Goal: Information Seeking & Learning: Learn about a topic

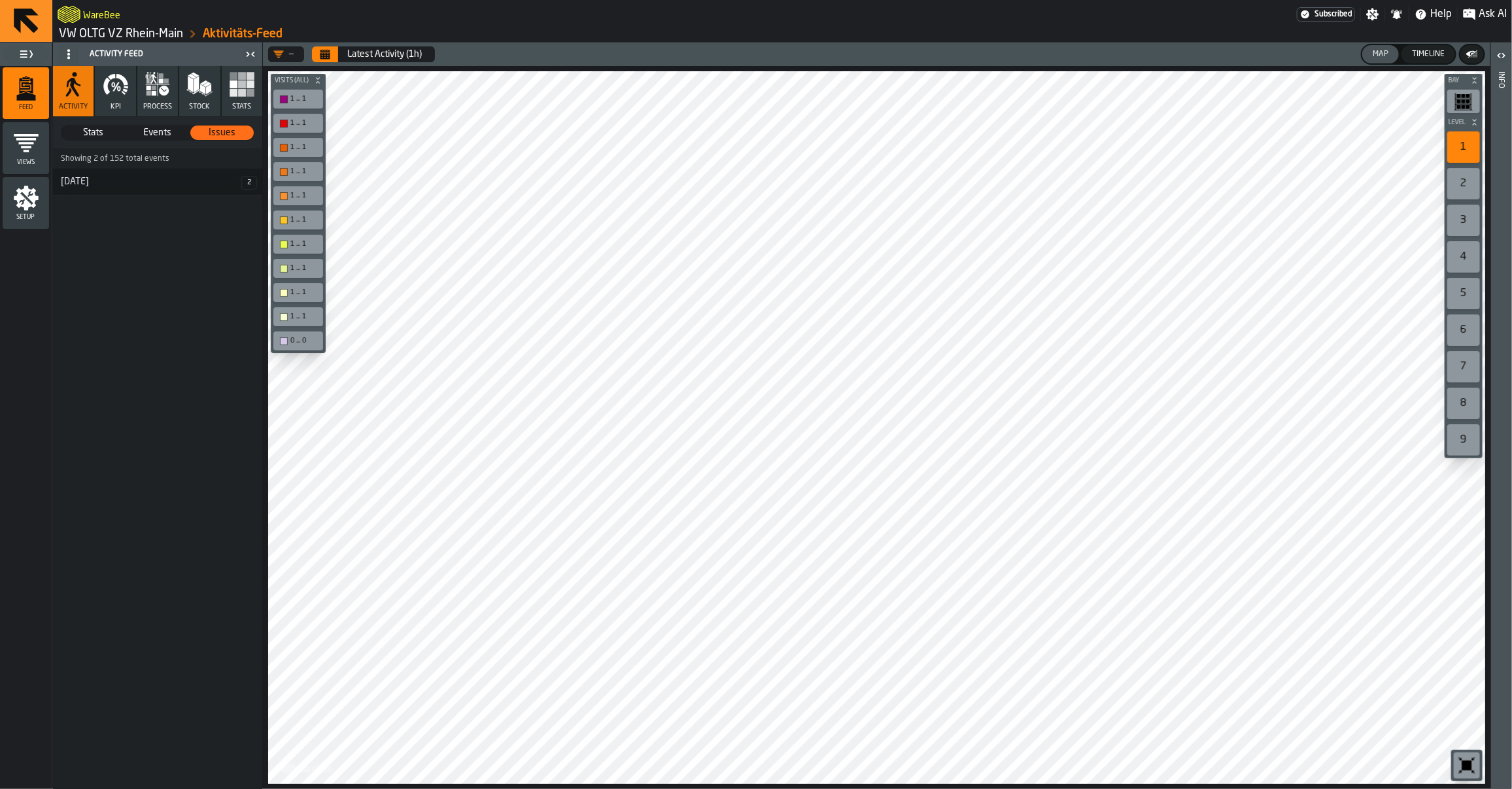
click at [113, 30] on link "VW OLTG VZ Rhein-Main" at bounding box center [121, 33] width 124 height 14
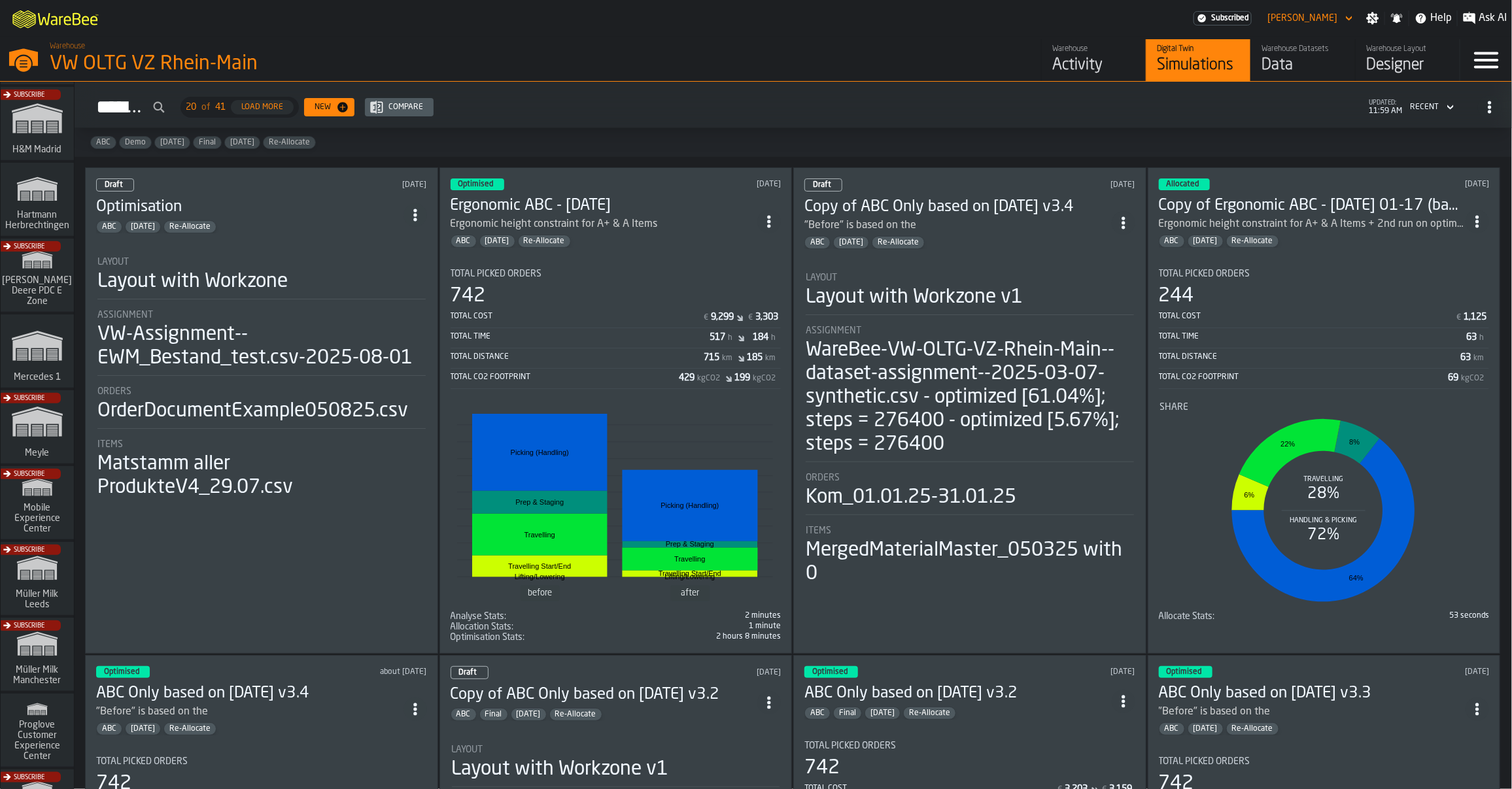
scroll to position [432, 0]
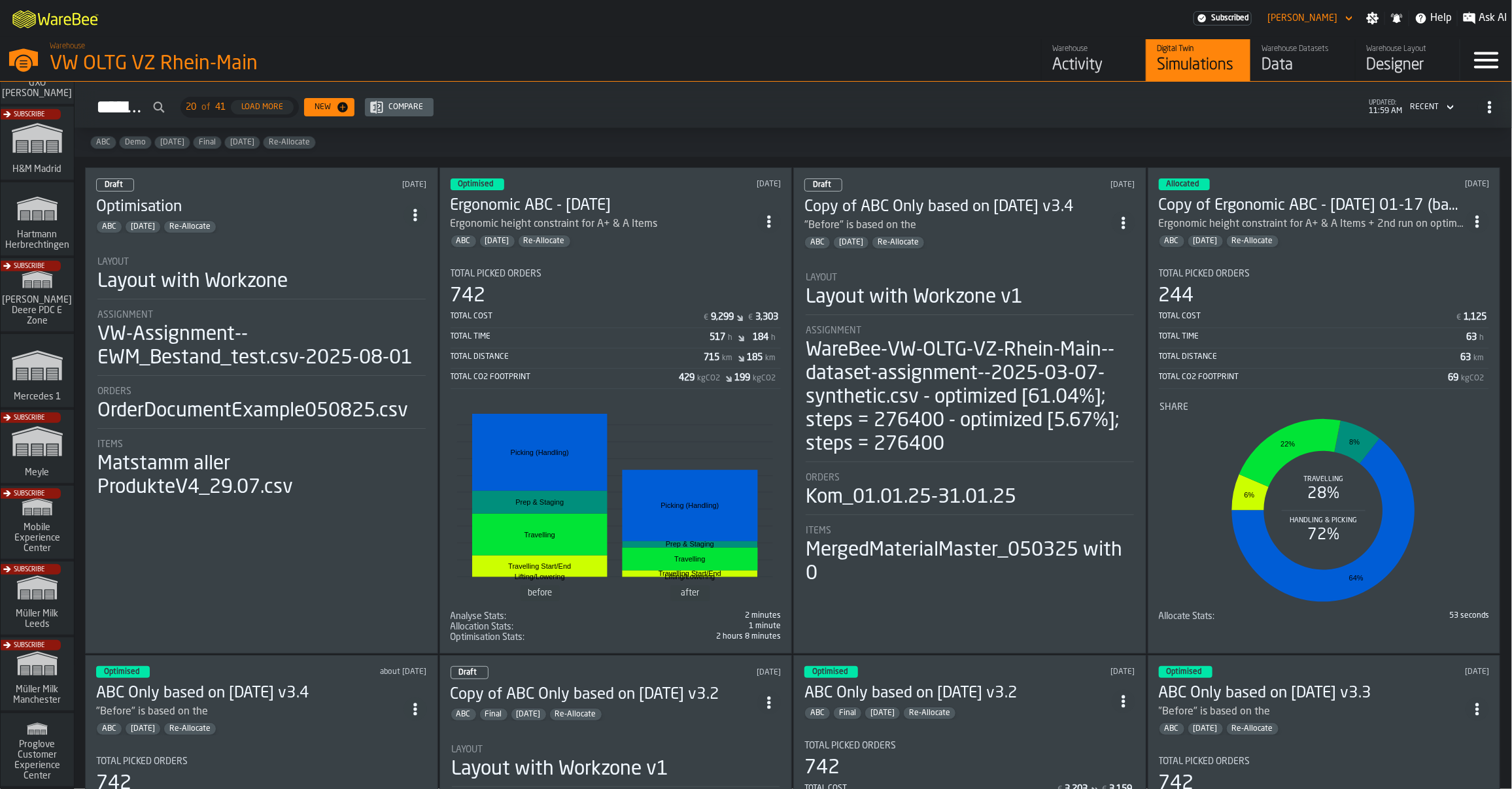
click at [34, 165] on div "Subscribe" at bounding box center [35, 148] width 73 height 76
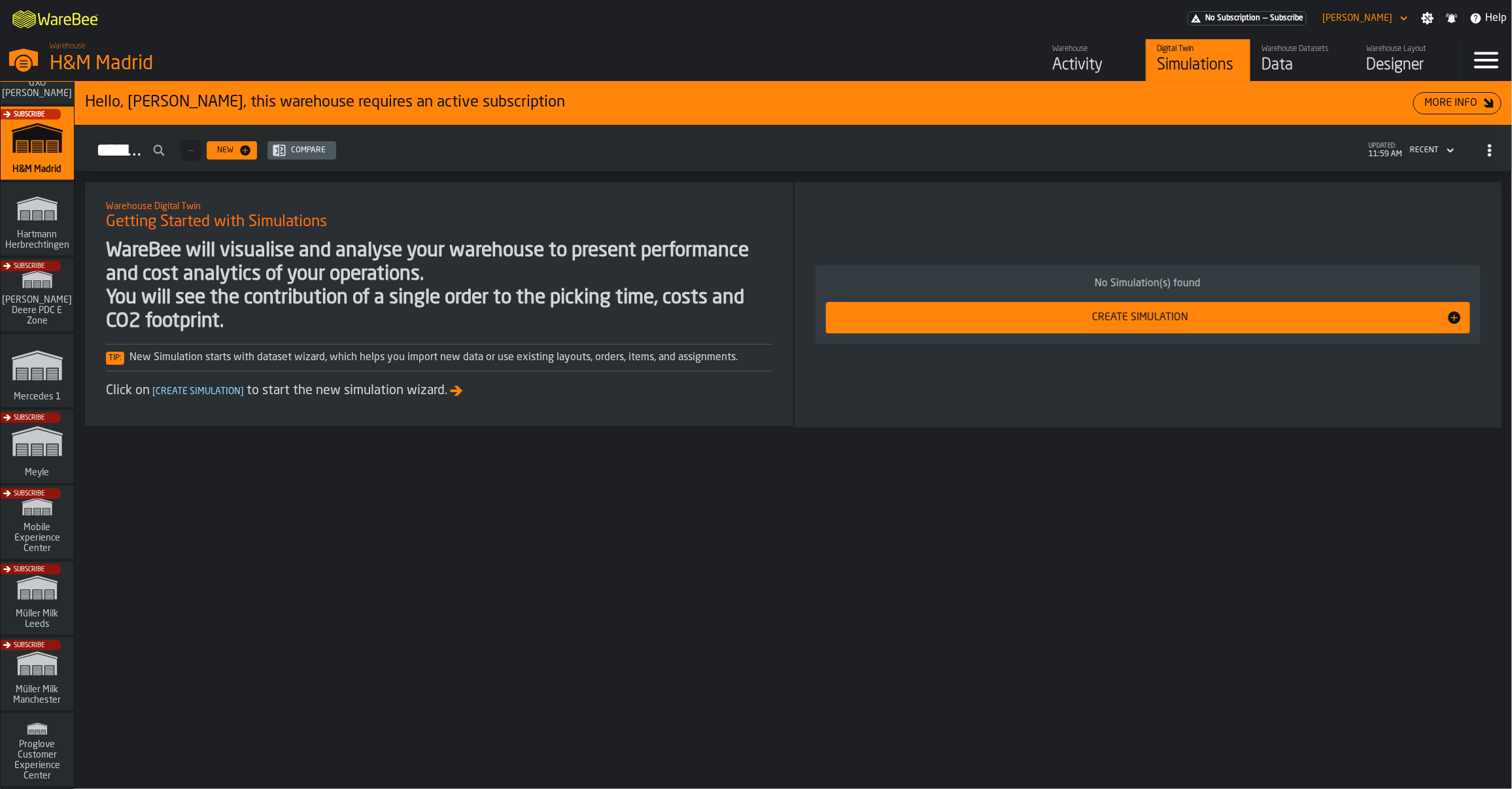
click at [1074, 52] on div "Warehouse" at bounding box center [1094, 48] width 83 height 9
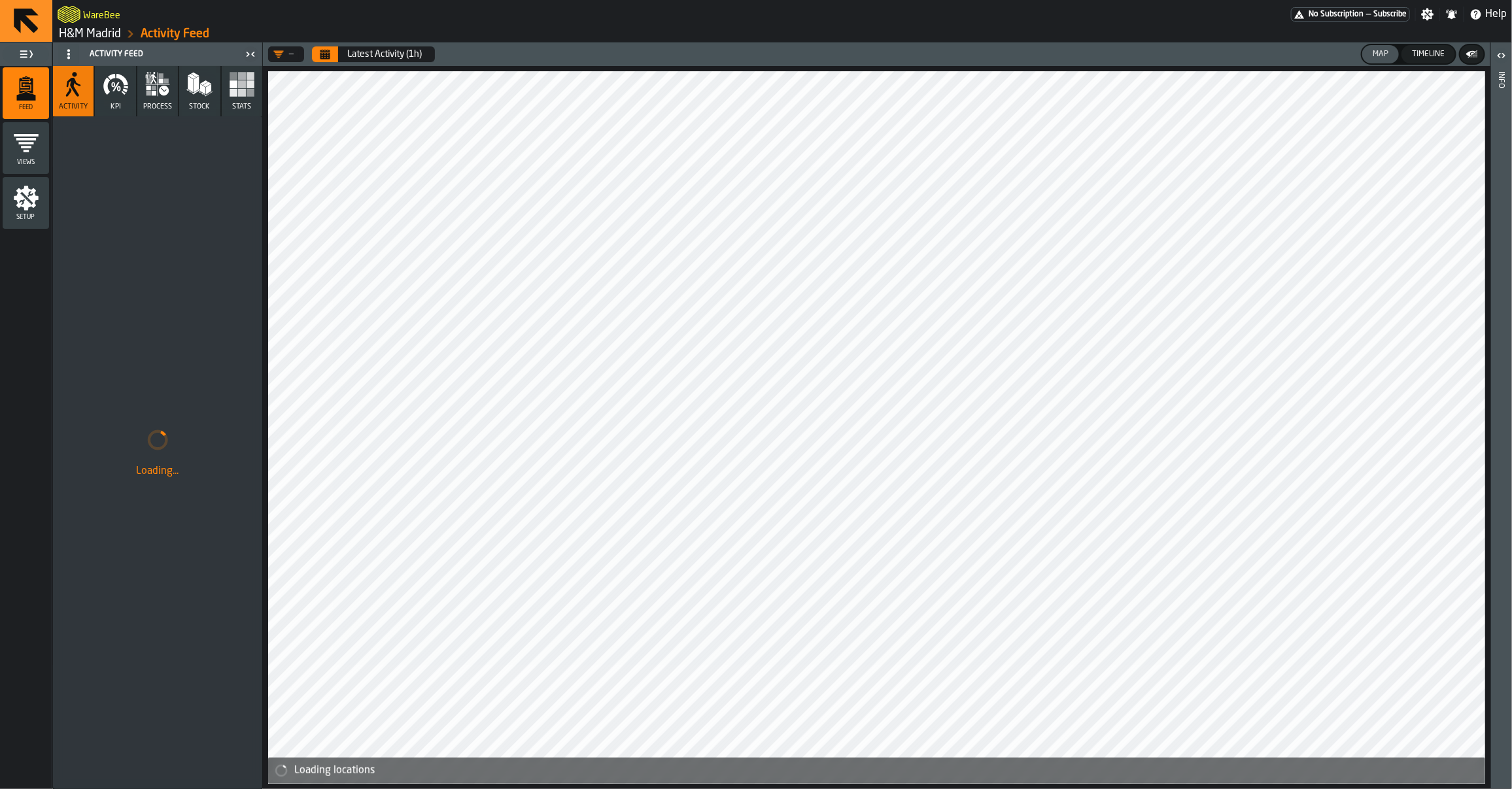
click at [126, 100] on button "KPI" at bounding box center [115, 91] width 41 height 50
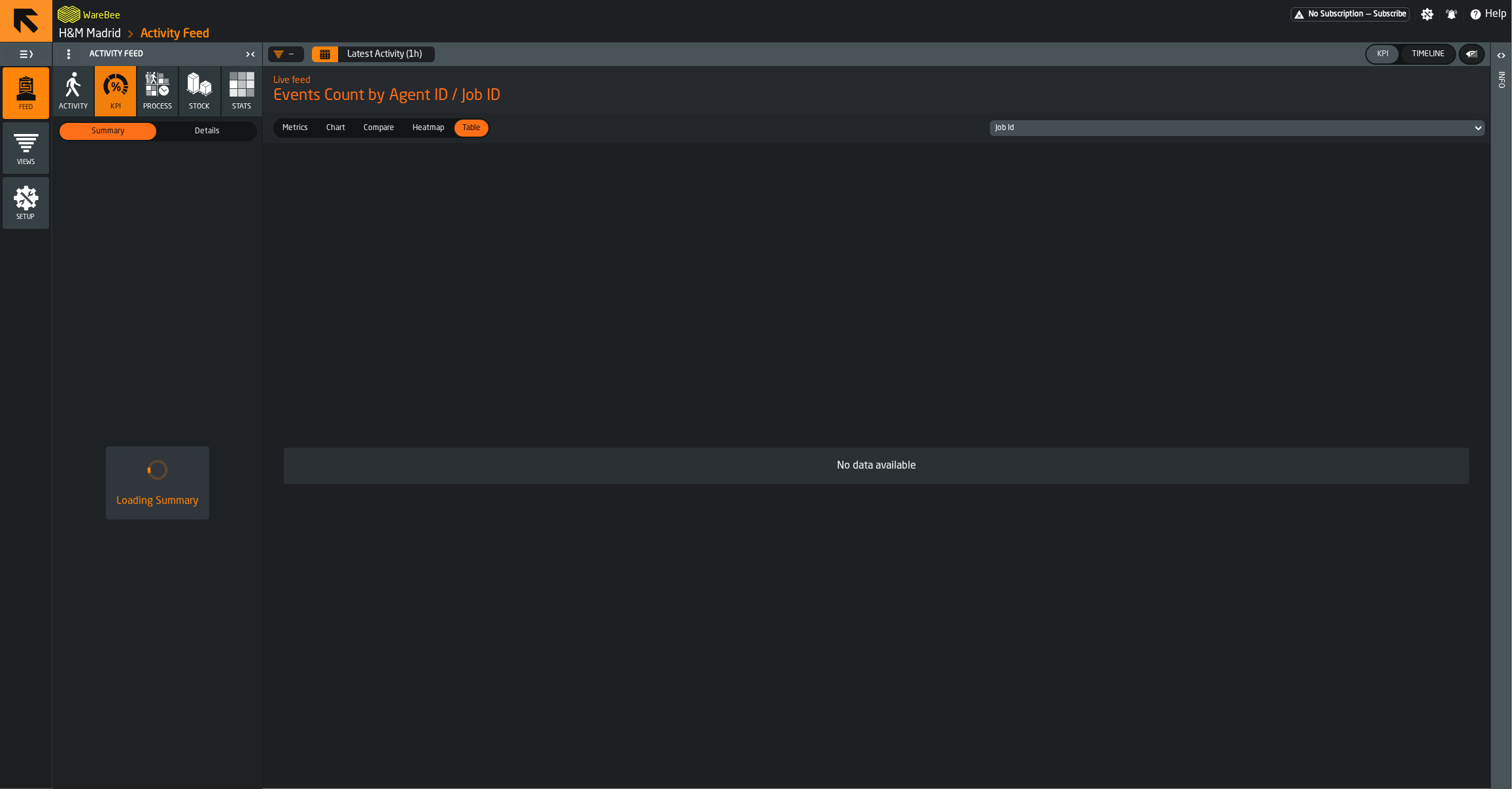
click at [1054, 132] on div "Job Id" at bounding box center [1230, 128] width 471 height 9
click at [1054, 182] on div "Event Hour Event Time Date Hour" at bounding box center [1058, 192] width 124 height 43
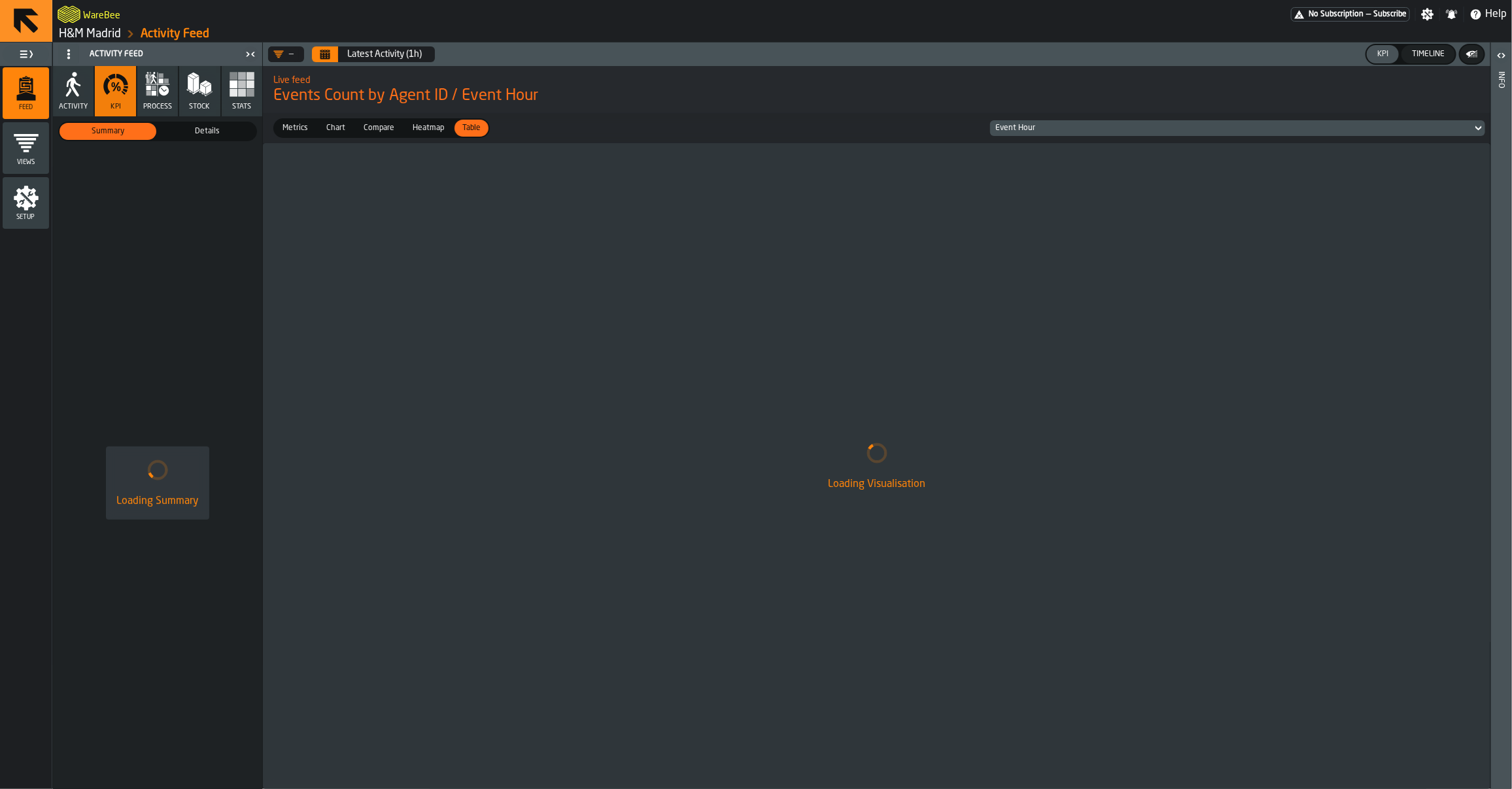
click at [293, 56] on div "—" at bounding box center [284, 54] width 20 height 10
click at [354, 56] on div "Latest Activity (1h)" at bounding box center [385, 54] width 75 height 10
click at [331, 49] on button "Calendar" at bounding box center [325, 54] width 26 height 16
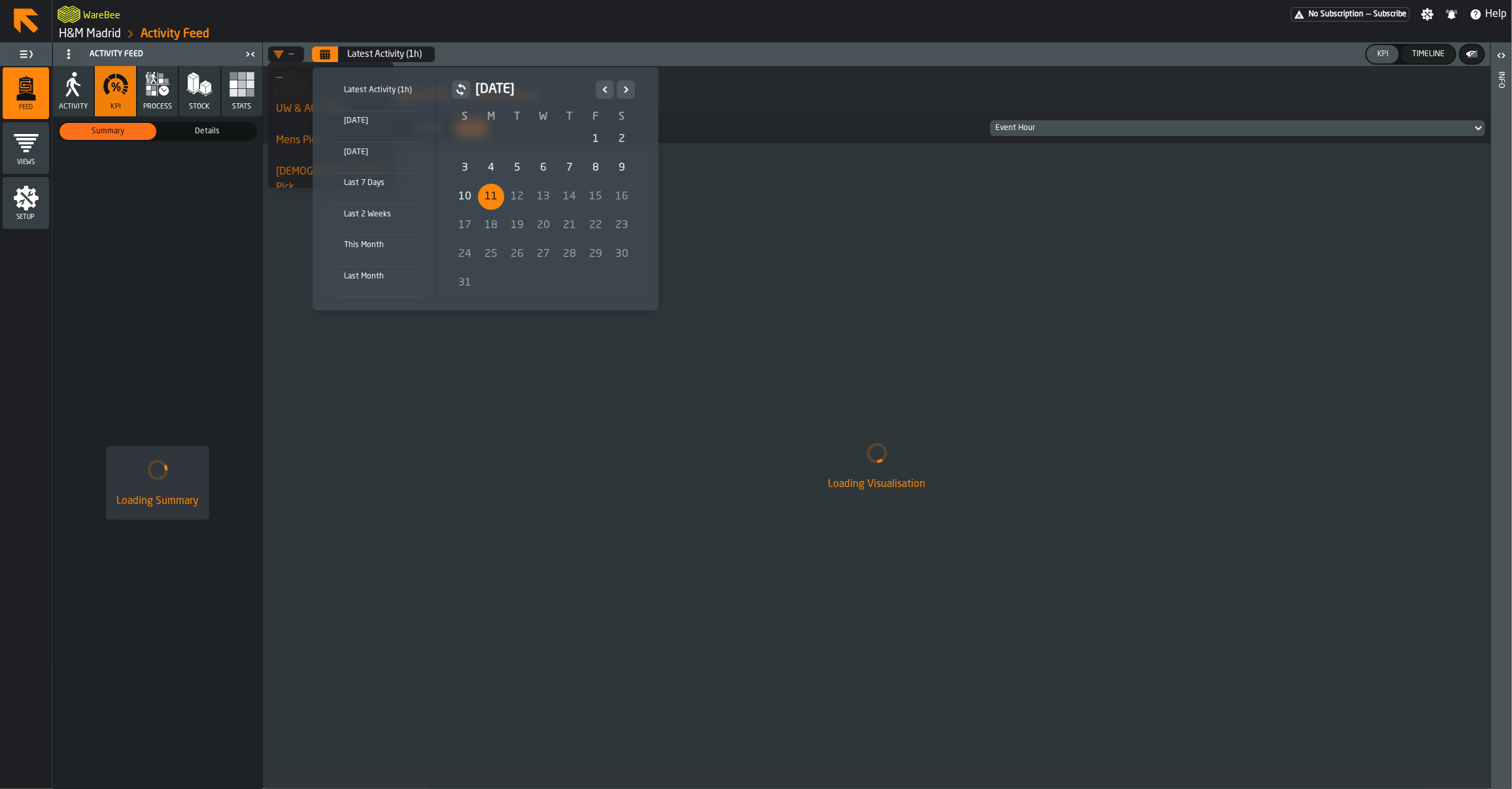
click at [603, 90] on icon "Previous" at bounding box center [604, 89] width 5 height 6
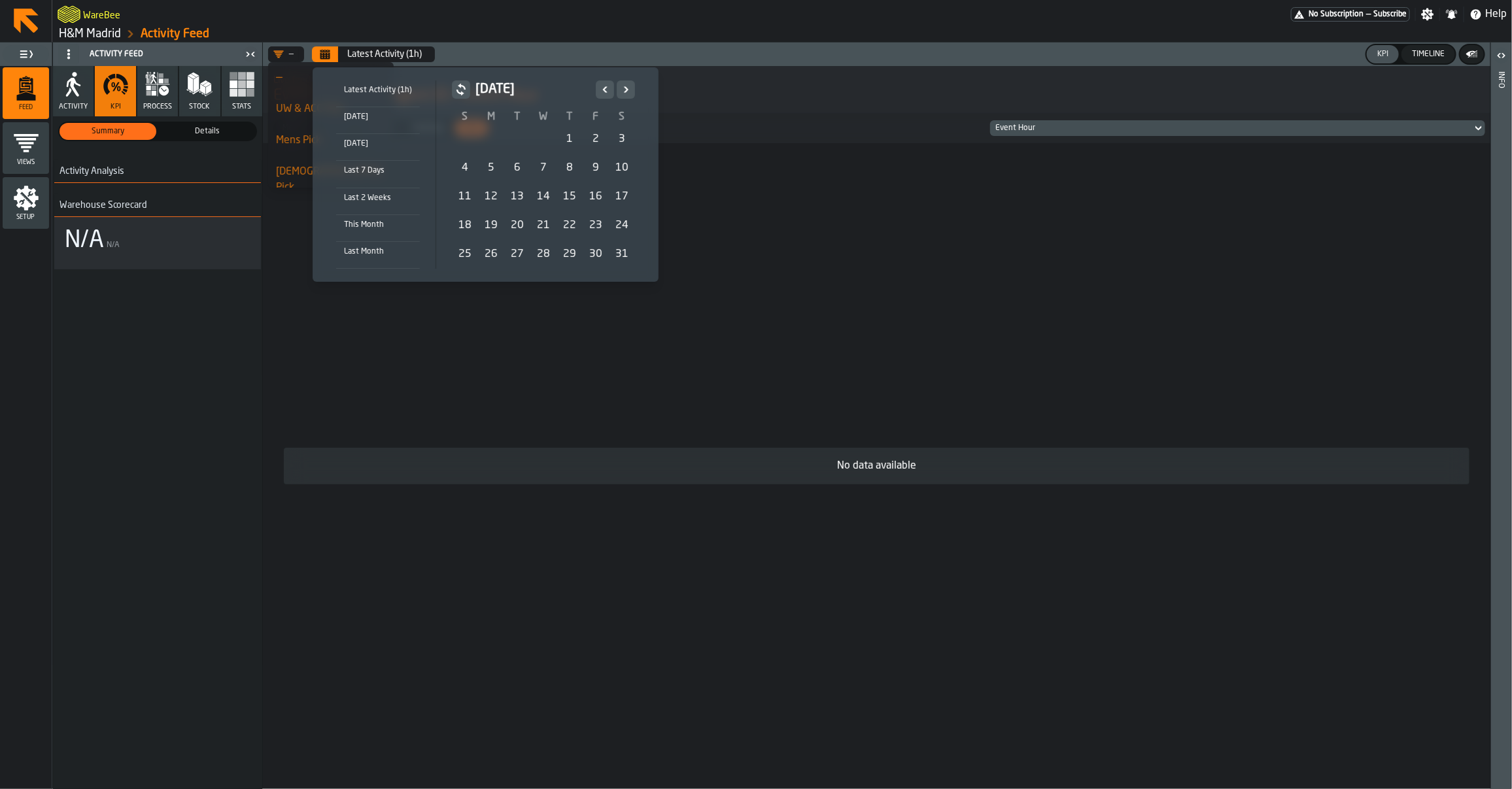
click at [602, 95] on icon "Previous" at bounding box center [605, 89] width 13 height 16
click at [514, 146] on div "1" at bounding box center [517, 139] width 26 height 26
click at [629, 96] on icon "Next" at bounding box center [625, 89] width 13 height 16
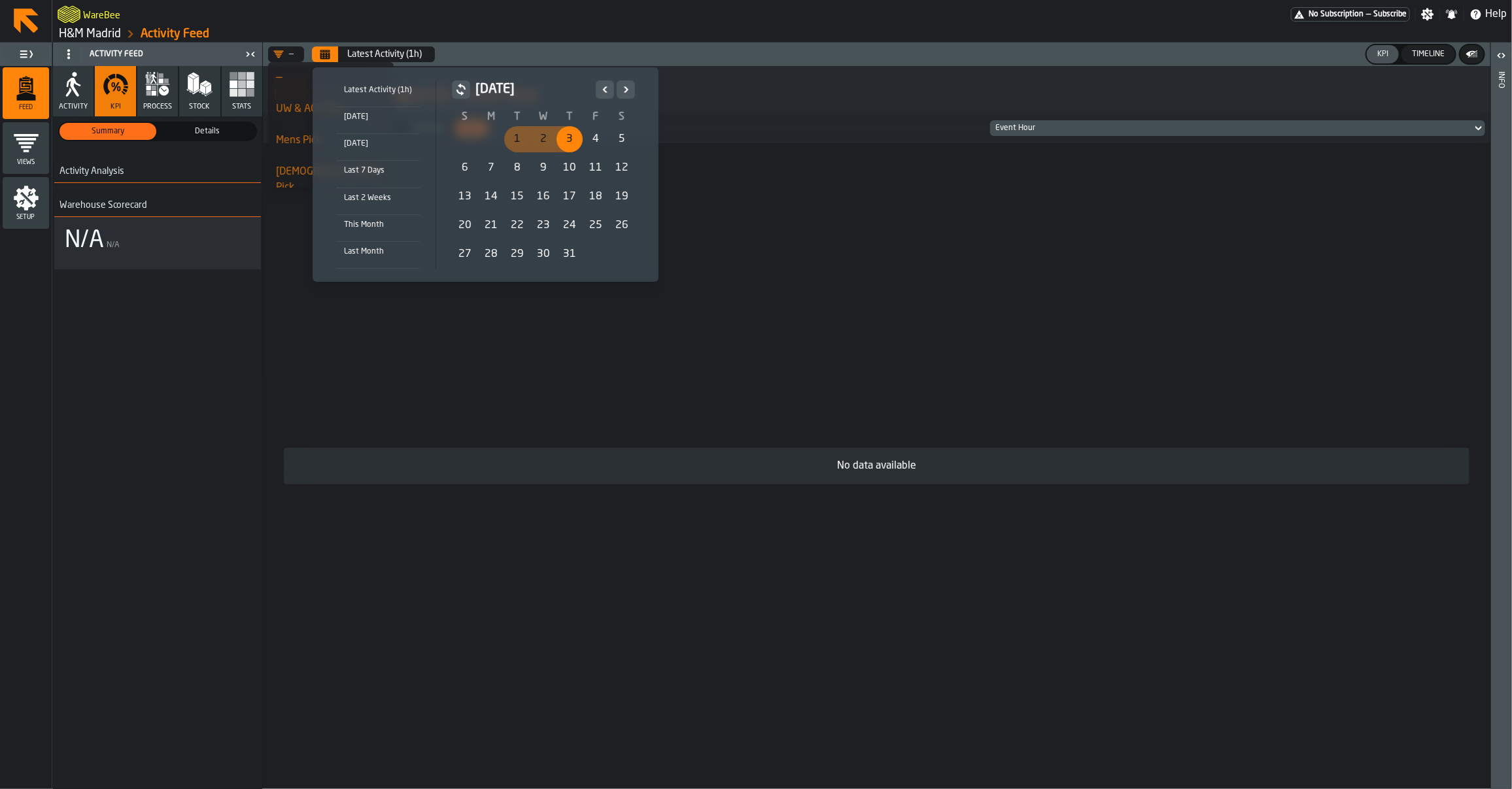
click at [606, 95] on icon "Previous" at bounding box center [605, 89] width 13 height 16
click at [626, 87] on icon "Next" at bounding box center [625, 89] width 13 height 16
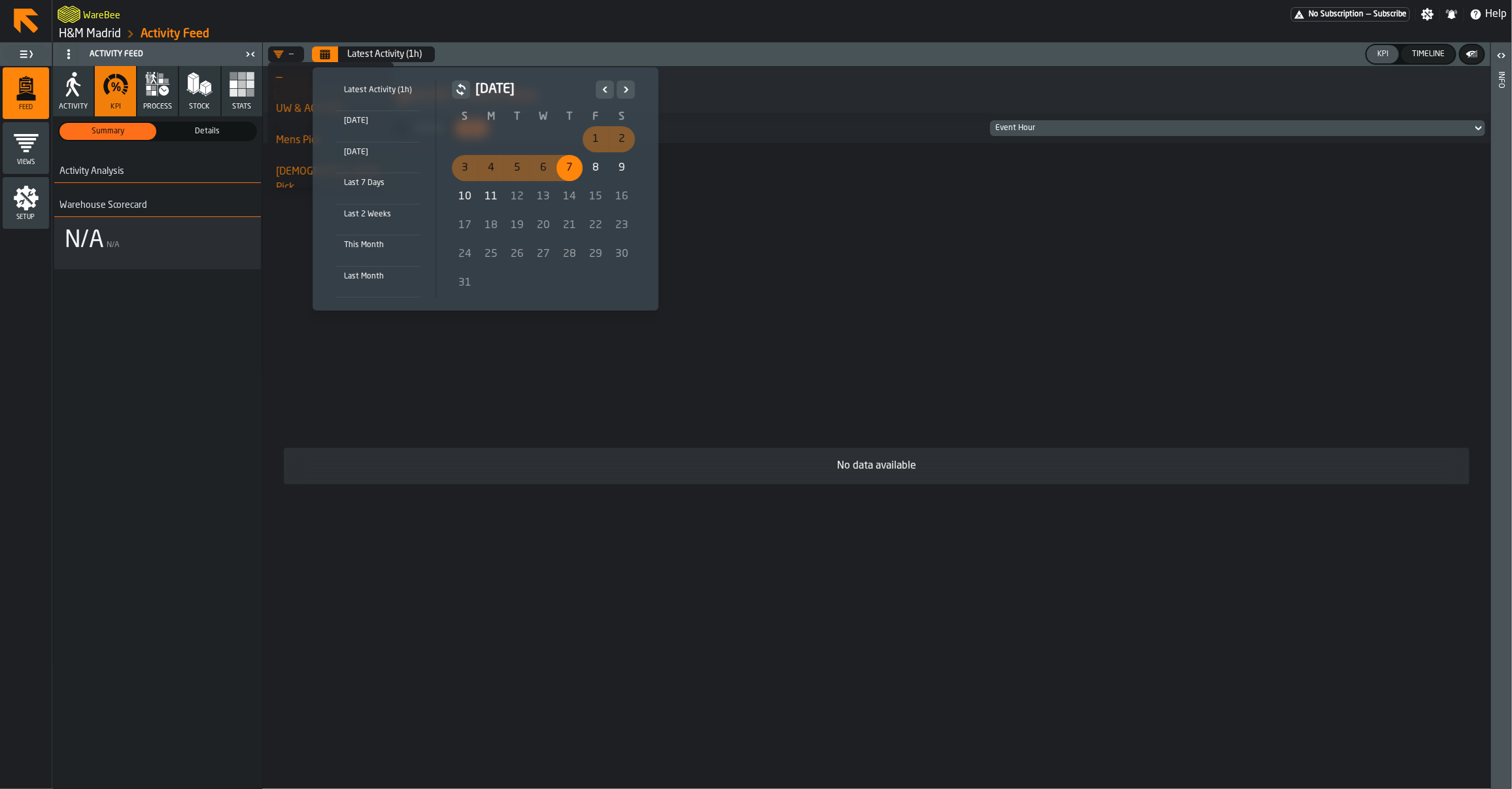
click at [608, 90] on icon "Previous" at bounding box center [605, 89] width 13 height 16
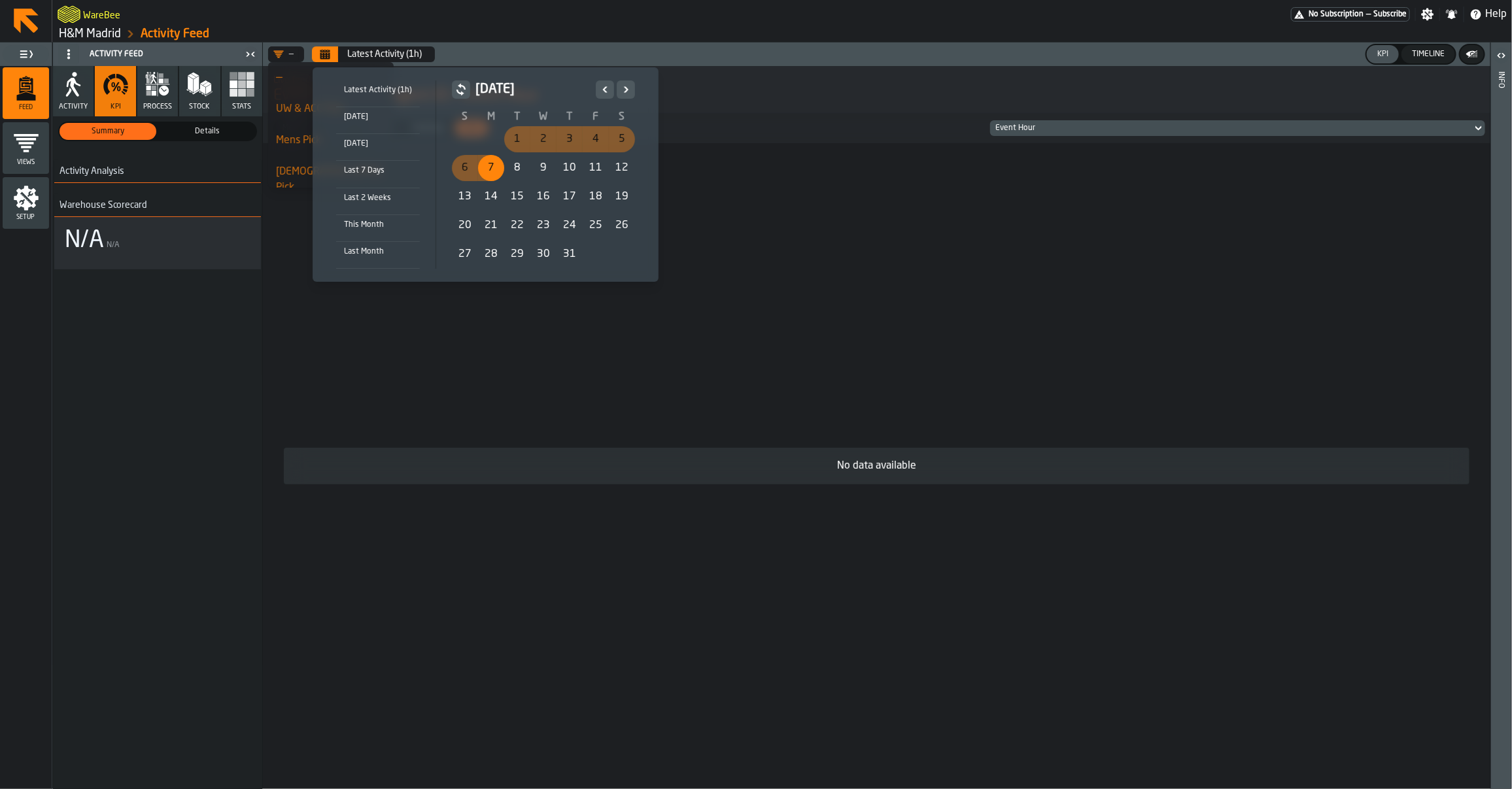
click at [608, 90] on icon "Previous" at bounding box center [605, 89] width 13 height 16
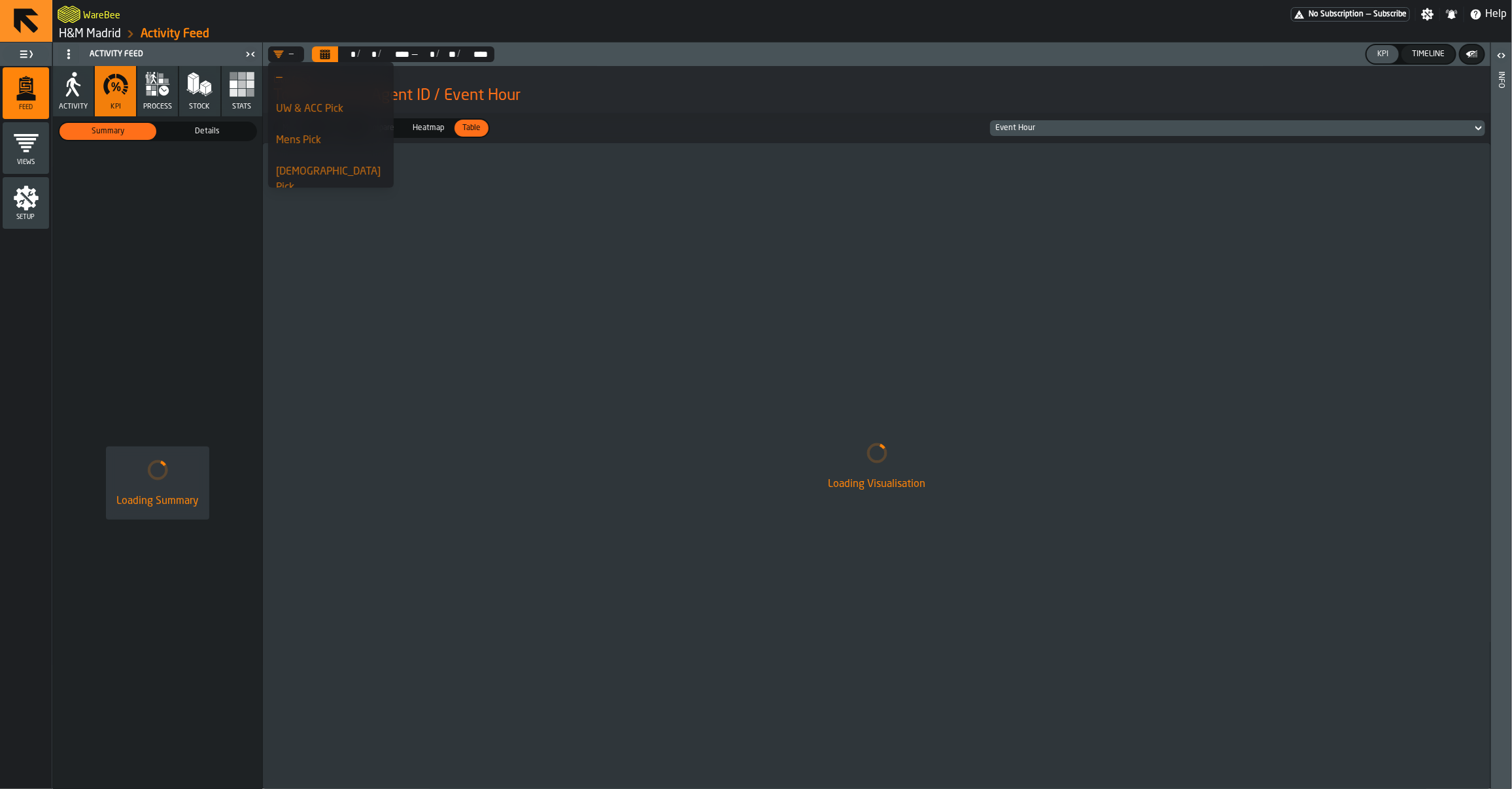
click at [770, 119] on div "Metrics Metrics Chart Chart Compare Compare Heatmap Heatmap Table Table Event H…" at bounding box center [877, 128] width 1228 height 30
click at [190, 129] on span "Details" at bounding box center [207, 131] width 92 height 12
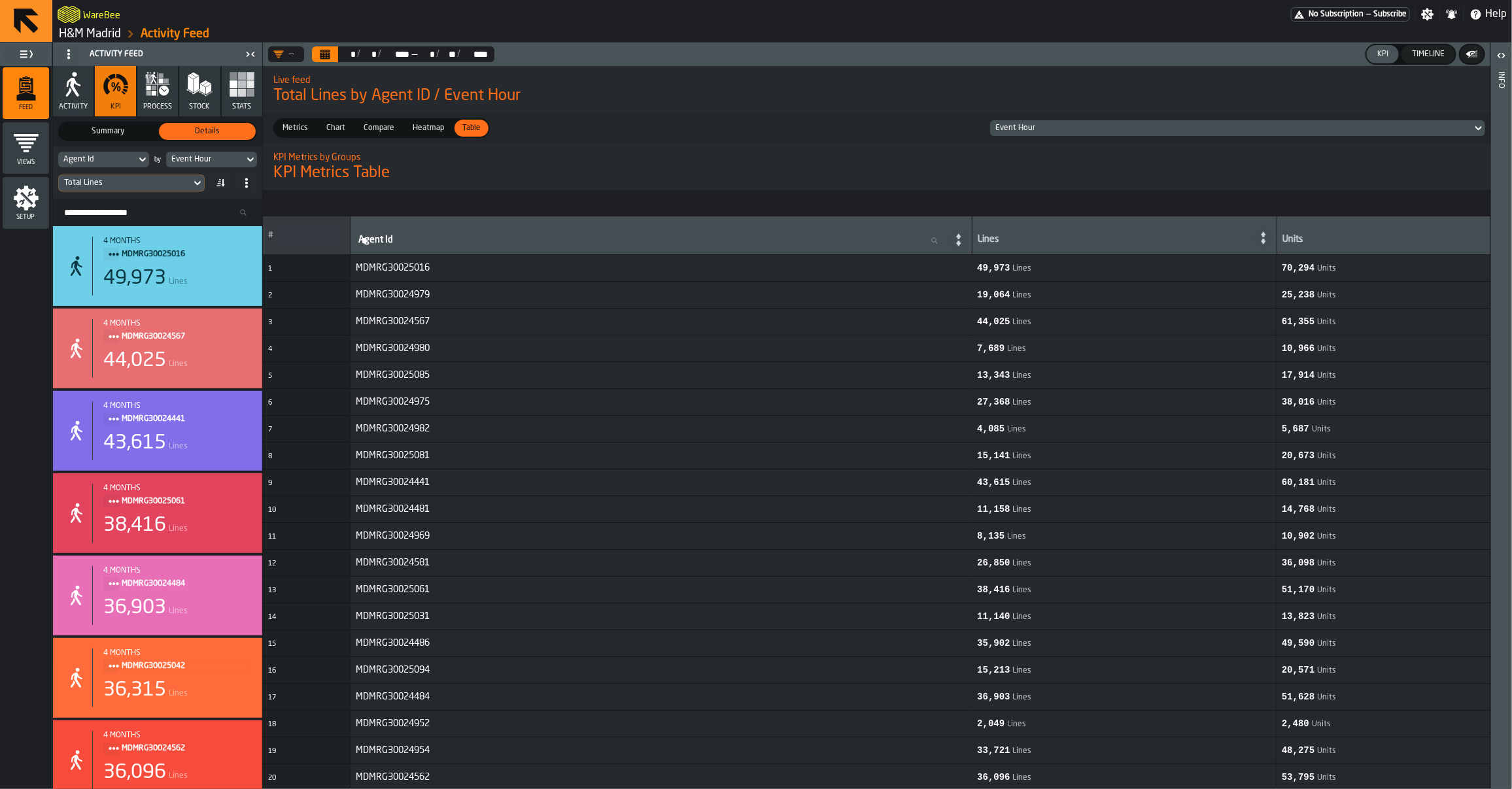
click at [337, 129] on span "Chart" at bounding box center [335, 128] width 29 height 12
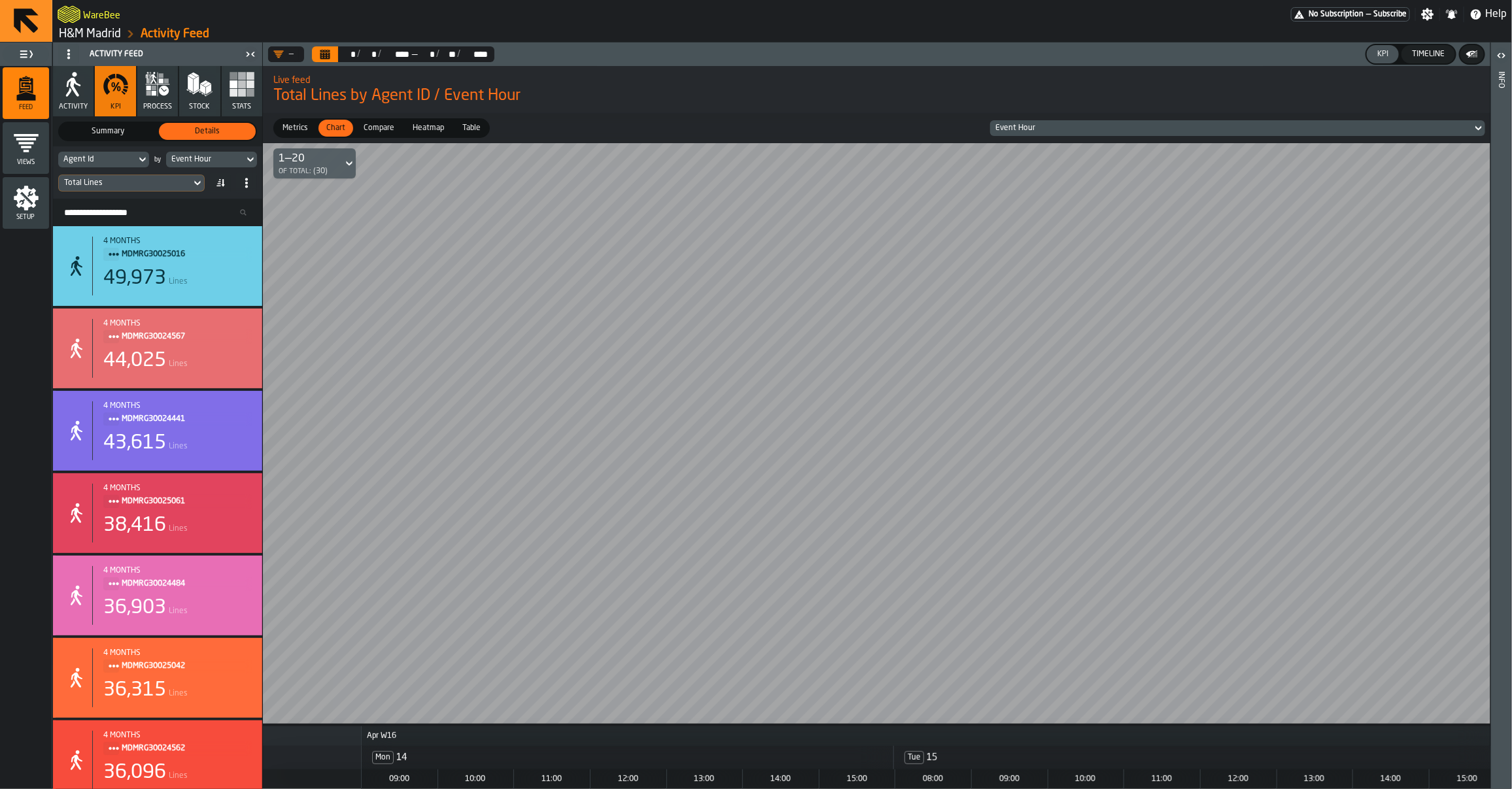
click at [1018, 122] on div "Event Hour" at bounding box center [1231, 128] width 482 height 14
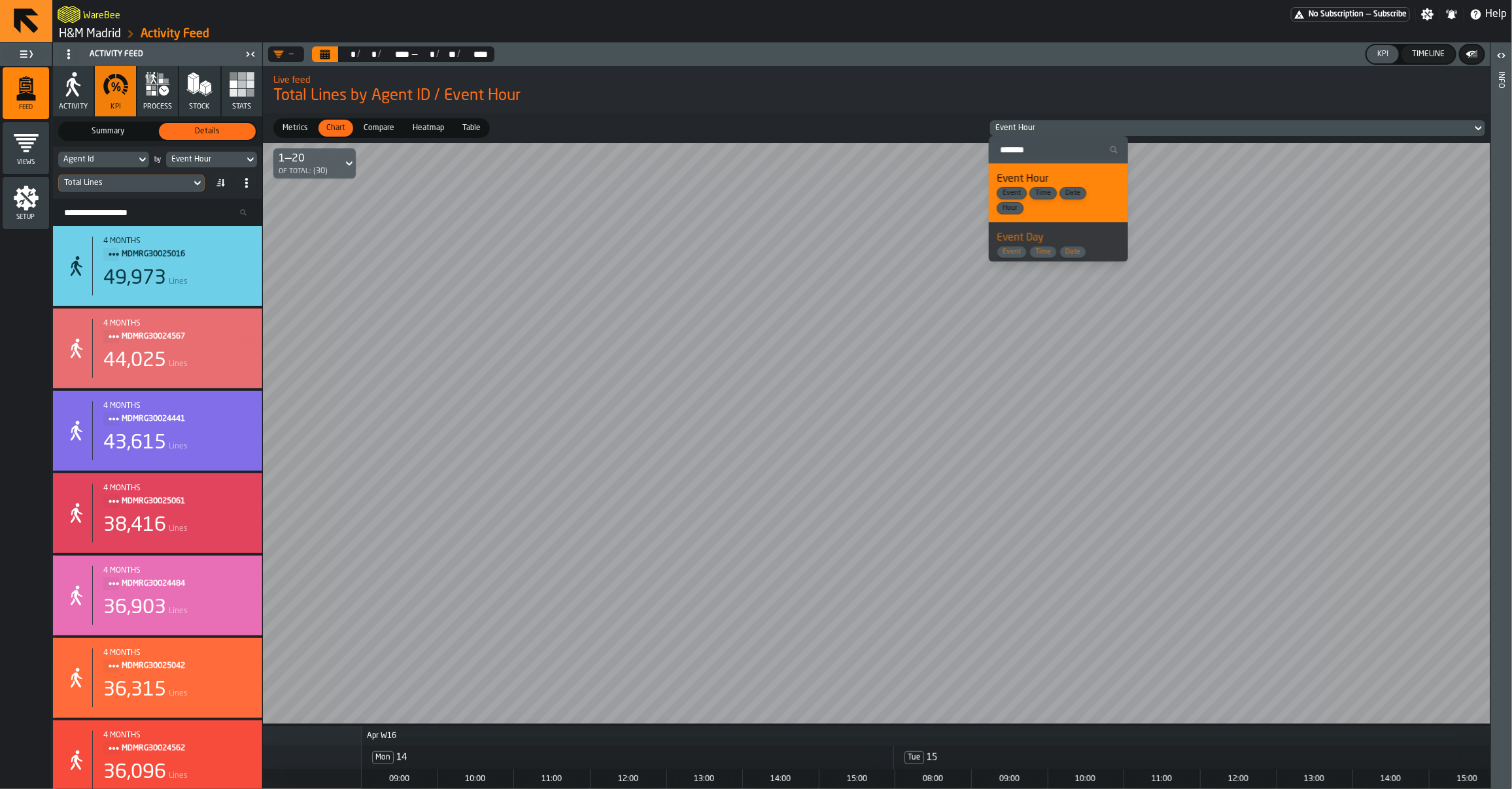
click at [1041, 236] on span "Event Day" at bounding box center [1020, 237] width 47 height 10
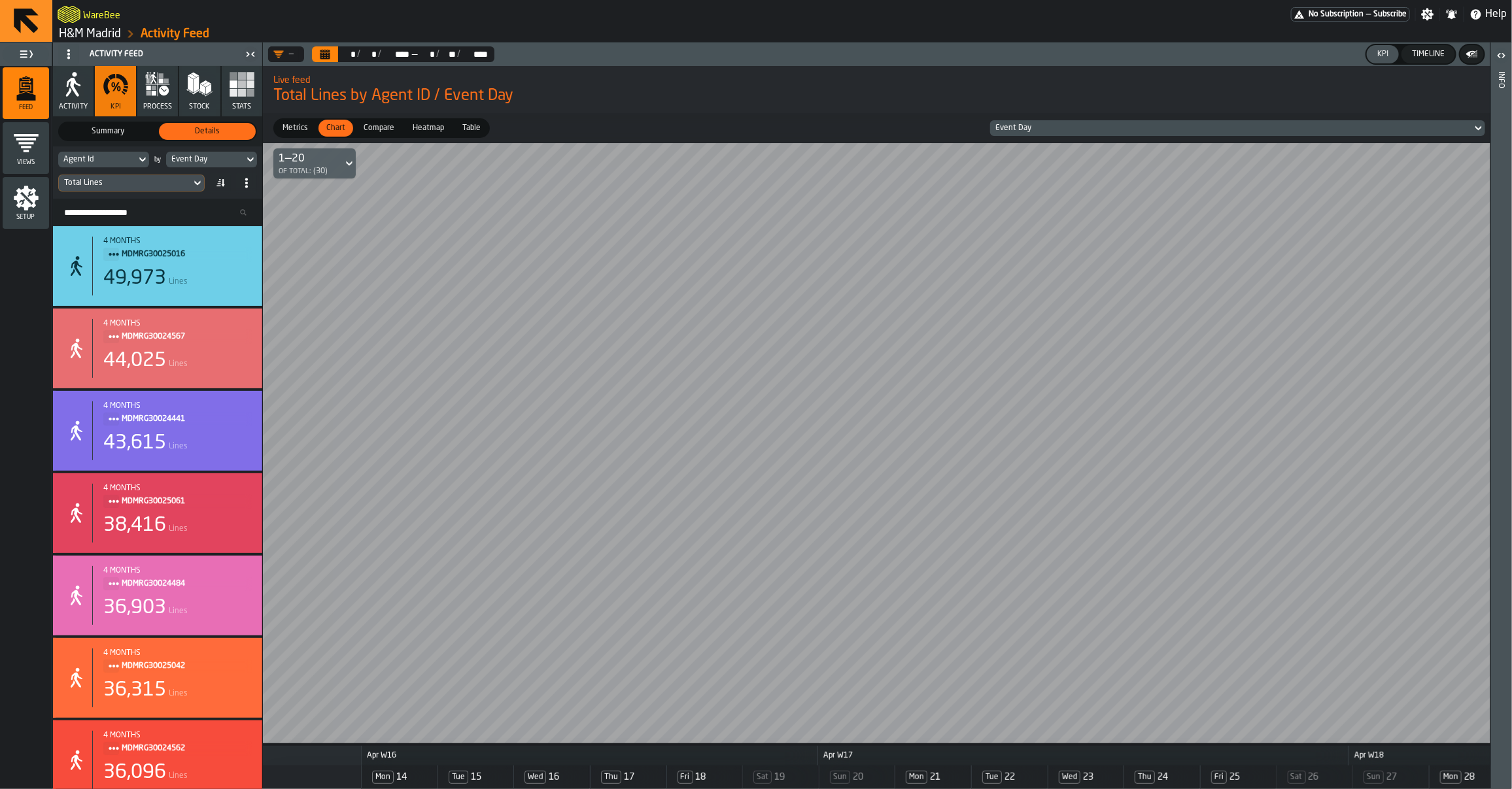
click at [331, 172] on div "1—20 of Total: (30)" at bounding box center [306, 163] width 54 height 25
click at [307, 197] on div "ALL" at bounding box center [315, 194] width 68 height 16
click at [170, 183] on div "Total Lines" at bounding box center [124, 182] width 122 height 9
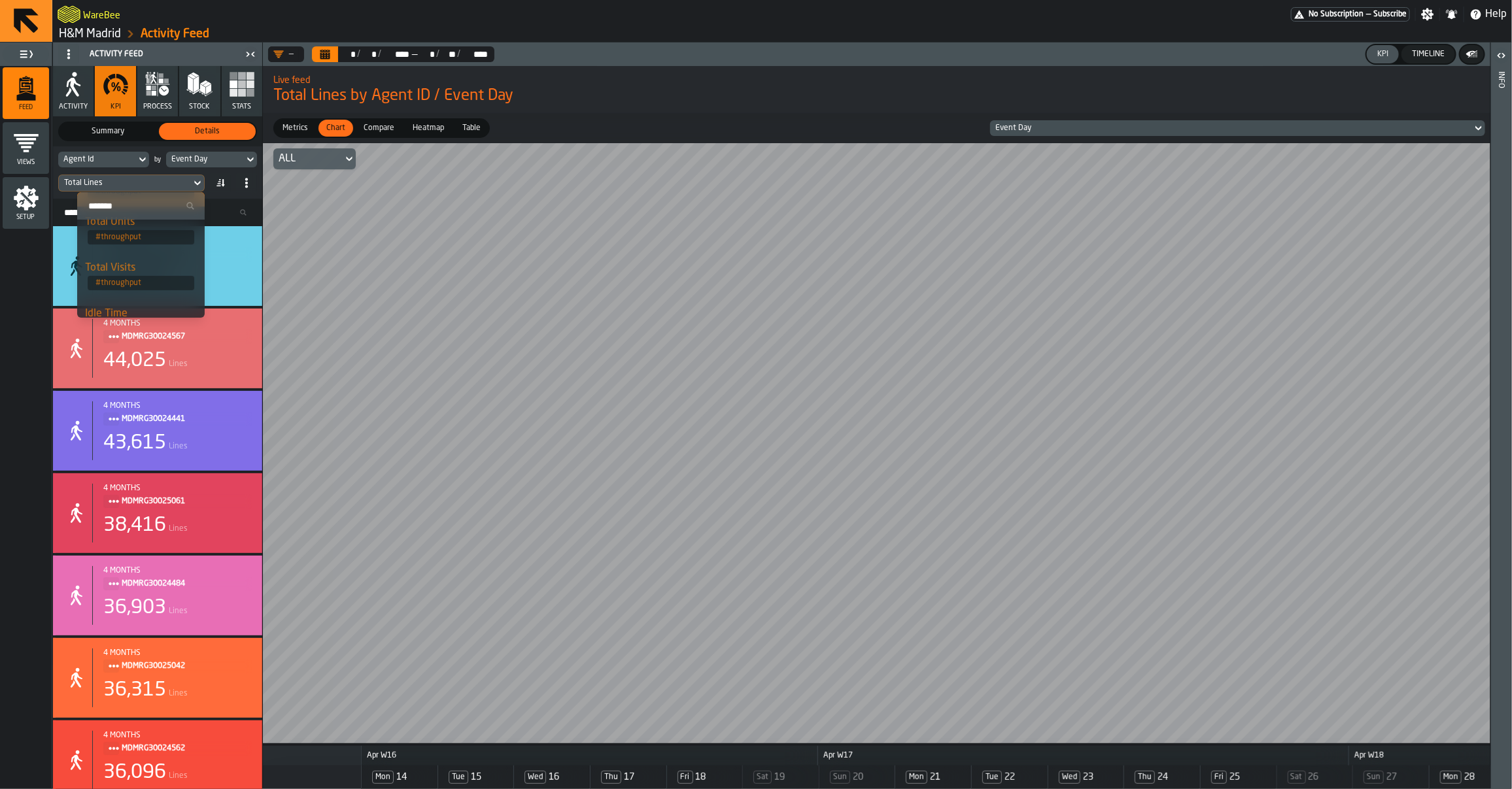
scroll to position [24, 0]
click at [144, 262] on div "Total Units" at bounding box center [141, 256] width 112 height 16
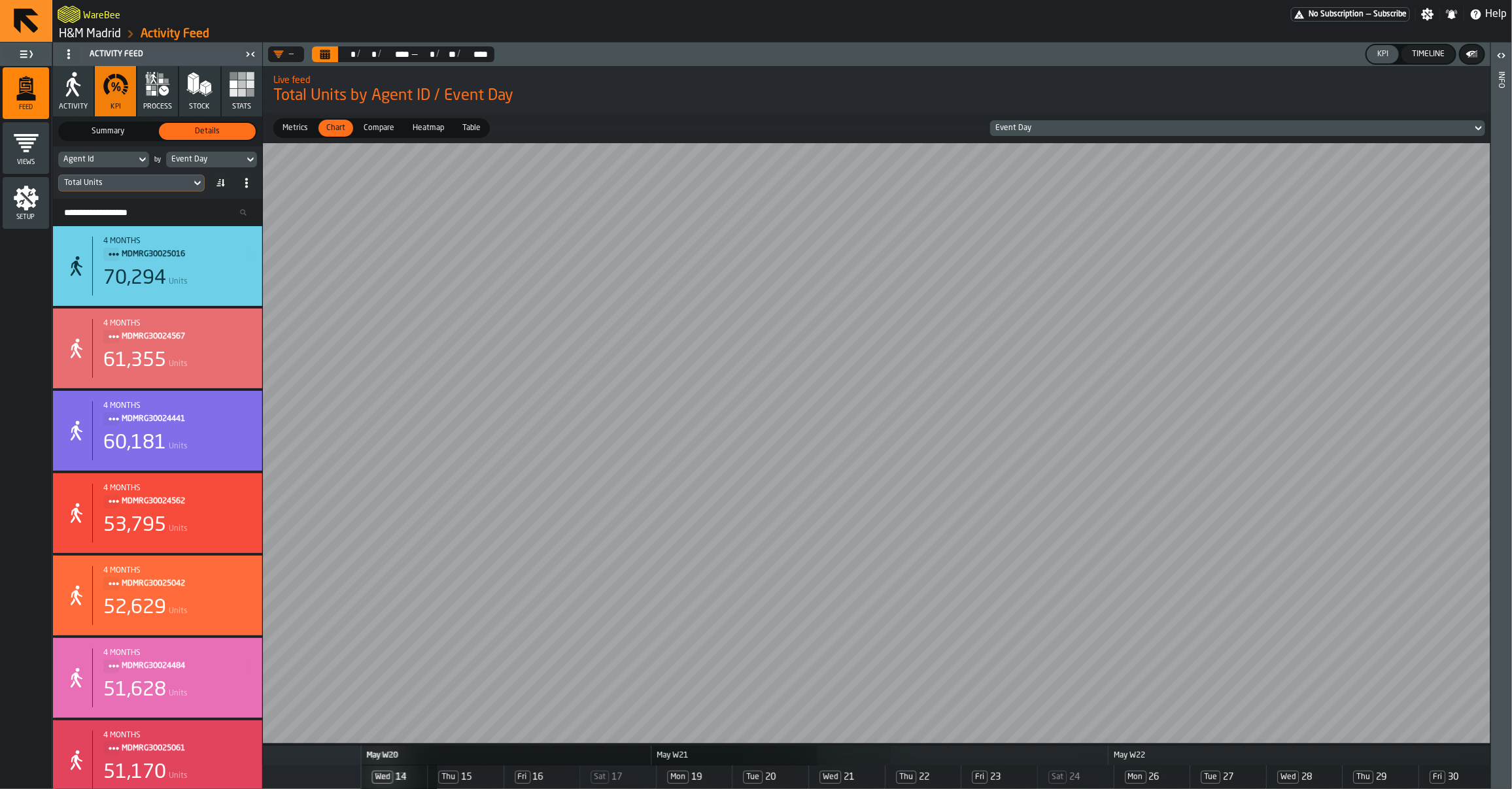
scroll to position [0, 0]
click at [133, 188] on div "Total Units" at bounding box center [125, 183] width 132 height 14
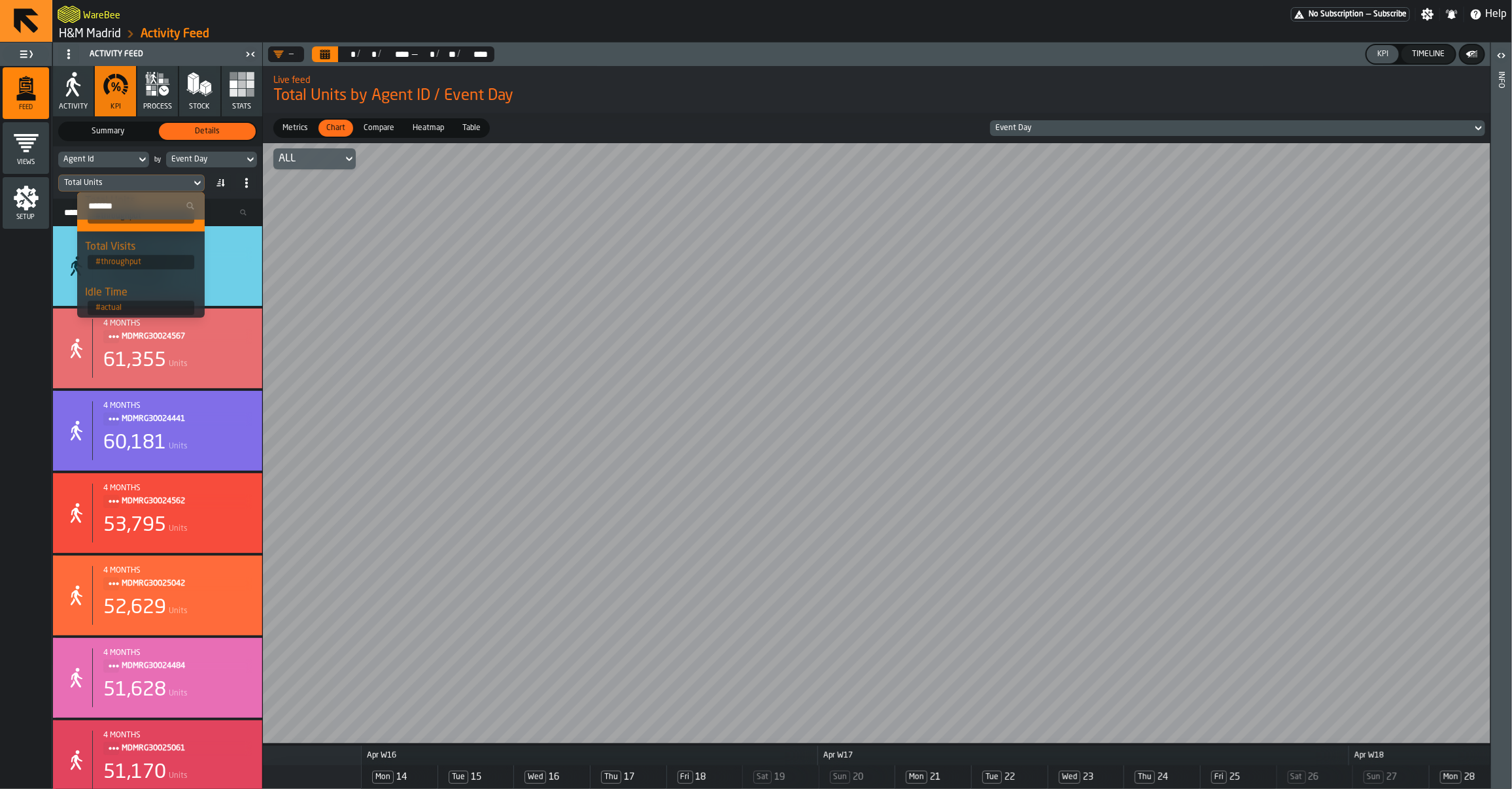
scroll to position [98, 0]
click at [132, 272] on div "Idle Time" at bounding box center [141, 274] width 112 height 16
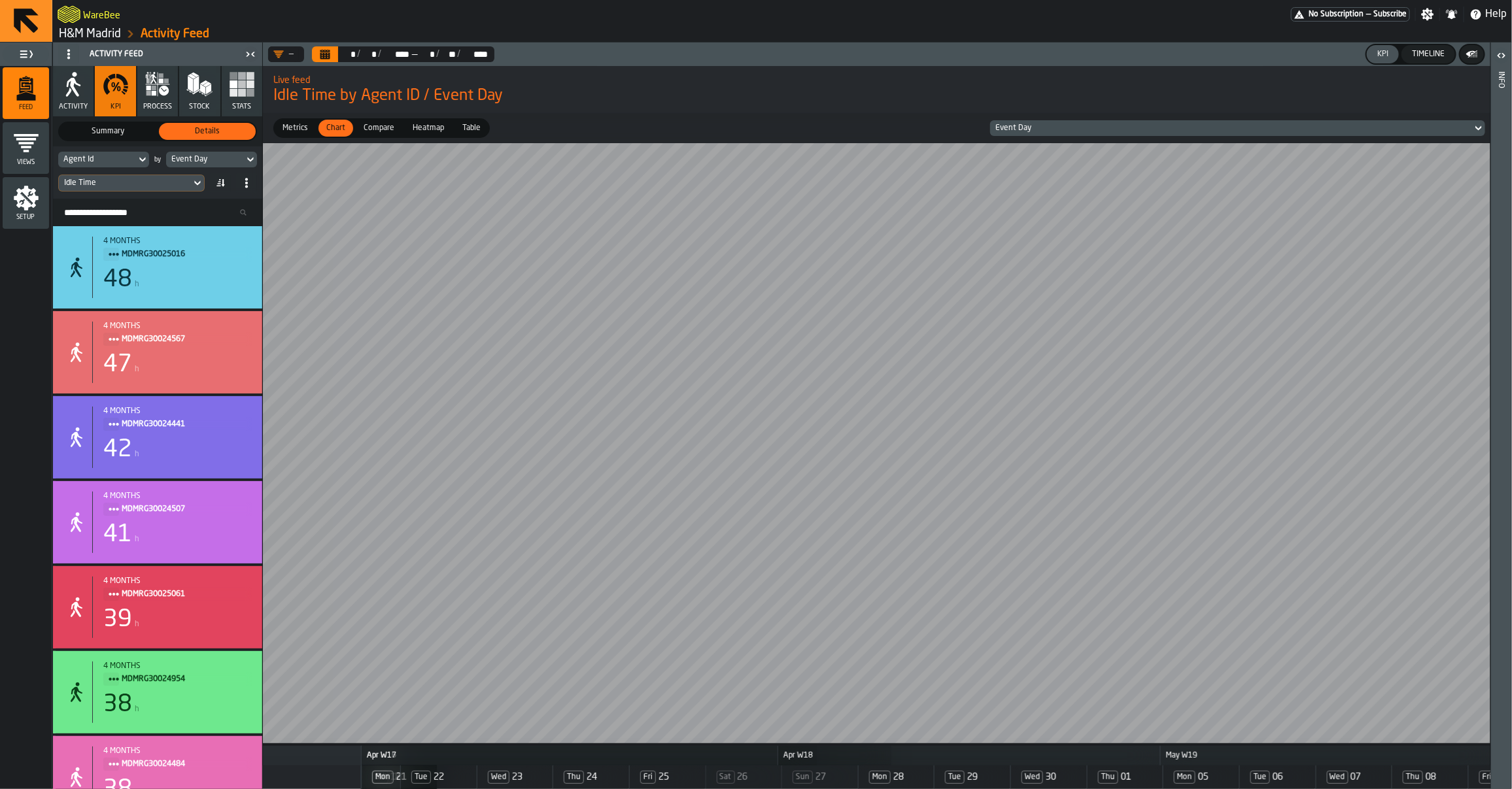
scroll to position [0, 580]
click at [1416, 49] on button "Timeline" at bounding box center [1428, 54] width 54 height 18
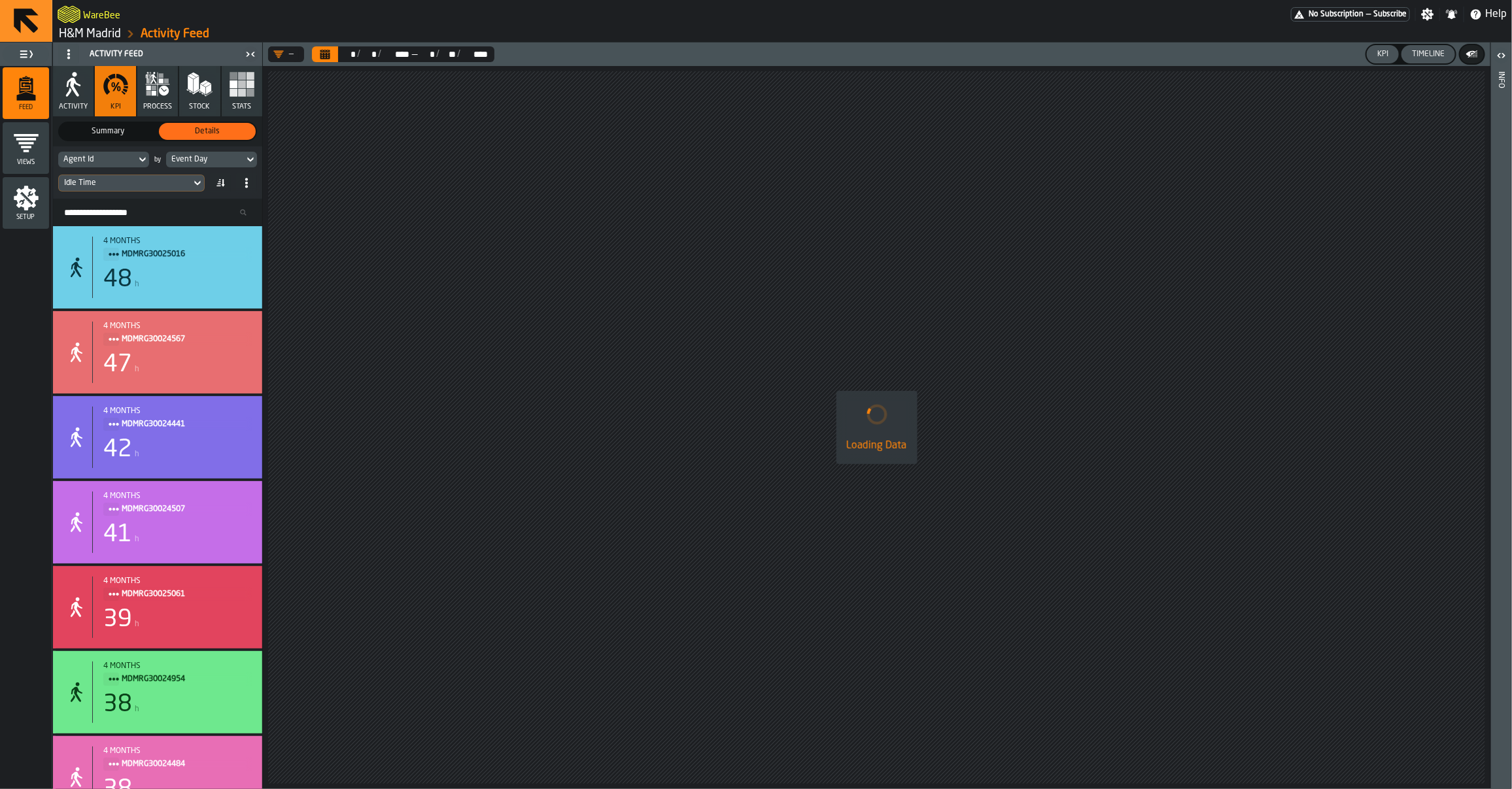
click at [1381, 59] on button "KPI" at bounding box center [1382, 54] width 32 height 18
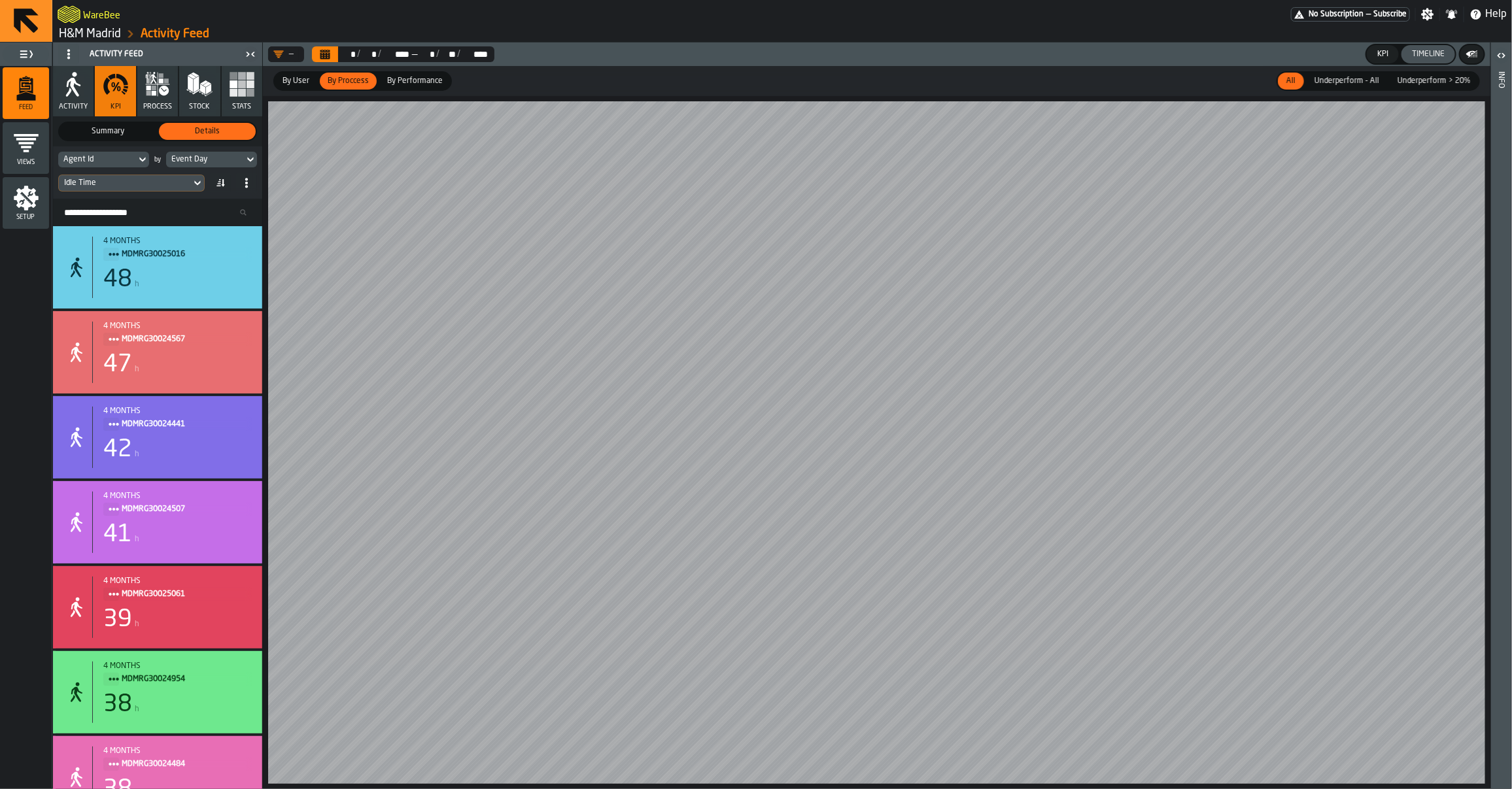
click at [246, 362] on main "Feed Views Setup Activity Feed Activity KPI process Stock Stats Summary Summary…" at bounding box center [756, 416] width 1512 height 747
click at [201, 309] on main "Feed Views Setup Activity Feed Activity KPI process Stock Stats Summary Summary…" at bounding box center [756, 416] width 1512 height 747
click at [128, 320] on main "Feed Views Setup Activity Feed Activity KPI process Stock Stats Summary Summary…" at bounding box center [756, 416] width 1512 height 747
click at [0, 313] on html "WareBee No Subscription — Subscribe Settings Notifications Help H&M Madrid Acti…" at bounding box center [756, 394] width 1512 height 789
click at [103, 417] on main "Feed Views Setup Activity Feed Activity KPI process Stock Stats Summary Summary…" at bounding box center [756, 416] width 1512 height 747
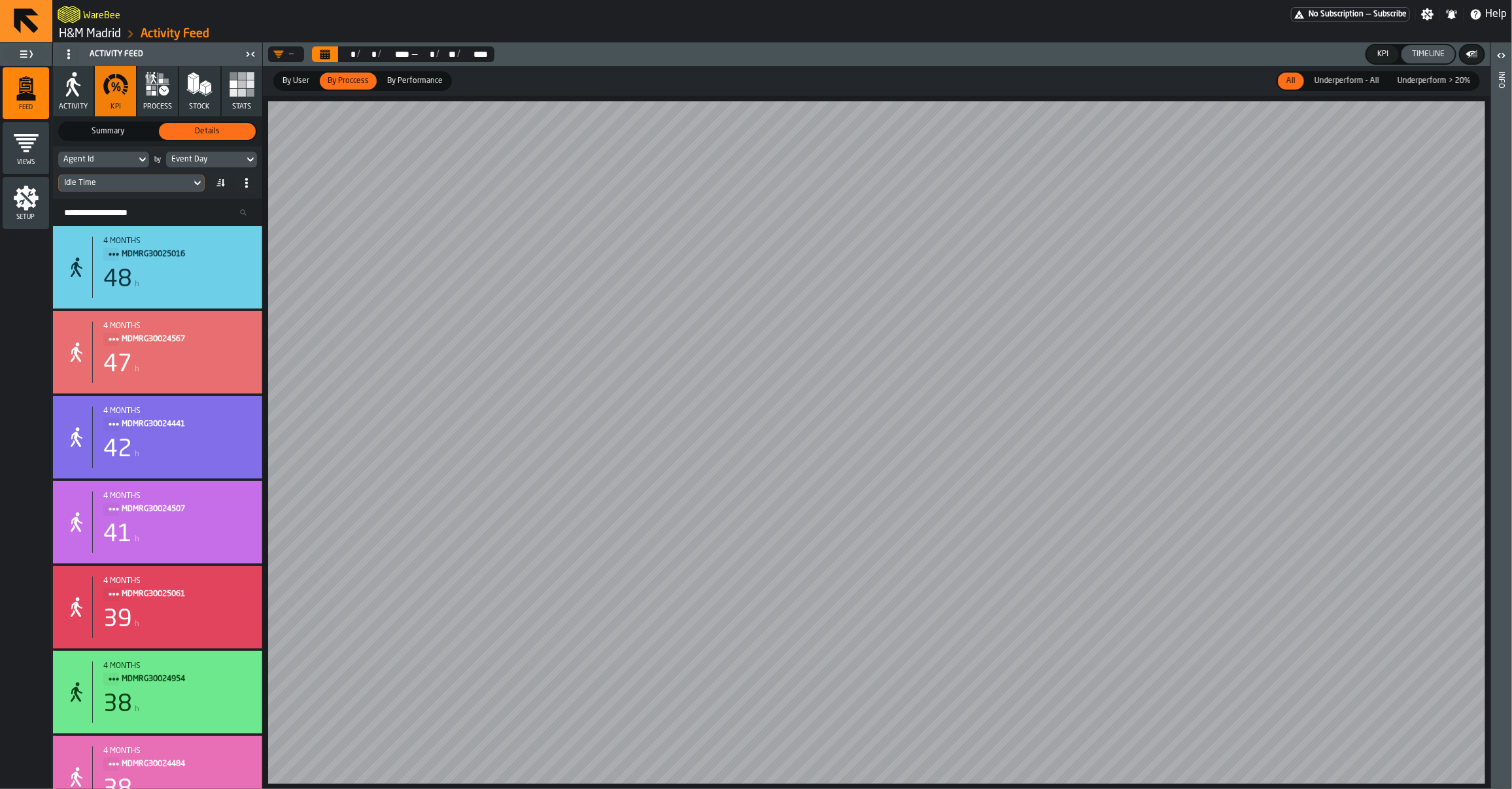
click at [1424, 54] on div "Timeline" at bounding box center [1428, 54] width 43 height 9
click at [1379, 54] on div "KPI" at bounding box center [1383, 54] width 22 height 9
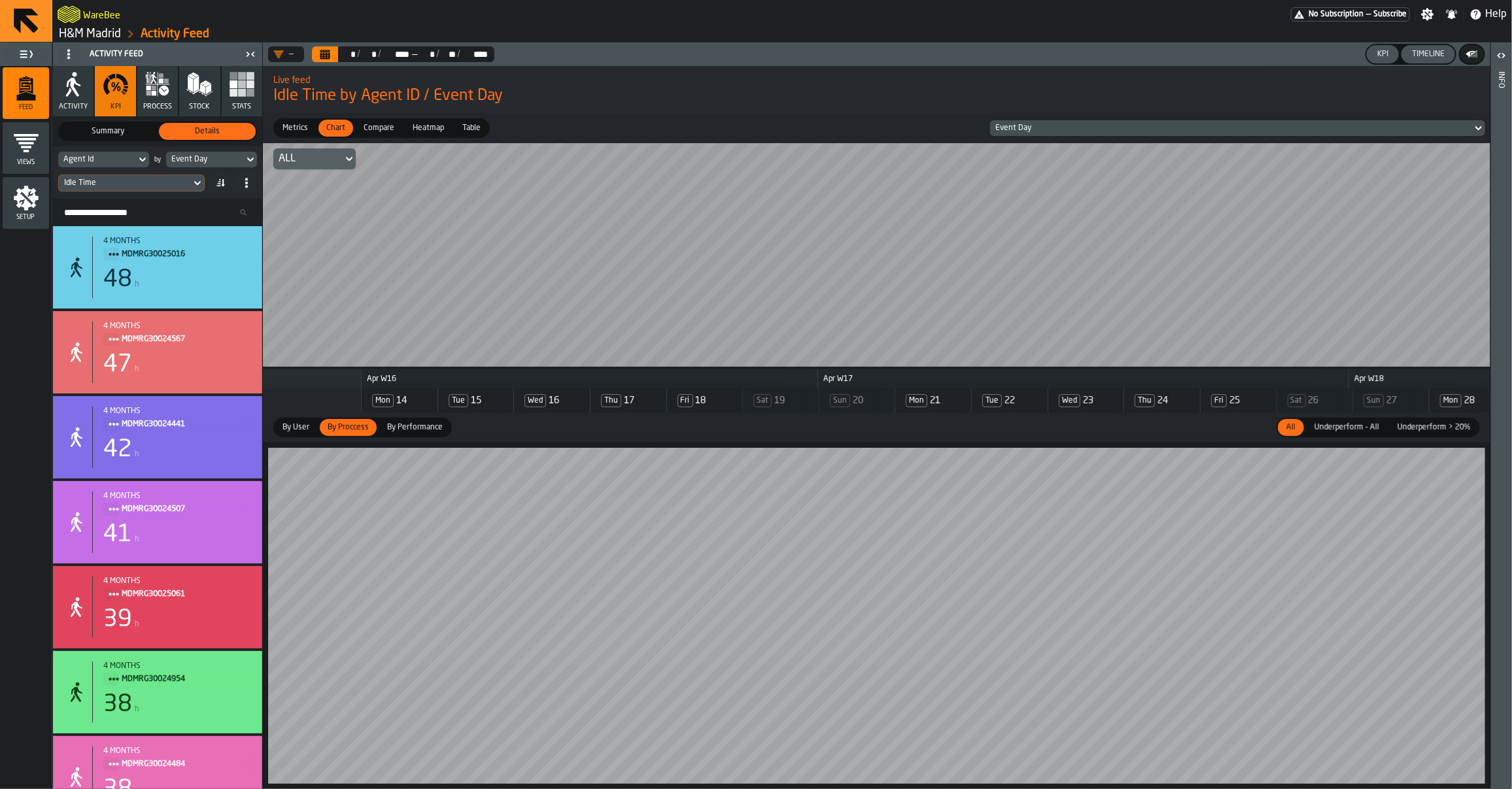
click at [1419, 56] on div "Timeline" at bounding box center [1428, 54] width 43 height 9
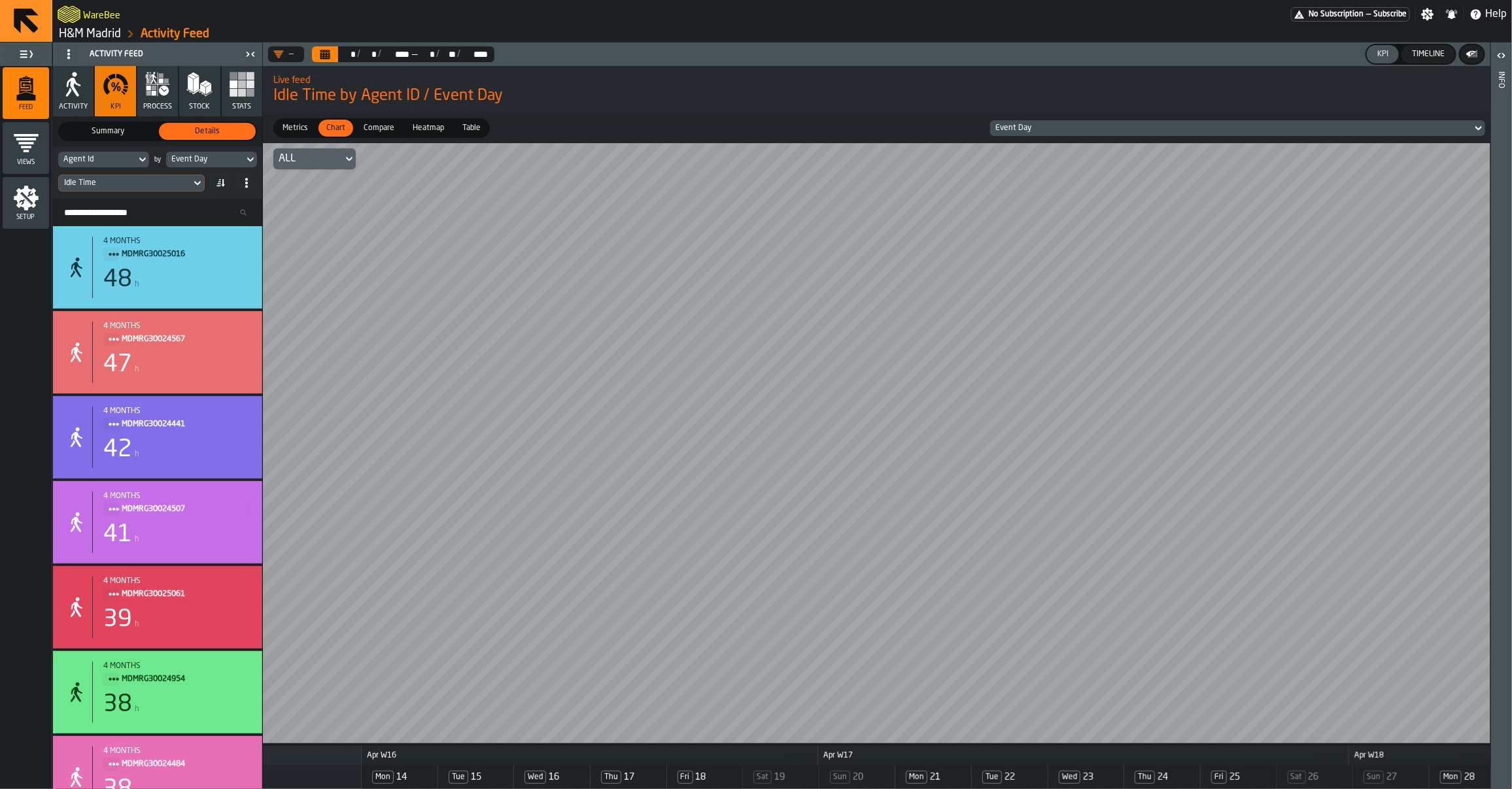
click at [103, 31] on link "H&M Madrid" at bounding box center [90, 33] width 62 height 14
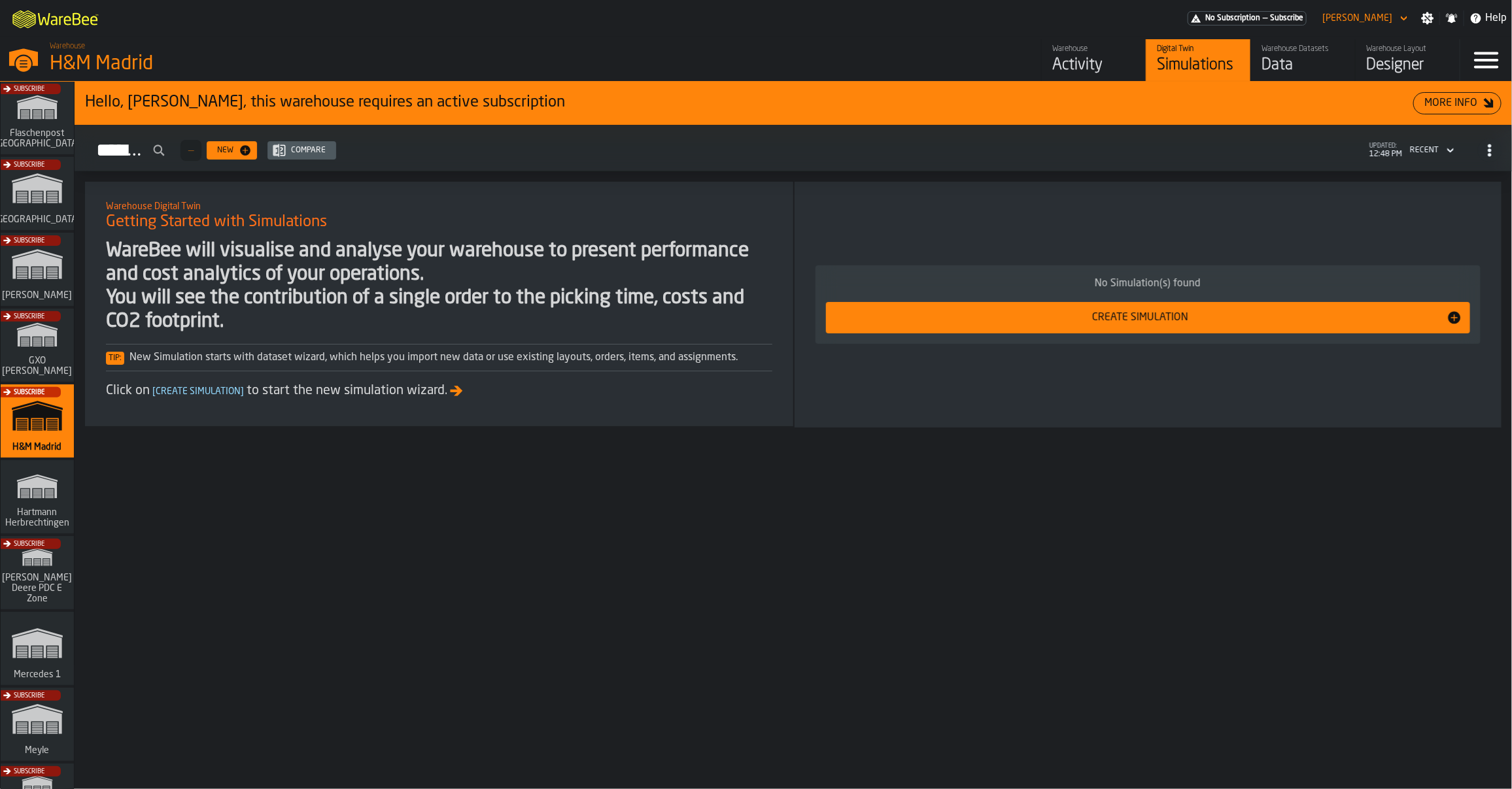
scroll to position [122, 0]
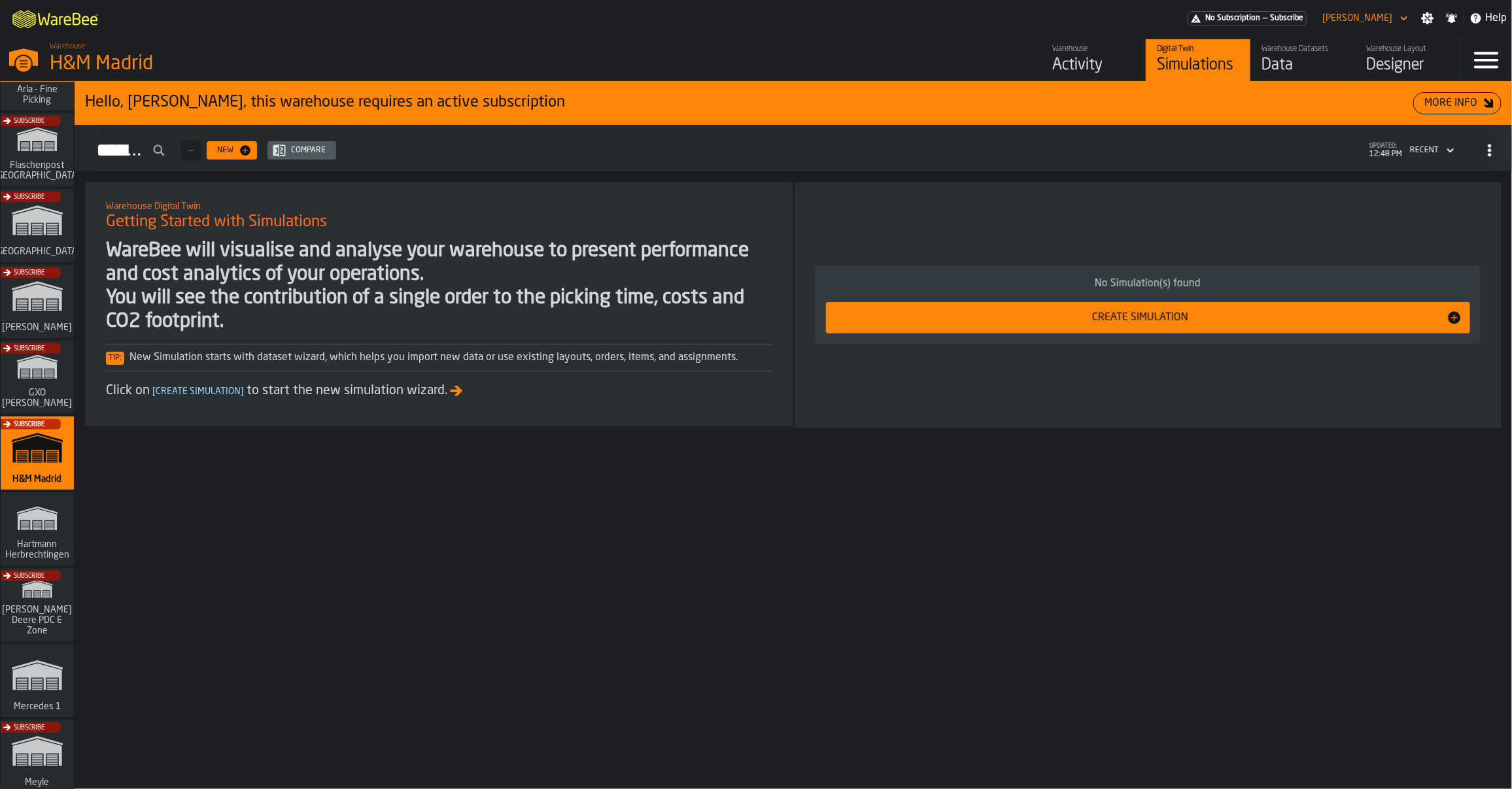
click at [37, 250] on div "Subscribe" at bounding box center [35, 230] width 73 height 76
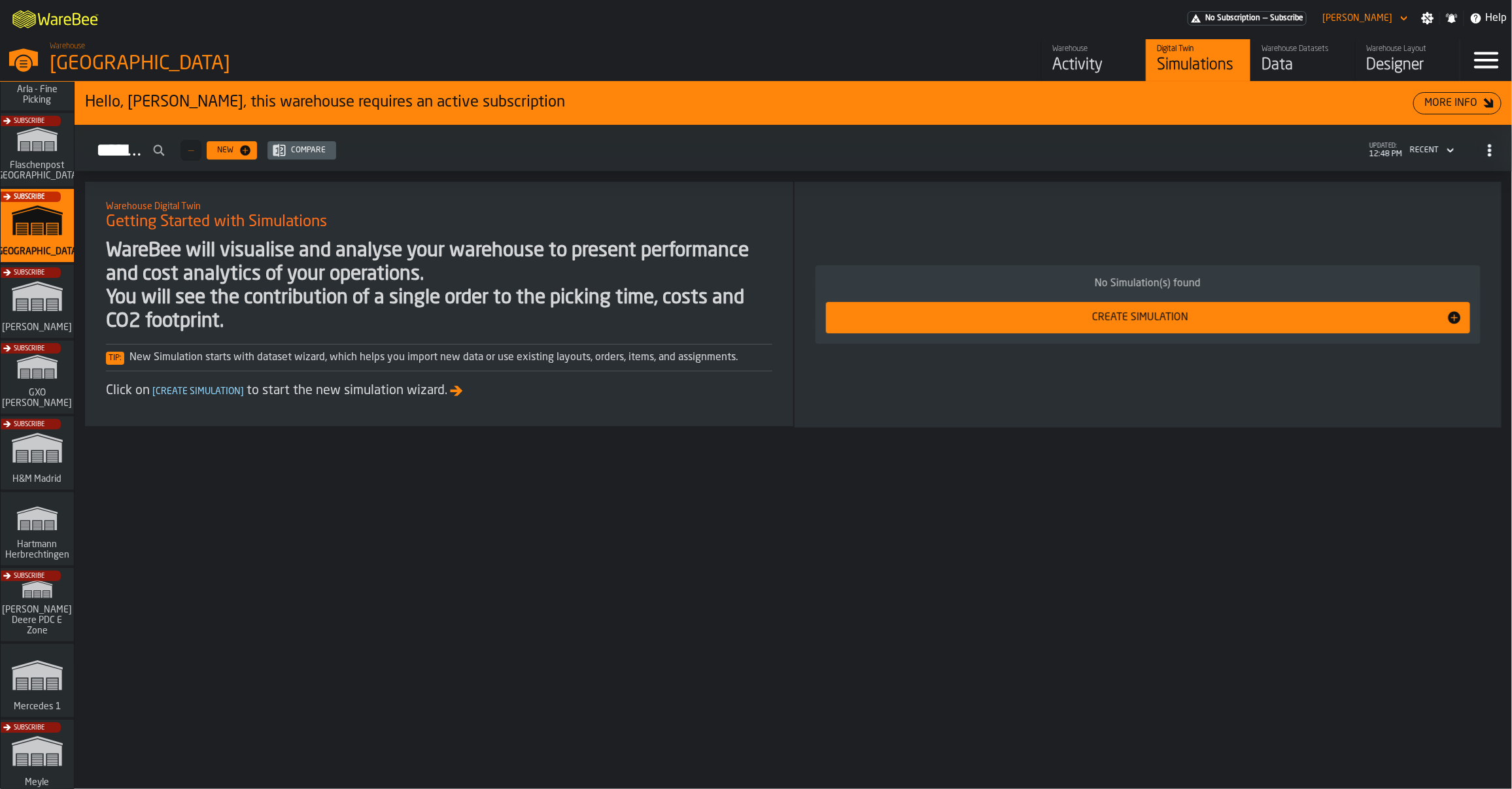
click at [1308, 67] on div "Data" at bounding box center [1303, 65] width 83 height 21
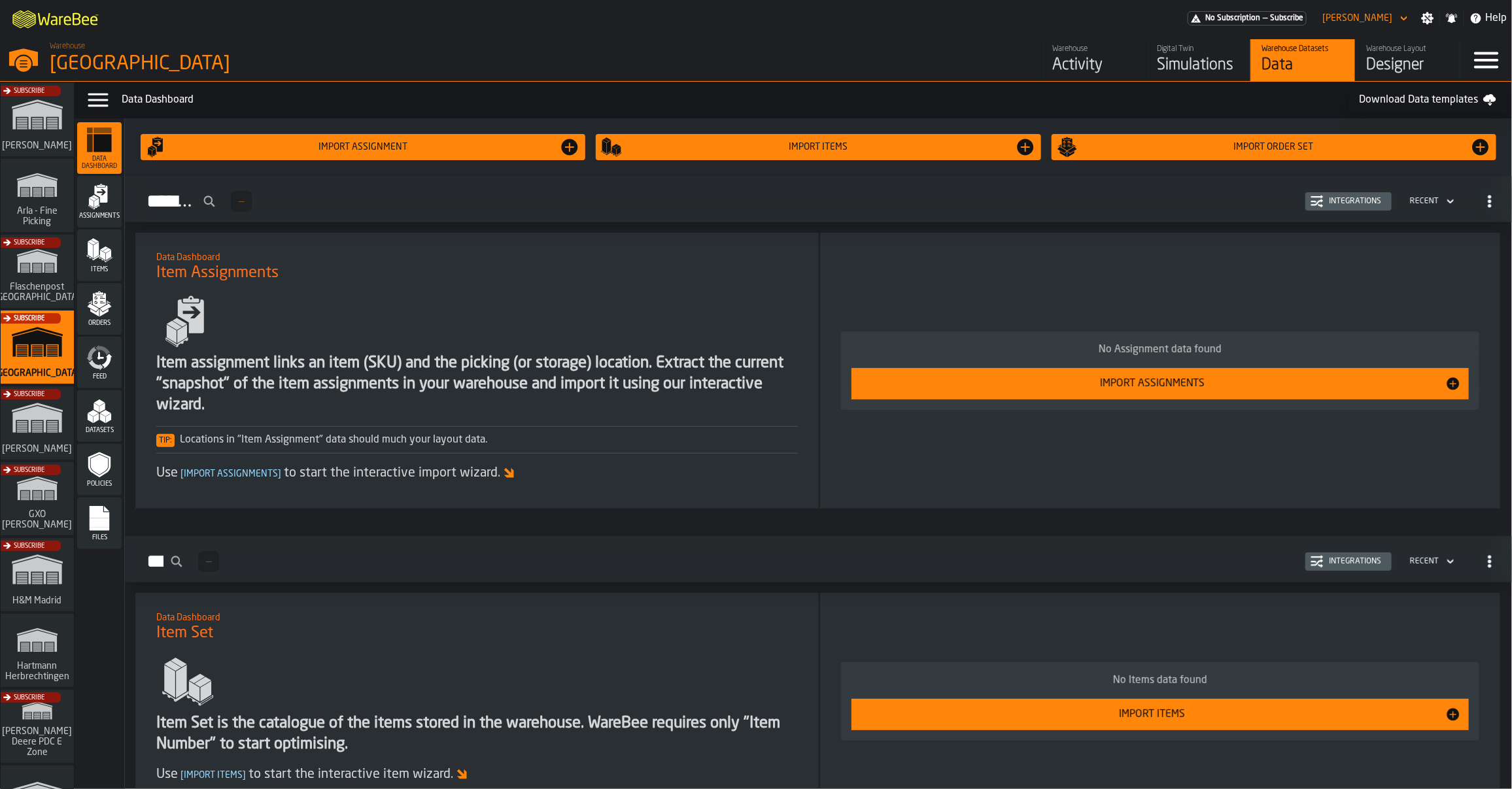
click at [95, 526] on rect "menu Files" at bounding box center [99, 522] width 20 height 9
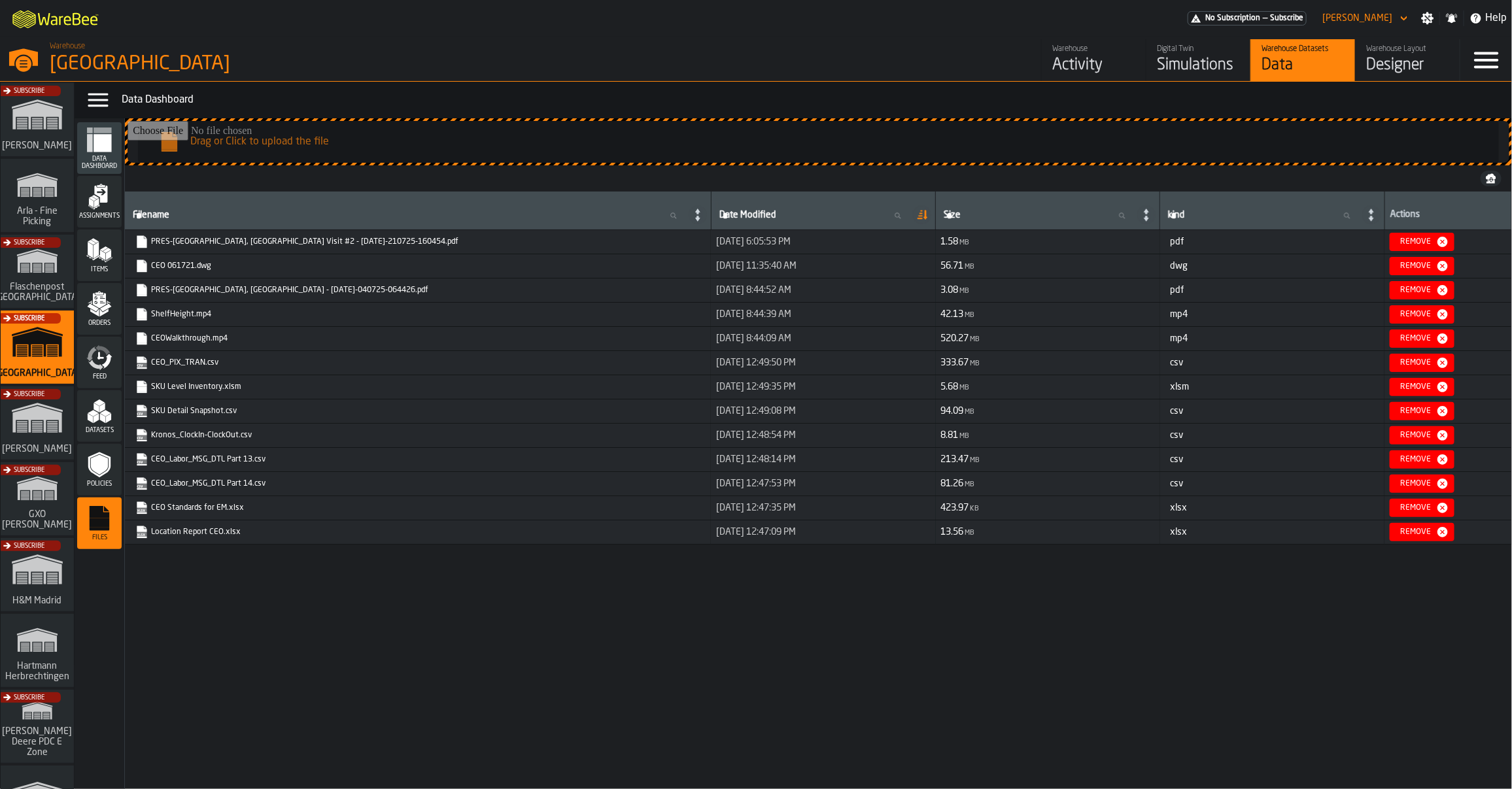
click at [1444, 23] on div "Notifications" at bounding box center [1451, 18] width 24 height 13
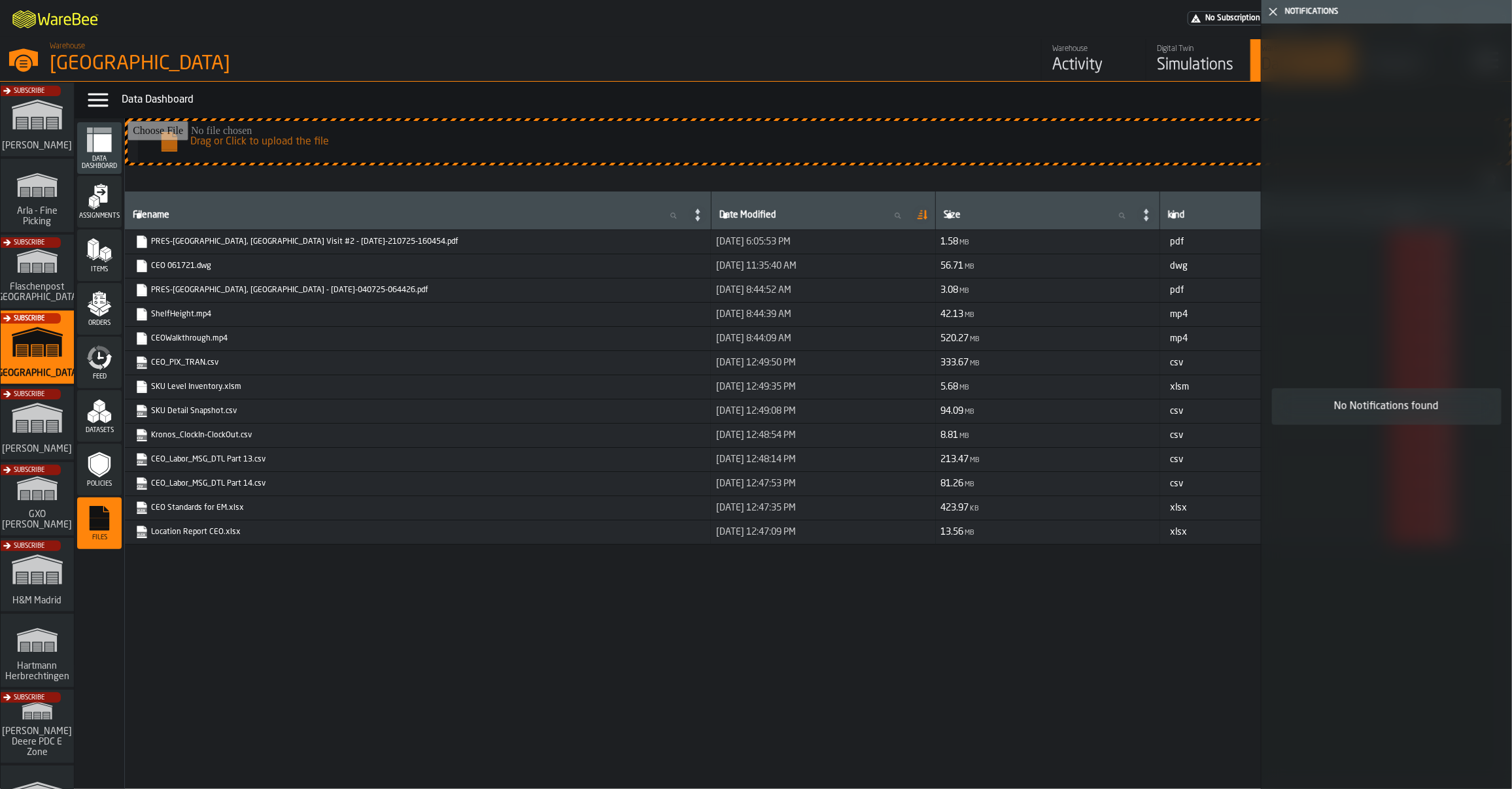
click at [1274, 7] on icon "button-toggle-Close me" at bounding box center [1273, 12] width 16 height 16
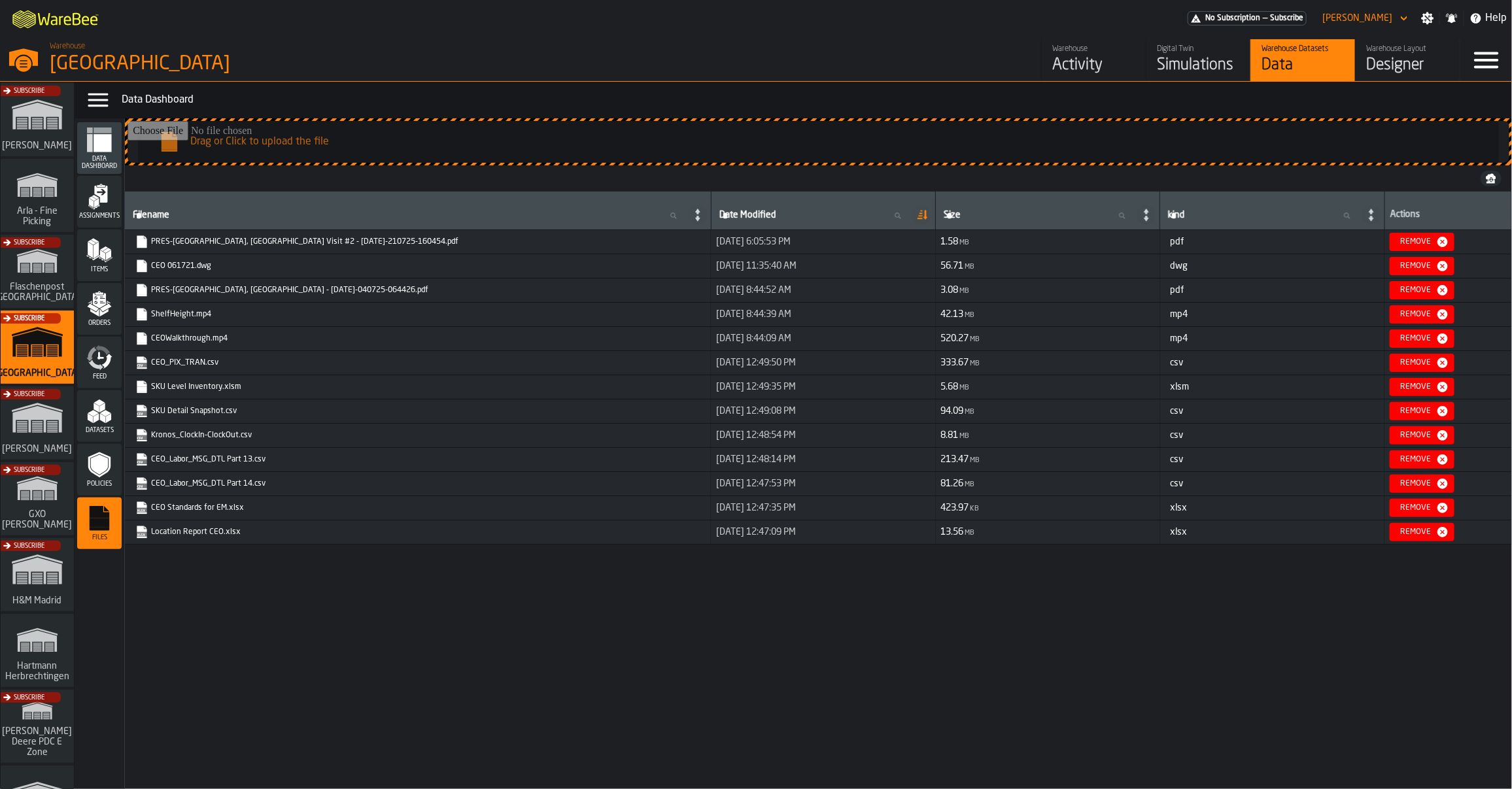
click at [1422, 21] on icon "button-toggle-Settings" at bounding box center [1427, 18] width 13 height 13
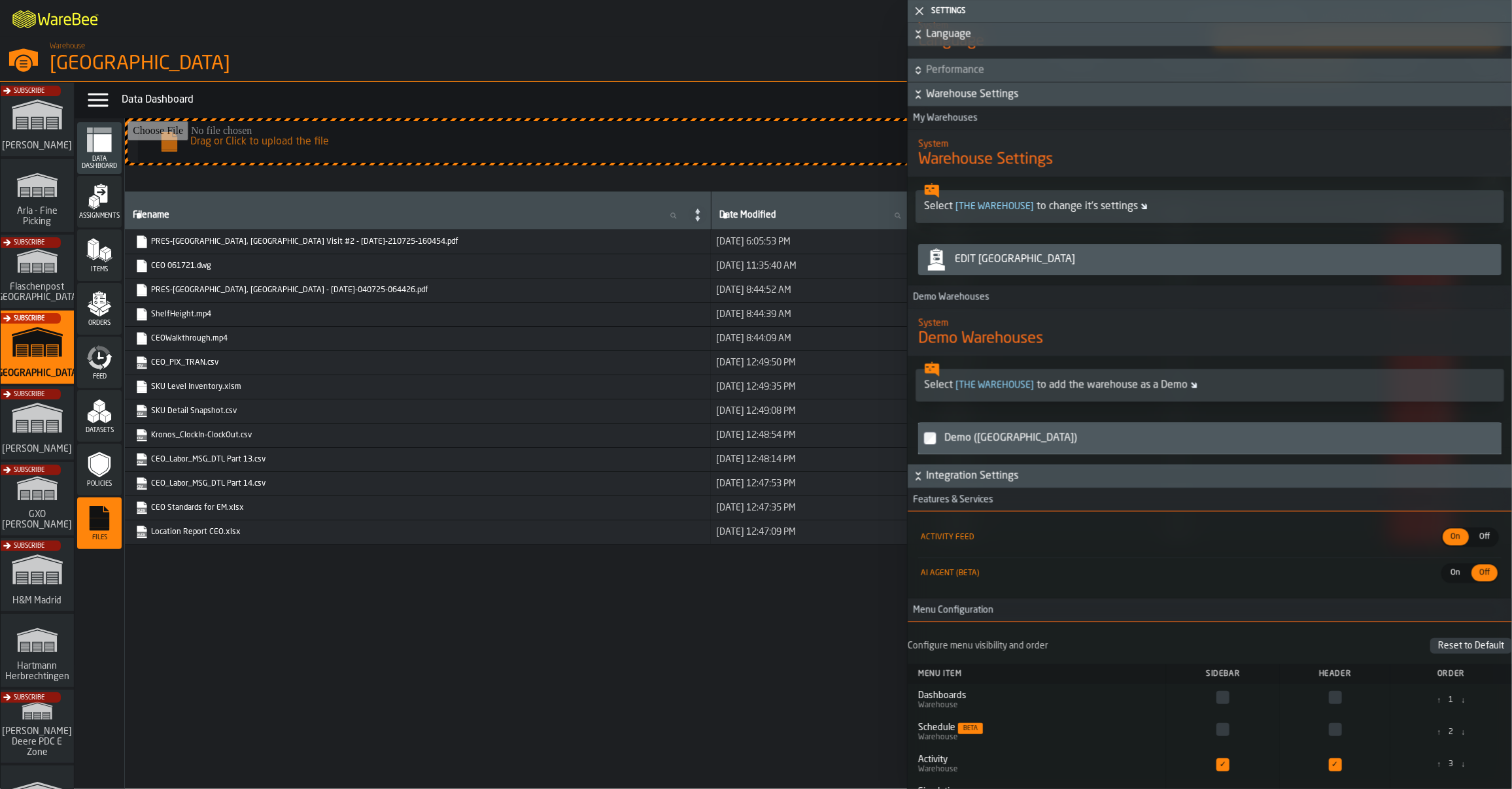
scroll to position [1383, 0]
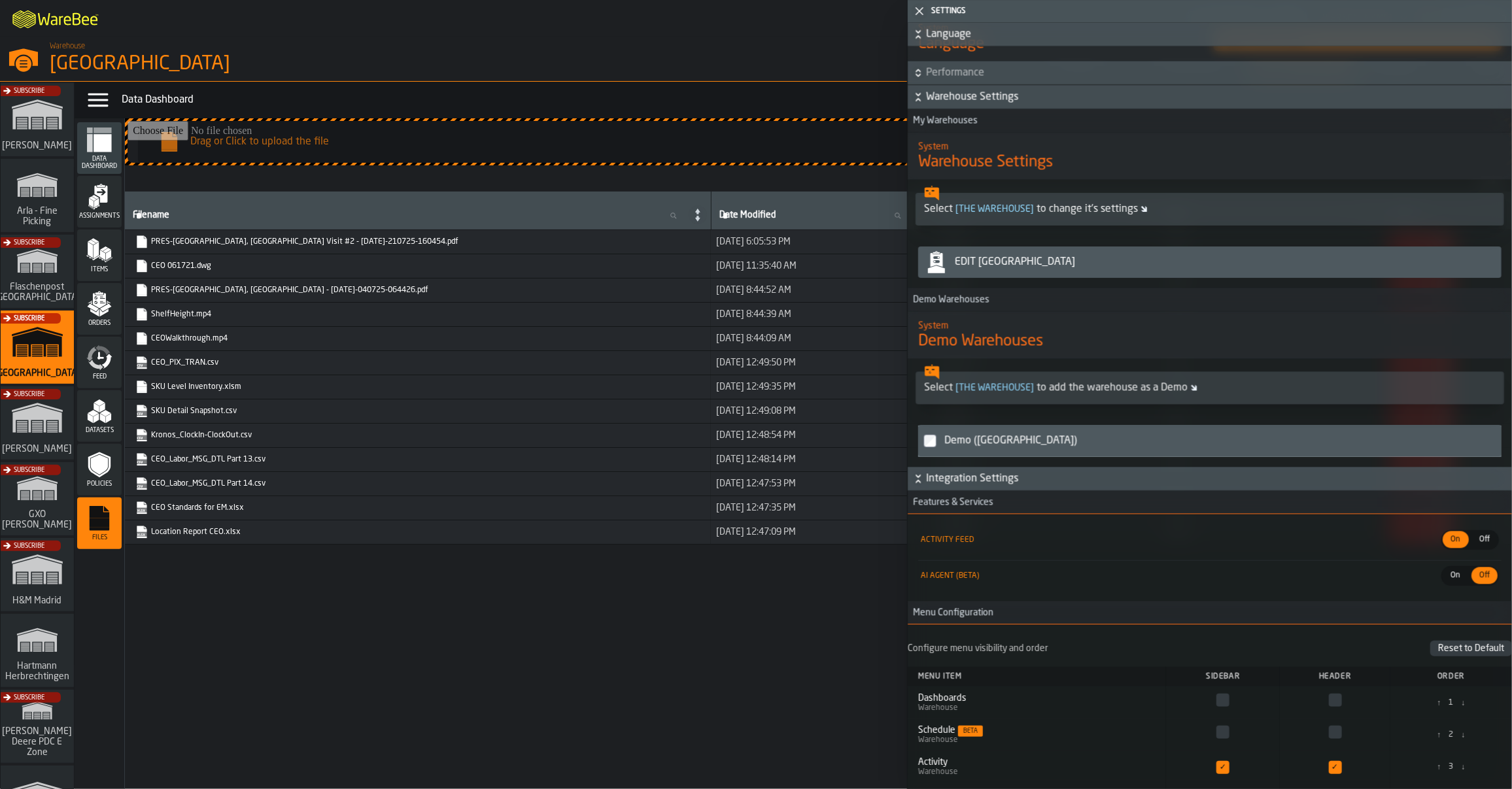
click at [1026, 275] on div "Edit [GEOGRAPHIC_DATA]" at bounding box center [1210, 262] width 573 height 26
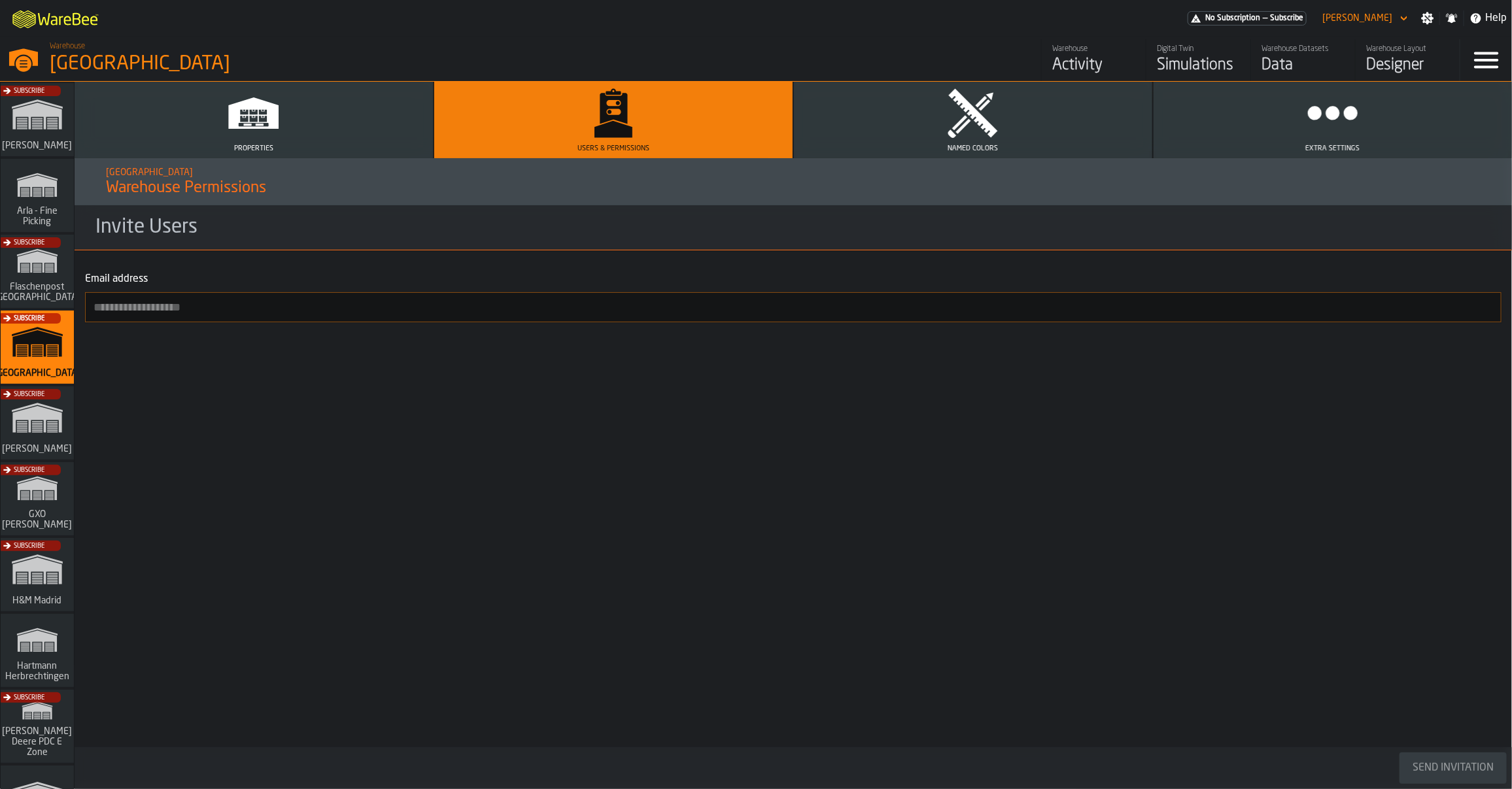
click at [1004, 129] on button "Named Colors" at bounding box center [973, 120] width 358 height 76
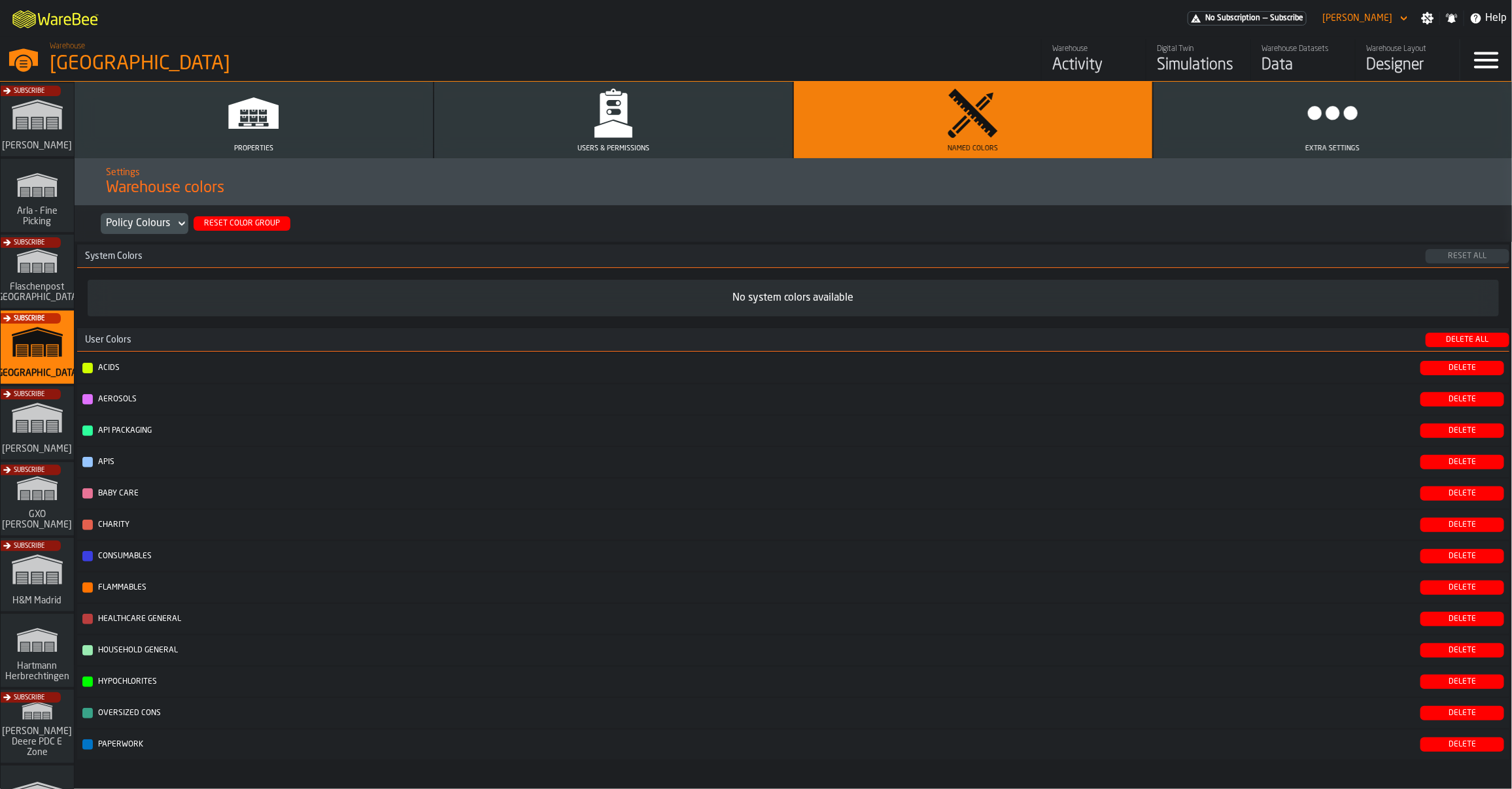
click at [645, 125] on button "Users & Permissions" at bounding box center [613, 120] width 358 height 76
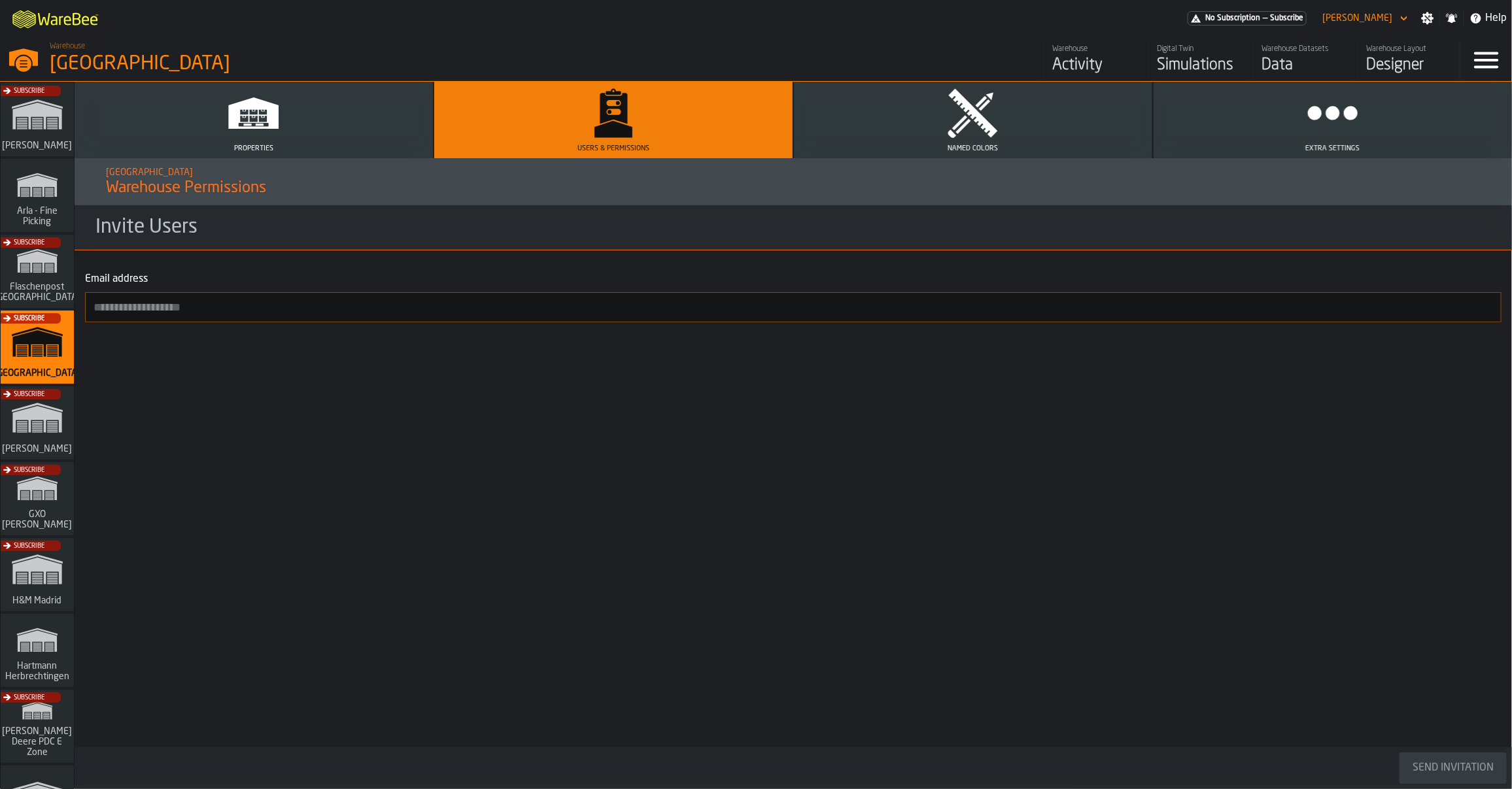
click at [240, 306] on input "Email address" at bounding box center [793, 307] width 1416 height 30
paste input "**********"
type input "**********"
click at [1443, 775] on div "Send Invitation" at bounding box center [1453, 768] width 92 height 16
click at [1297, 62] on div "Data" at bounding box center [1303, 65] width 83 height 21
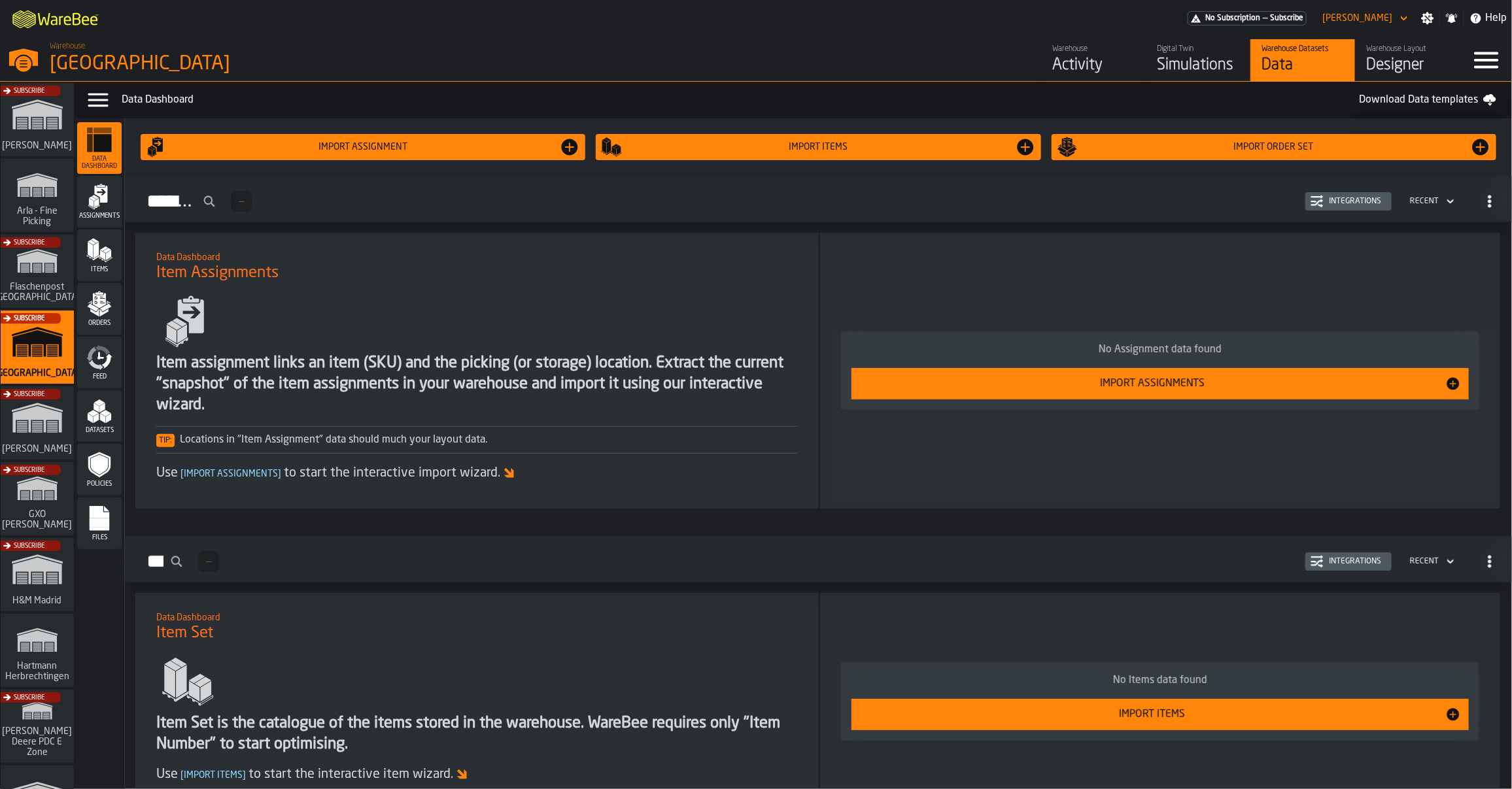
click at [119, 535] on span "Files" at bounding box center [99, 538] width 44 height 7
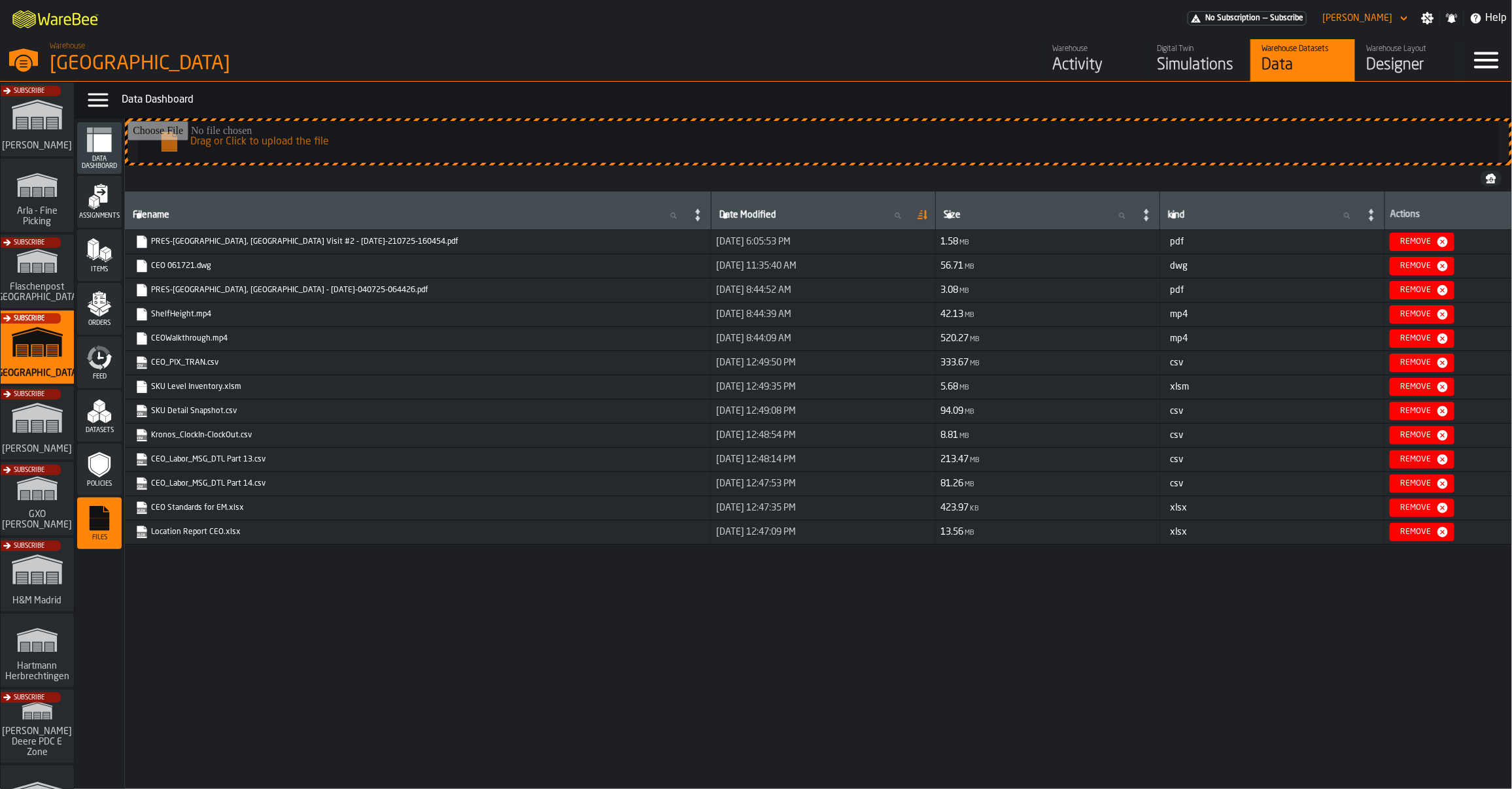
click at [51, 430] on div "Subscribe" at bounding box center [35, 427] width 73 height 76
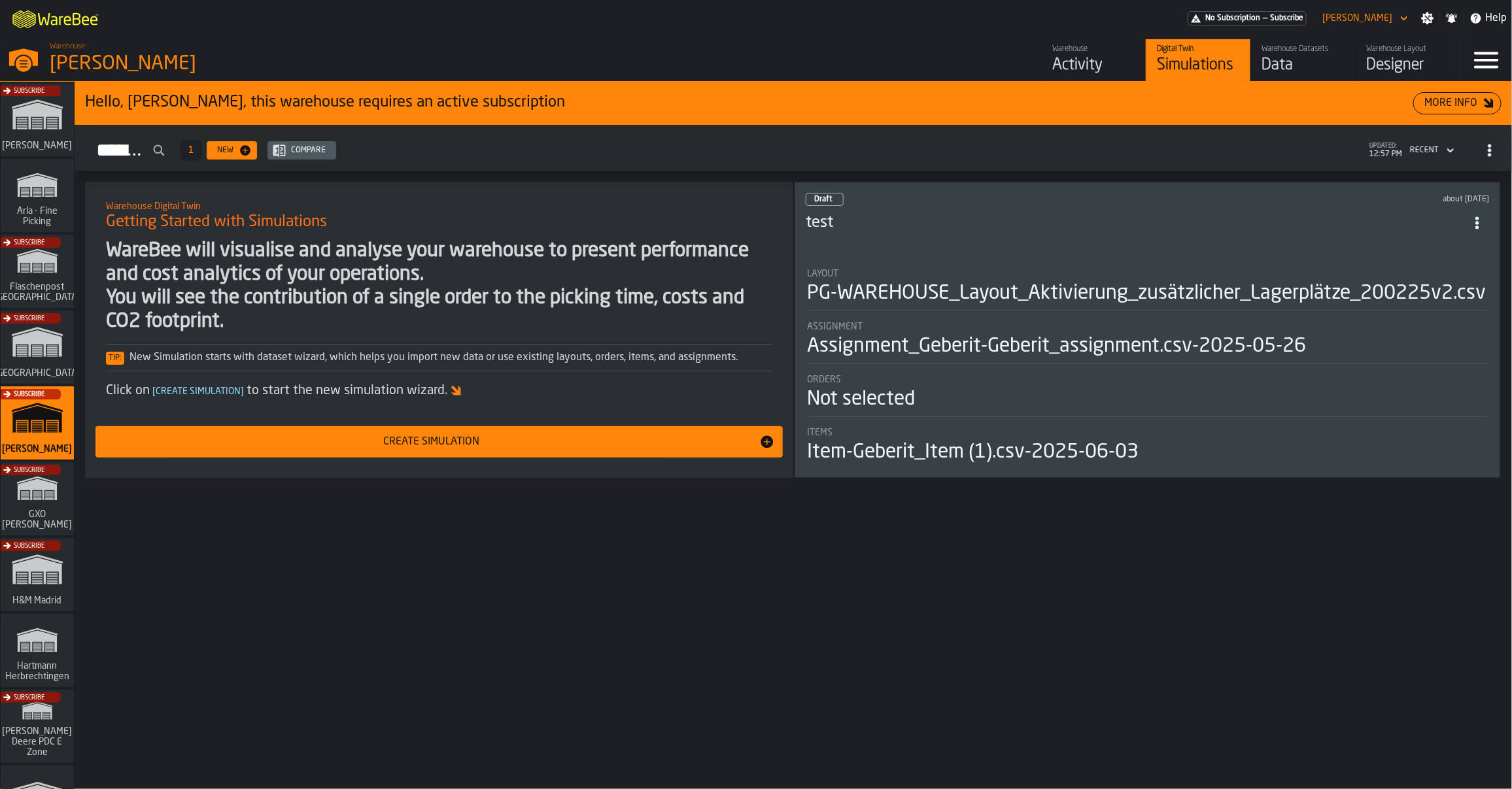
click at [1099, 48] on div "Warehouse" at bounding box center [1094, 48] width 83 height 9
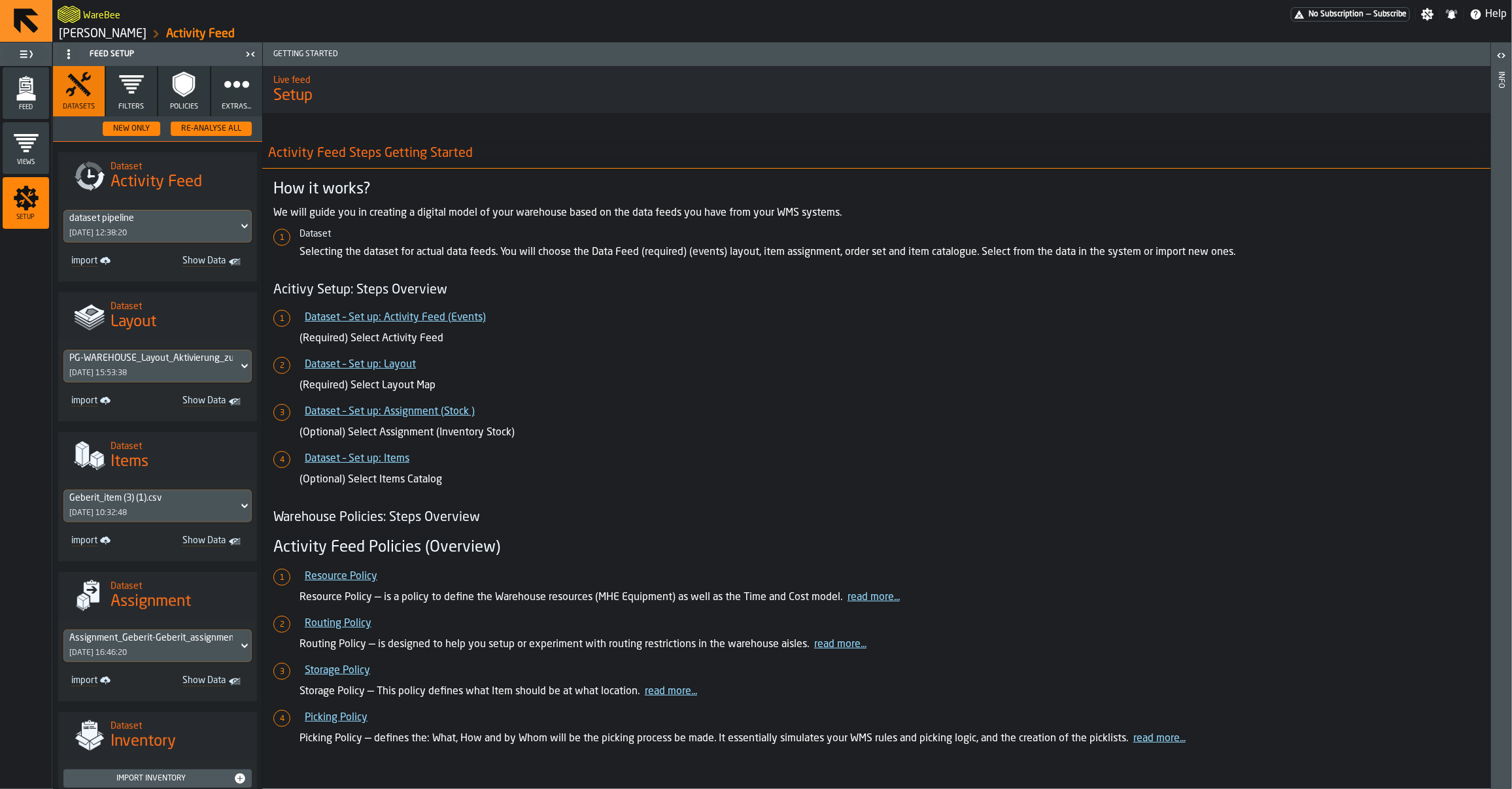
click at [118, 30] on link "[PERSON_NAME]" at bounding box center [103, 33] width 88 height 14
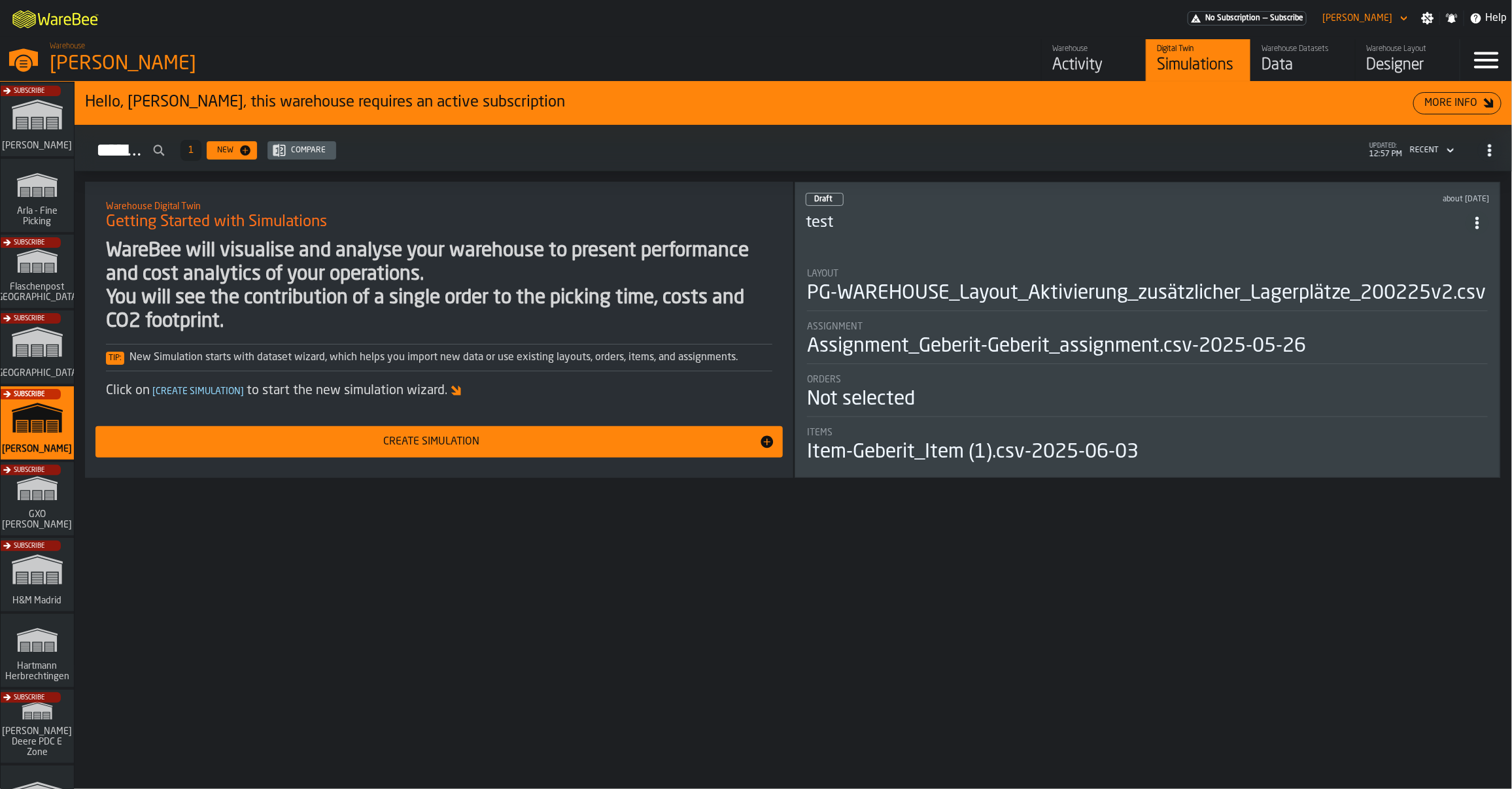
click at [1079, 56] on div "Activity" at bounding box center [1094, 65] width 83 height 21
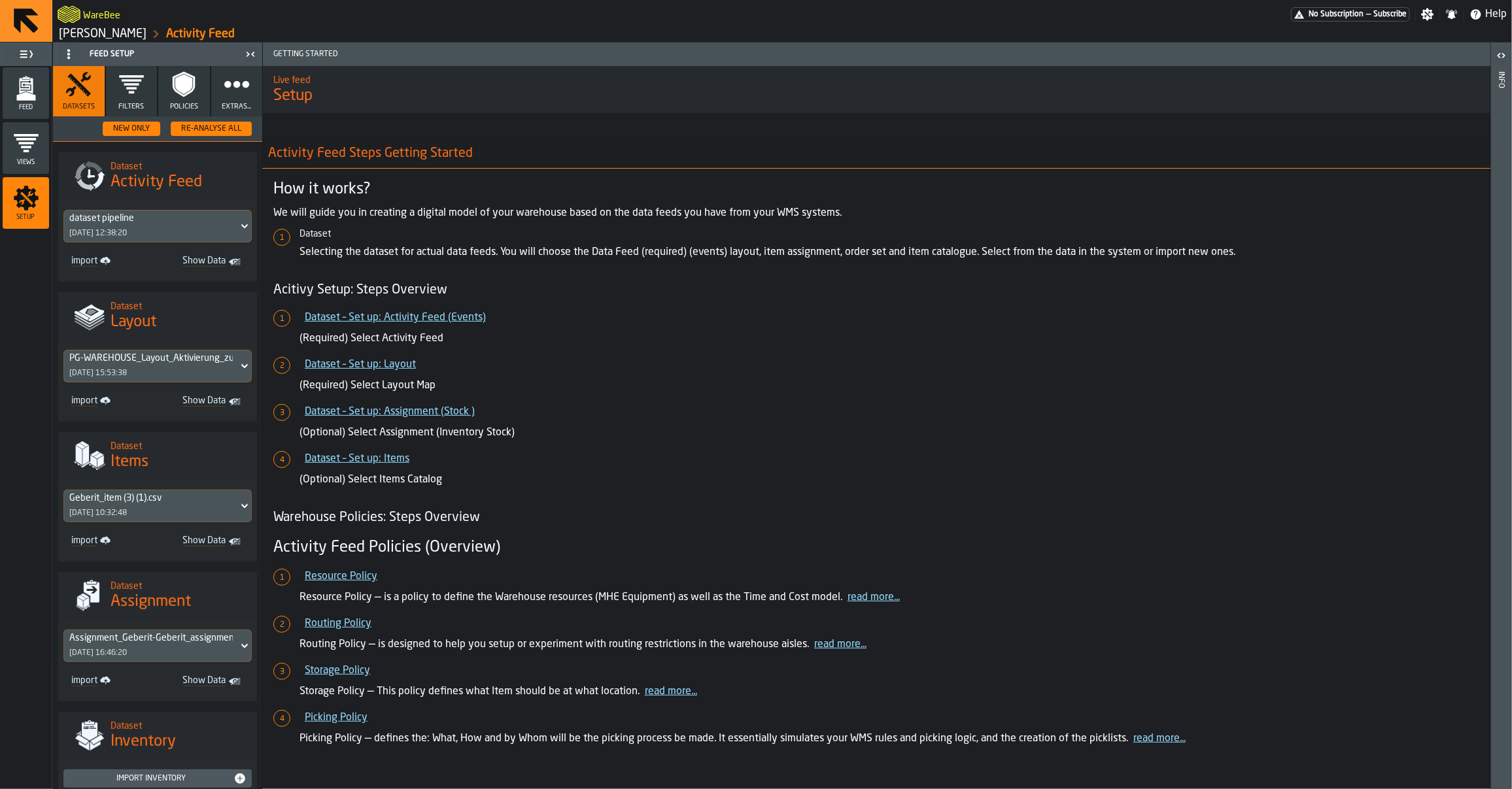
click at [107, 28] on link "[PERSON_NAME]" at bounding box center [103, 33] width 88 height 14
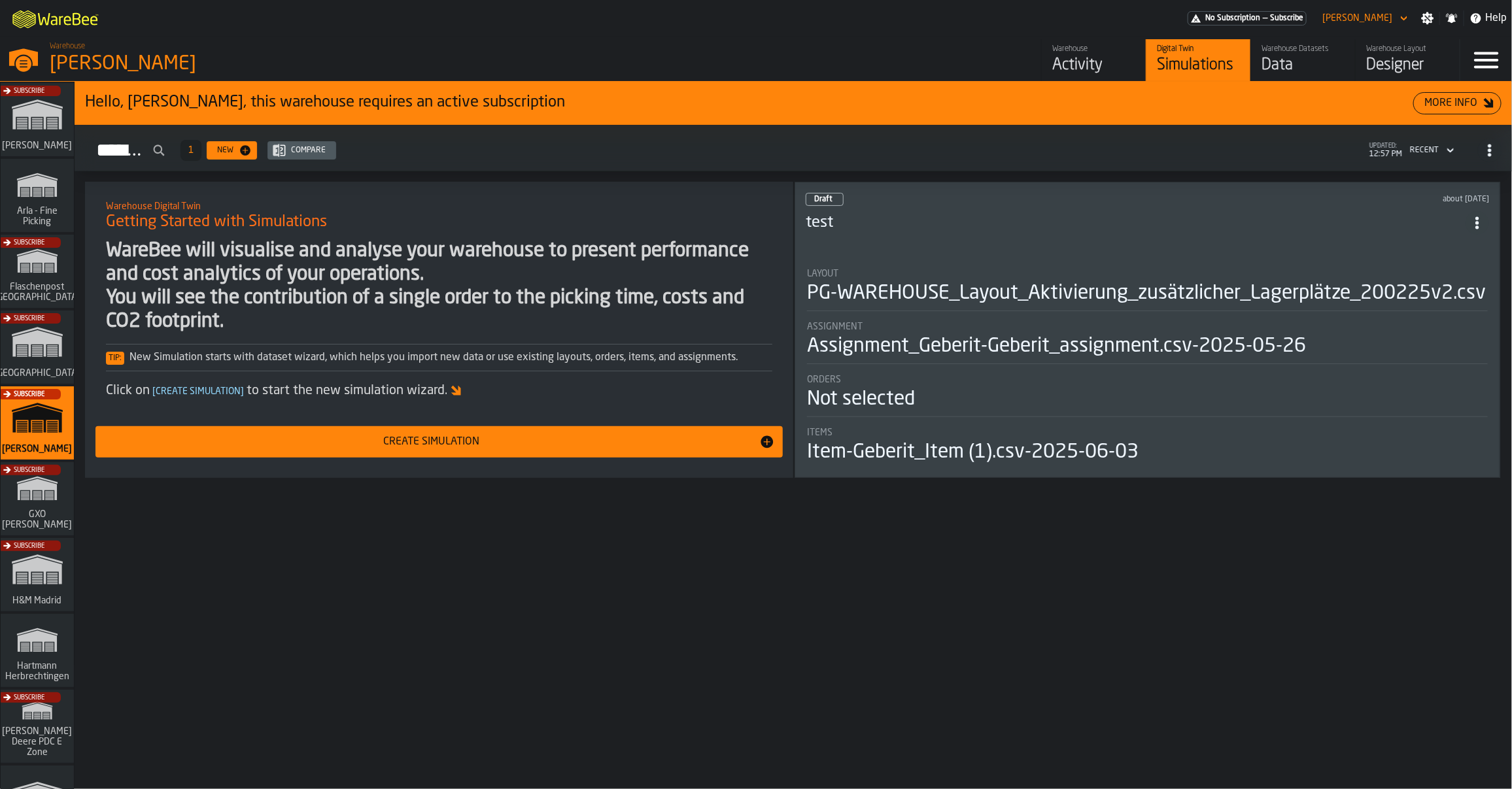
click at [1375, 61] on div "Designer" at bounding box center [1407, 65] width 83 height 21
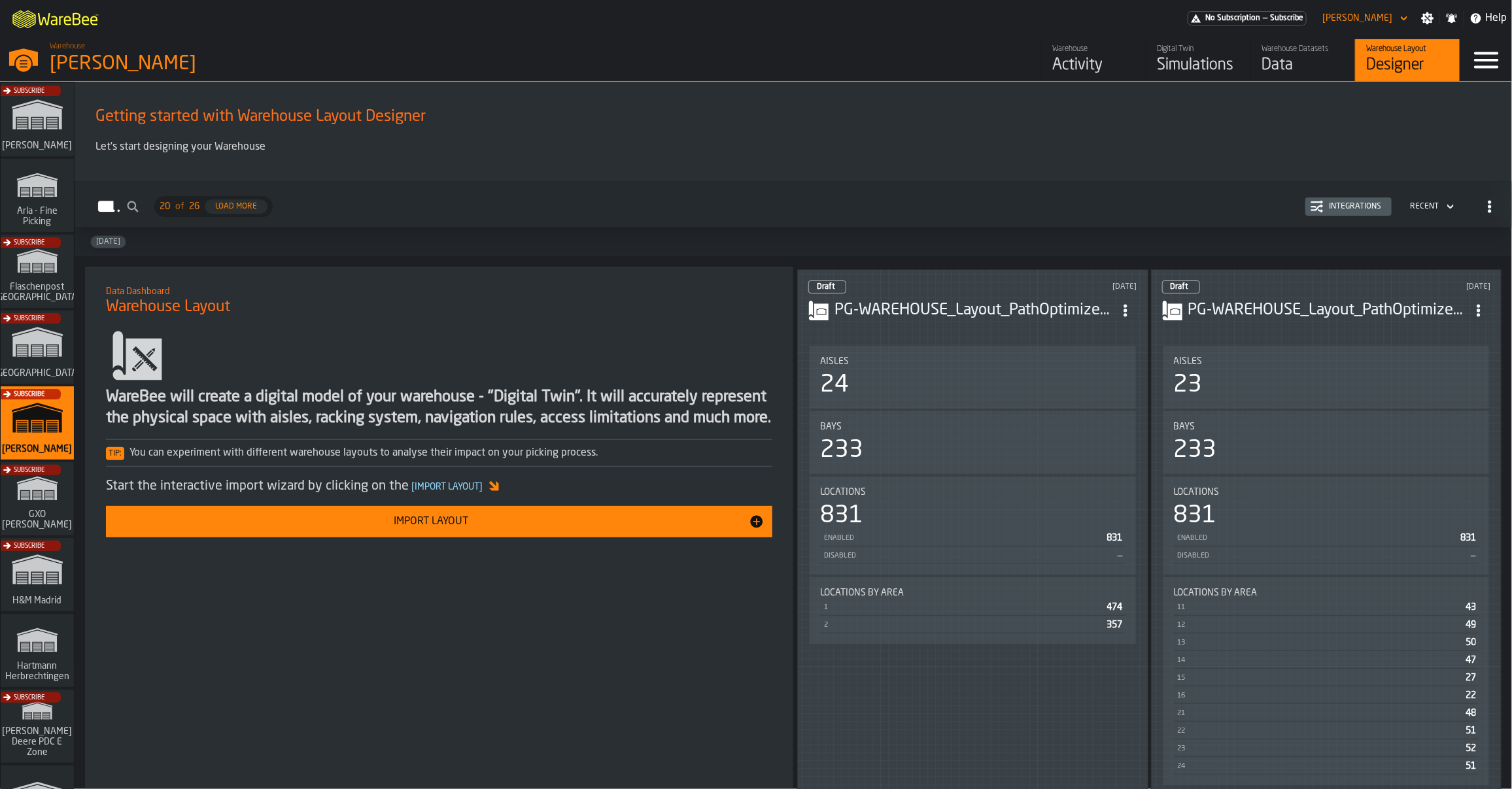
click at [1283, 73] on div "Data" at bounding box center [1303, 65] width 83 height 21
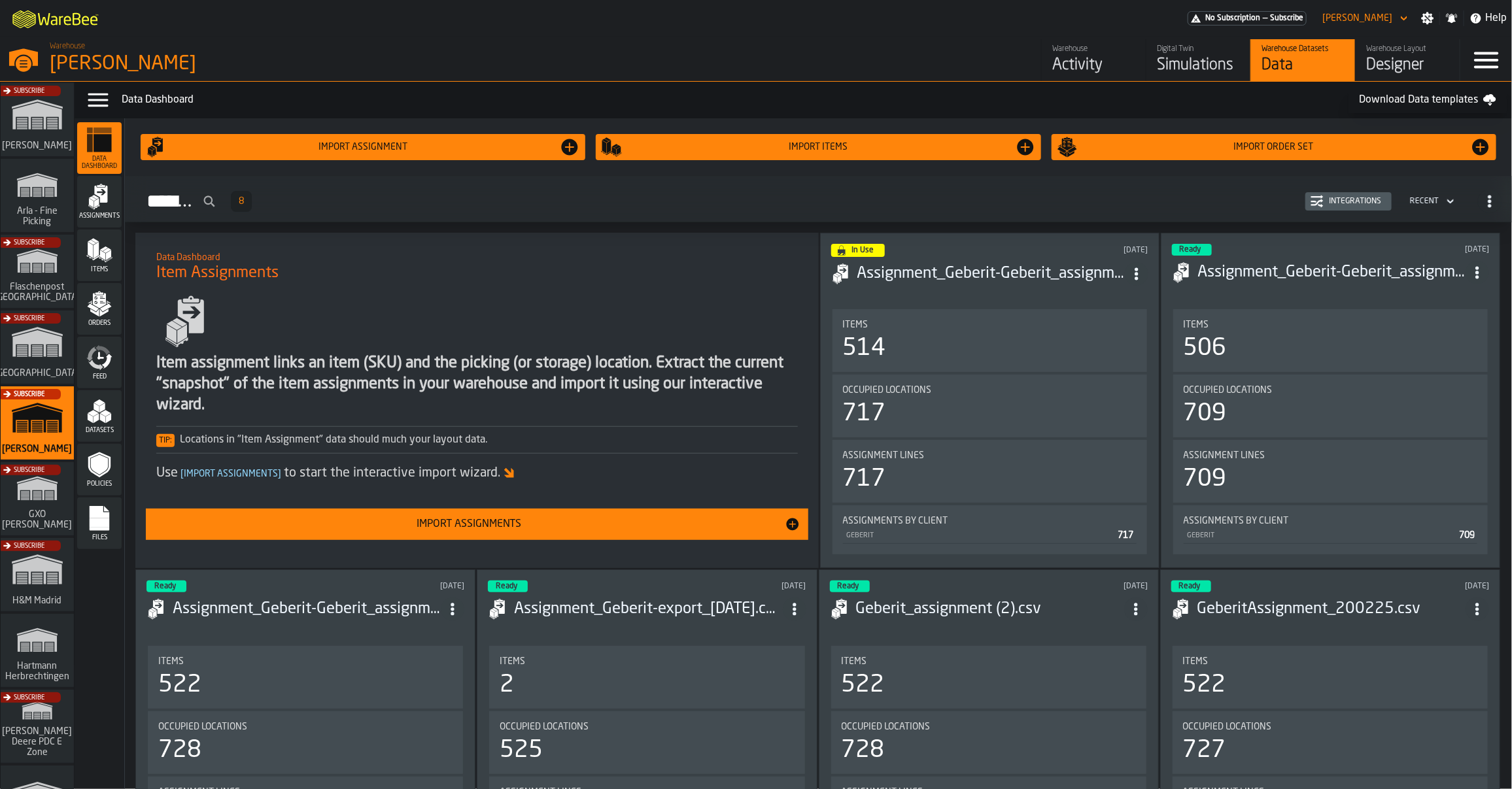
click at [1083, 48] on div "Warehouse" at bounding box center [1094, 48] width 83 height 9
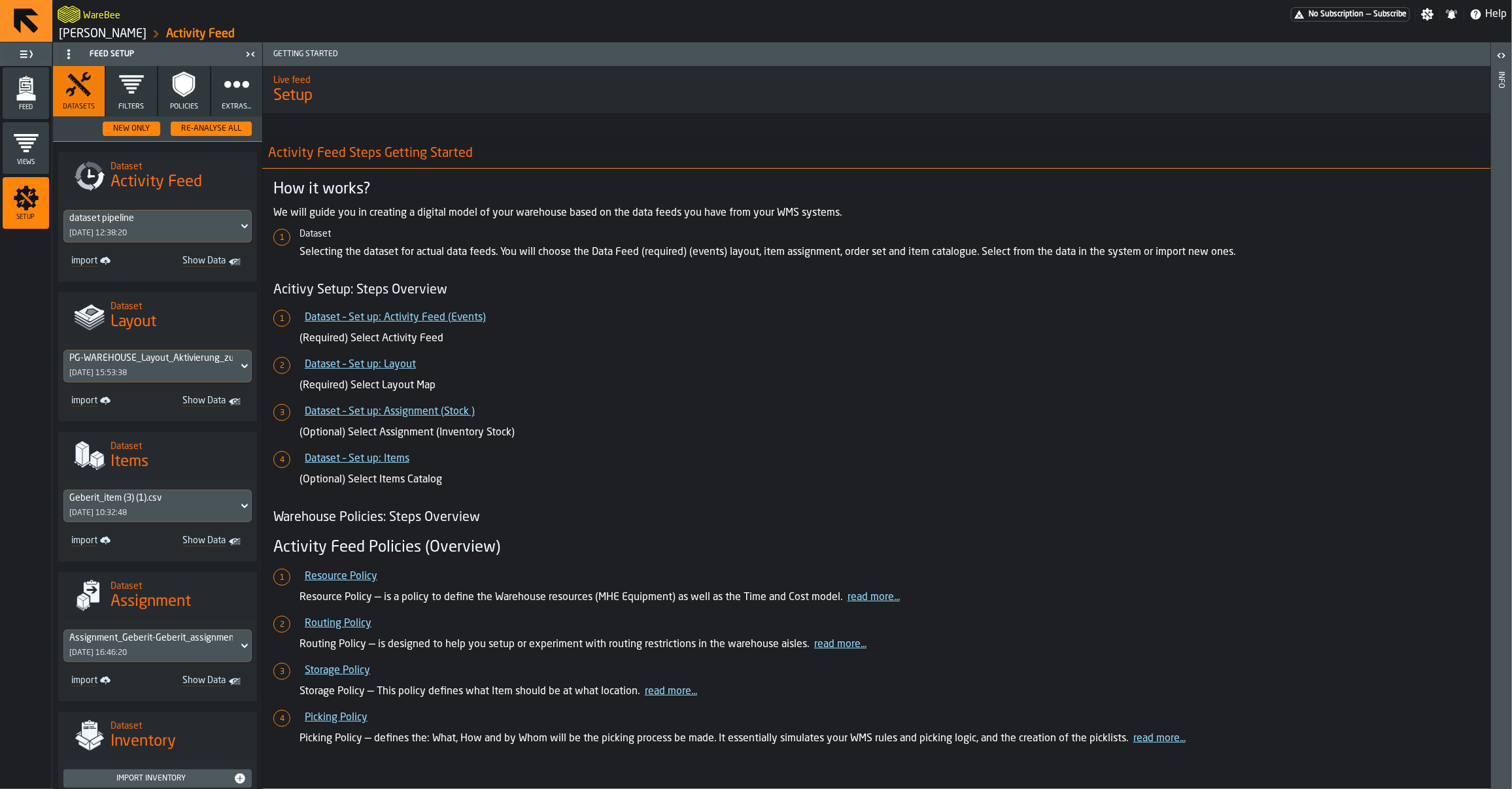
click at [37, 97] on icon "menu Feed" at bounding box center [26, 88] width 26 height 26
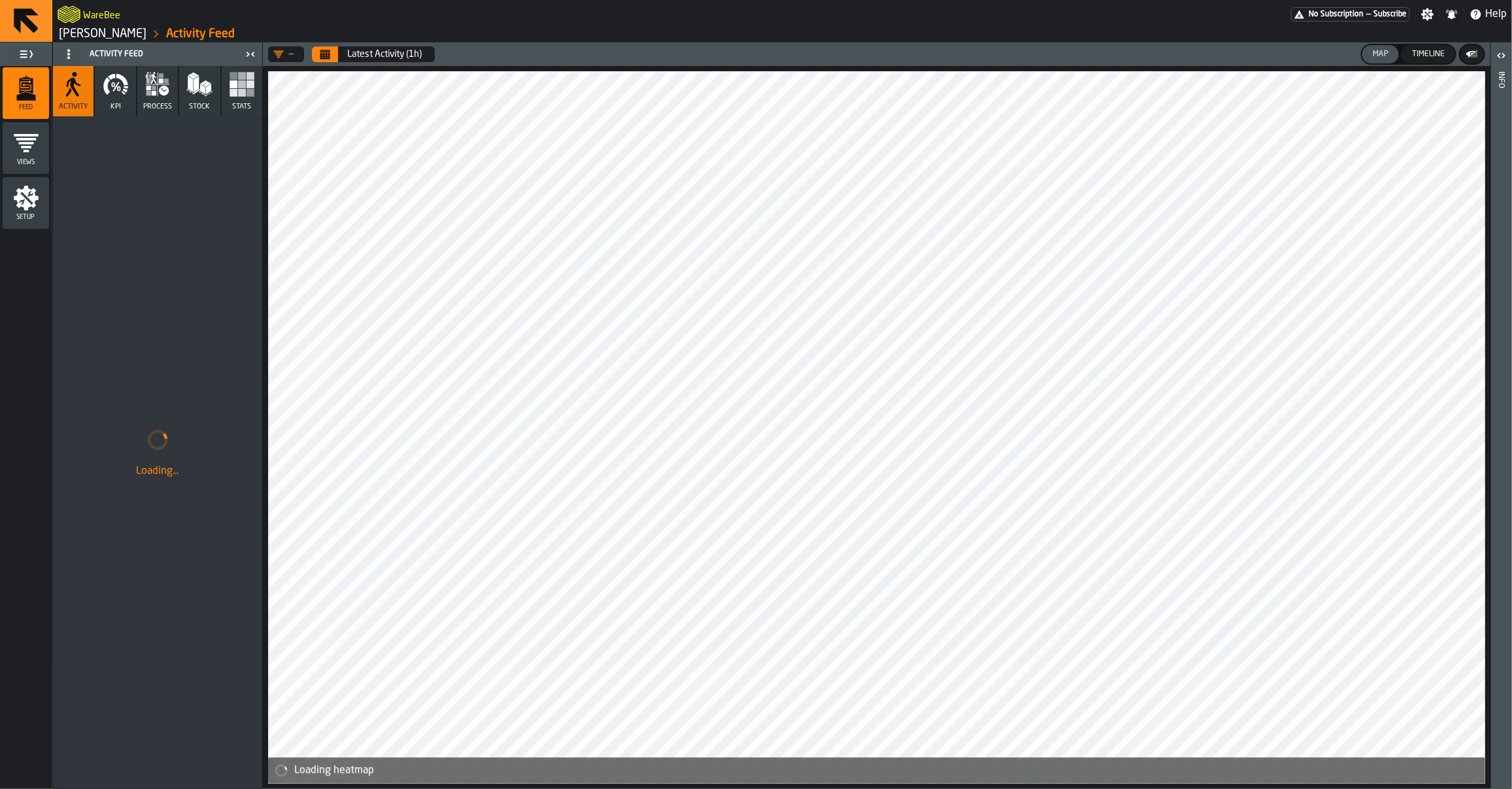
click at [171, 89] on button "process" at bounding box center [158, 91] width 41 height 50
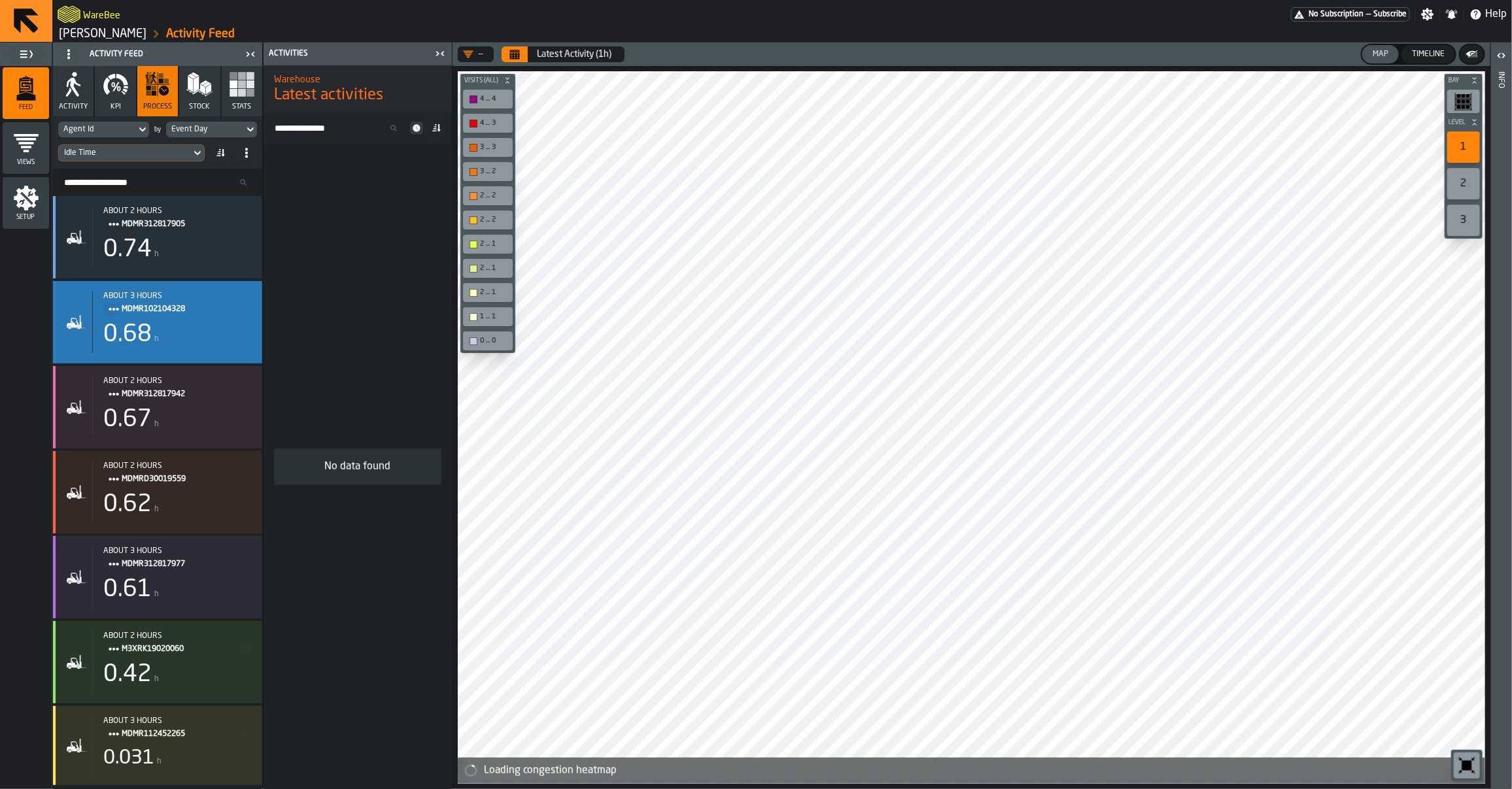
click at [139, 312] on span "MDMR102104328" at bounding box center [182, 309] width 120 height 14
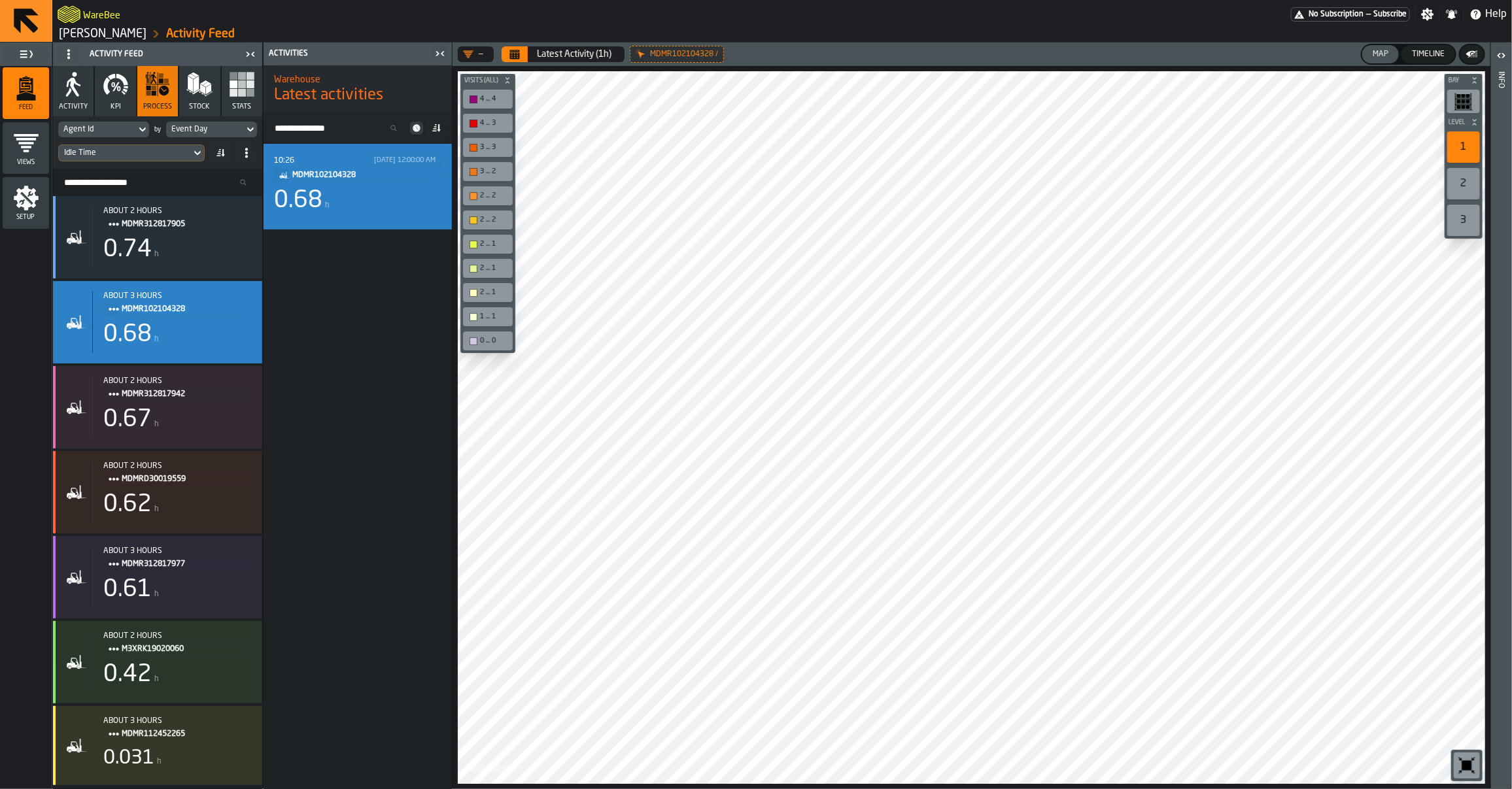
click at [358, 210] on div "0.68 h" at bounding box center [358, 201] width 167 height 26
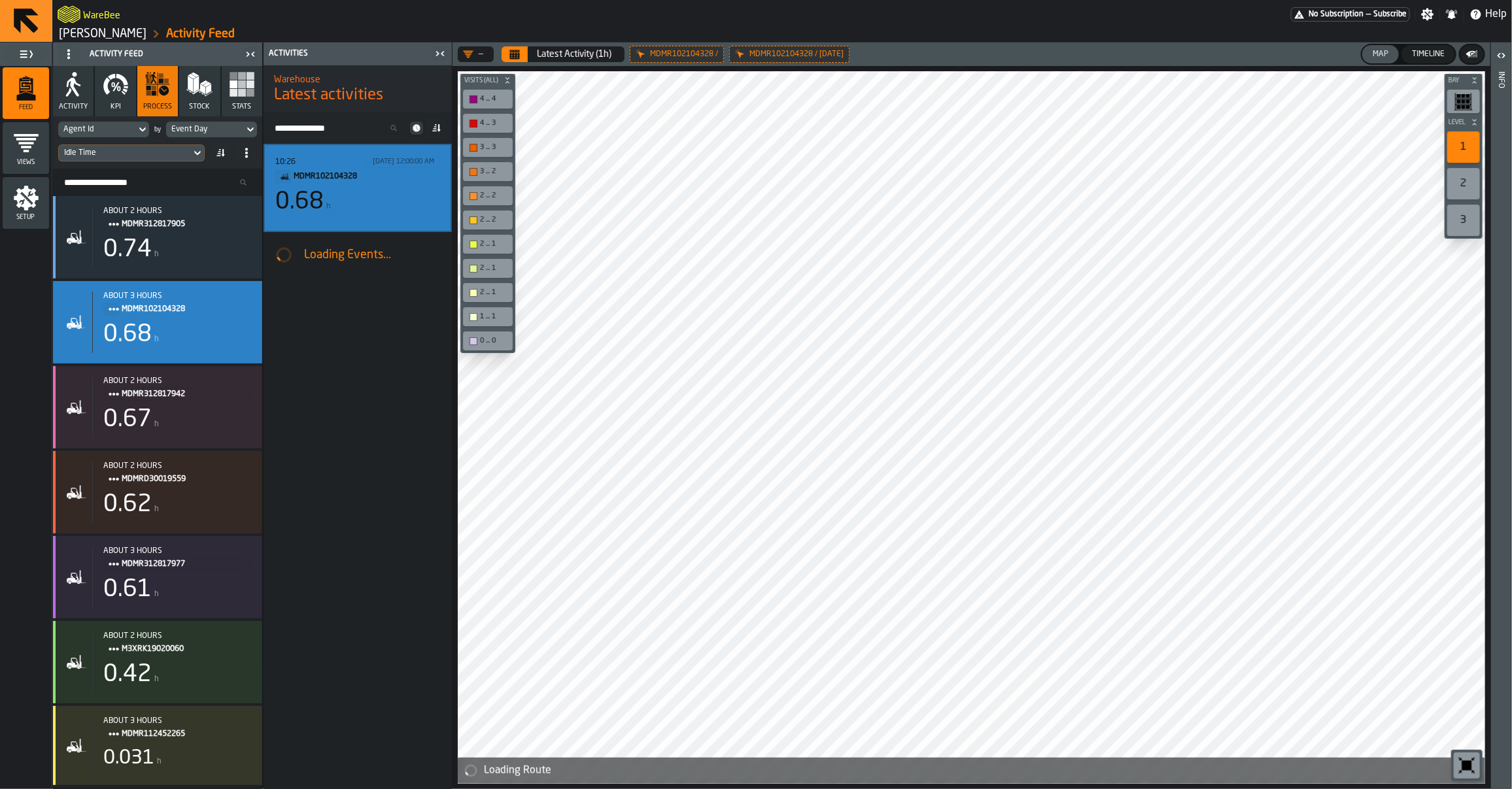
click at [112, 90] on icon "button" at bounding box center [116, 86] width 7 height 9
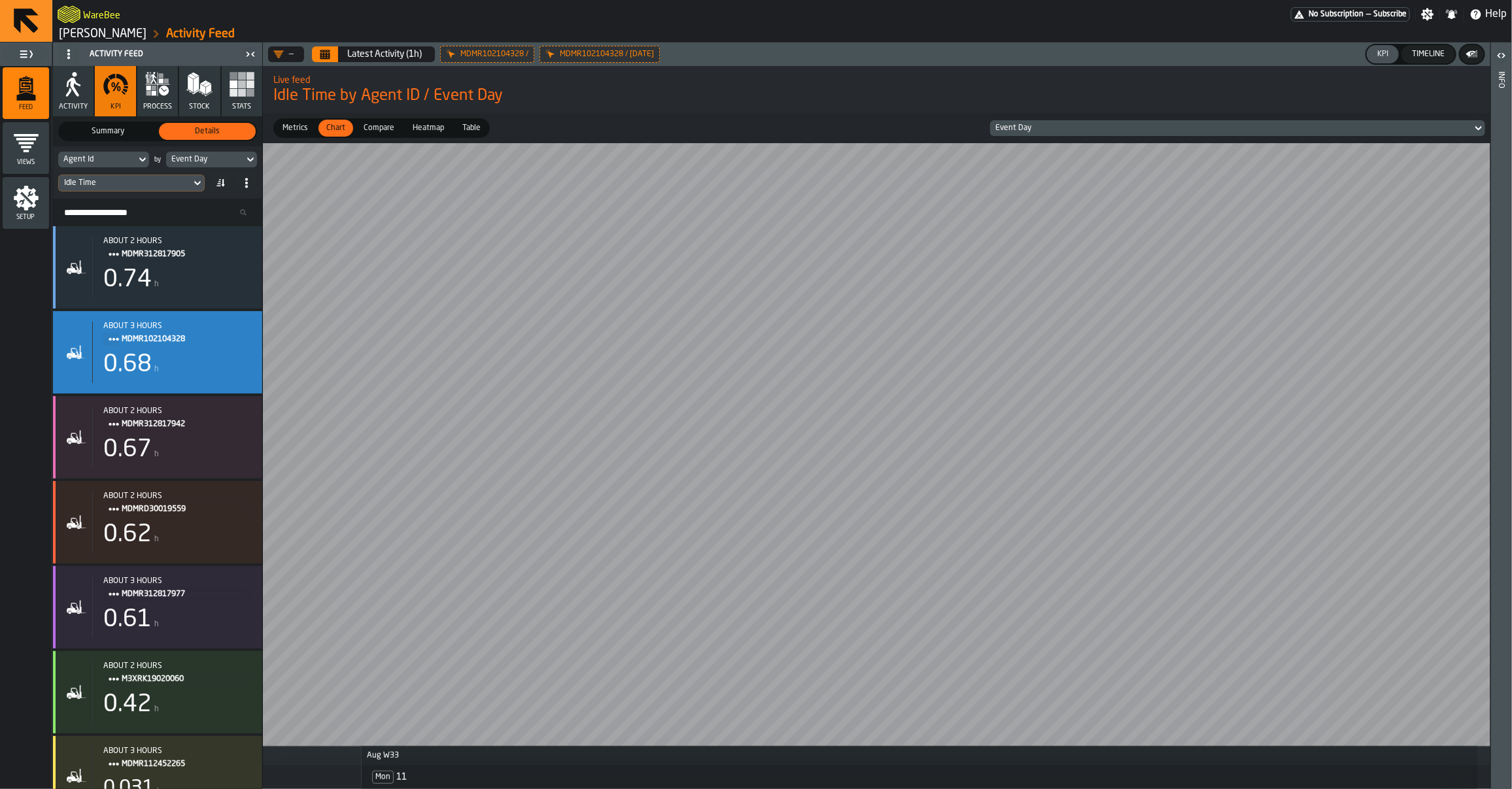
click at [1431, 54] on div "Timeline" at bounding box center [1428, 54] width 43 height 9
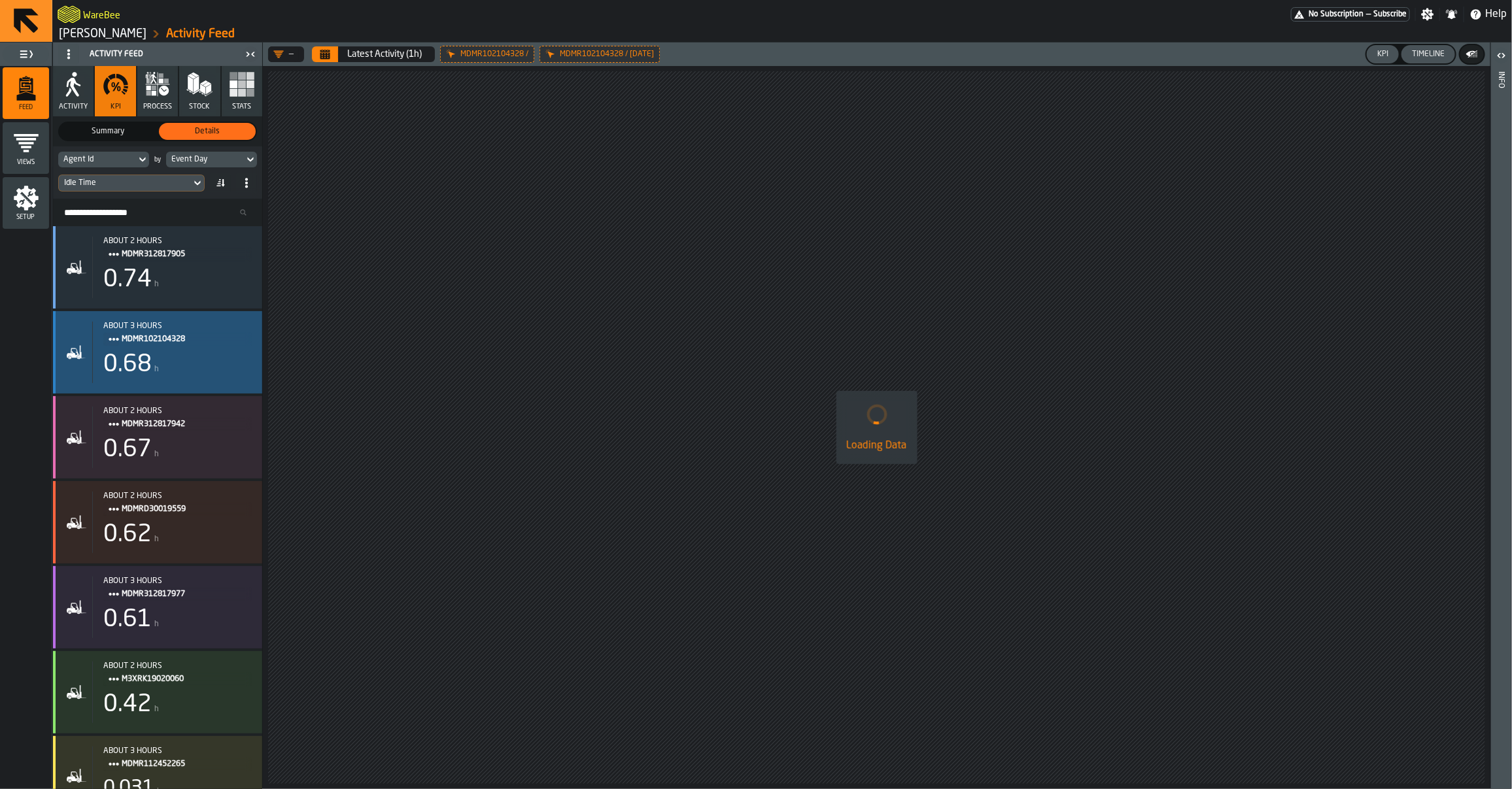
click at [161, 354] on div "0.68 h" at bounding box center [178, 365] width 148 height 26
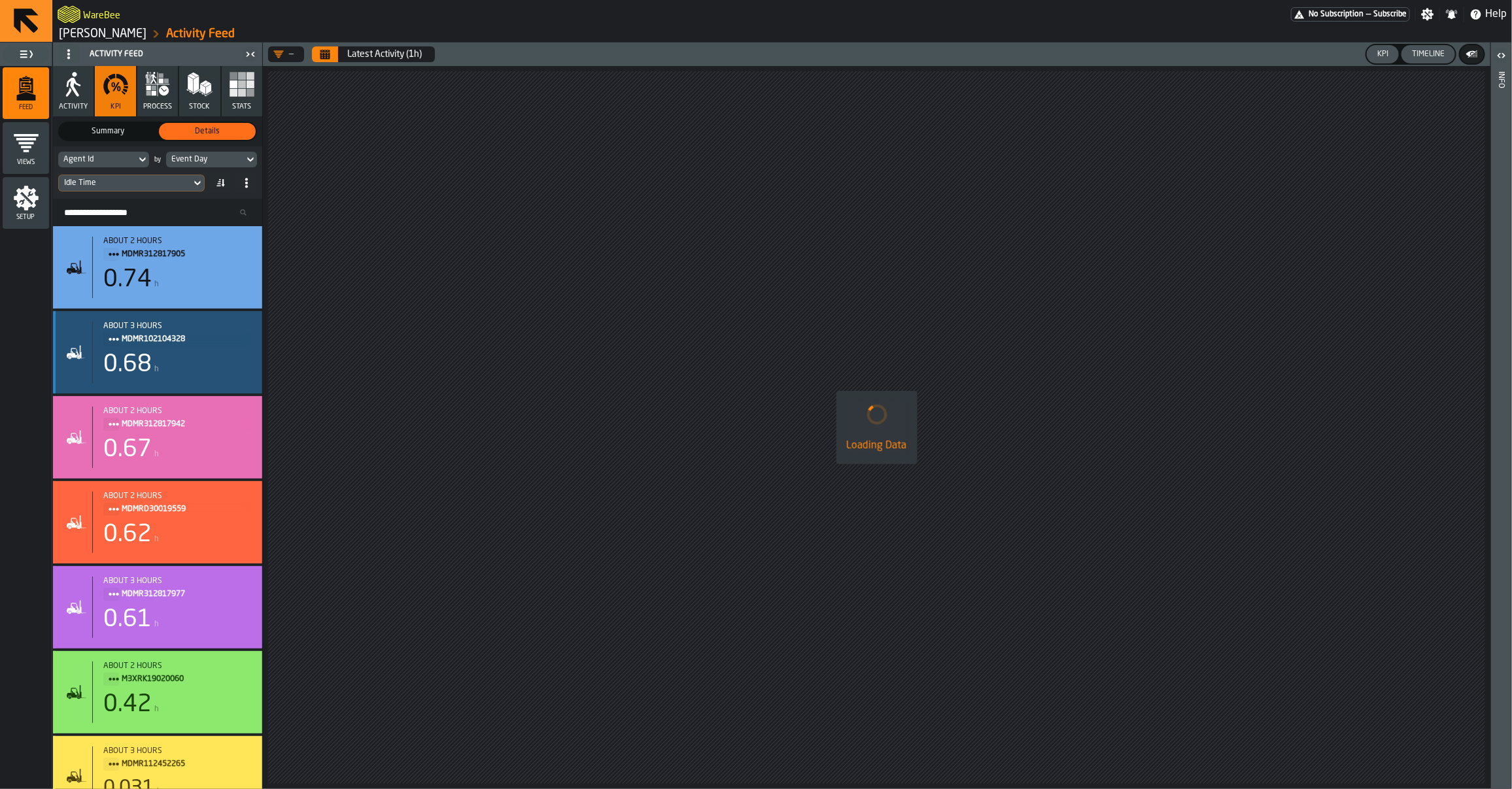
click at [161, 354] on div "0.68 h" at bounding box center [178, 365] width 148 height 26
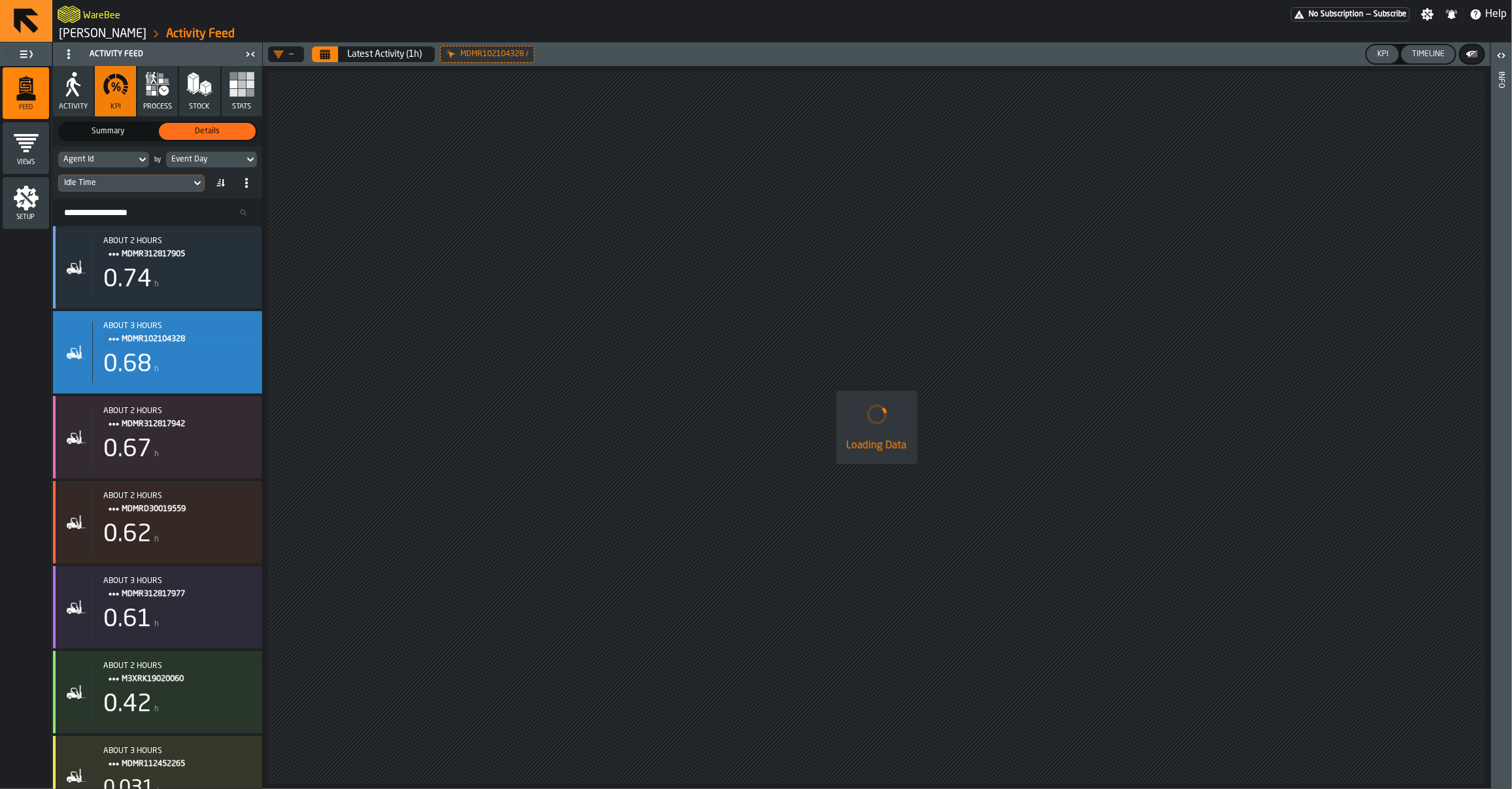
click at [1379, 53] on div "KPI" at bounding box center [1383, 54] width 22 height 9
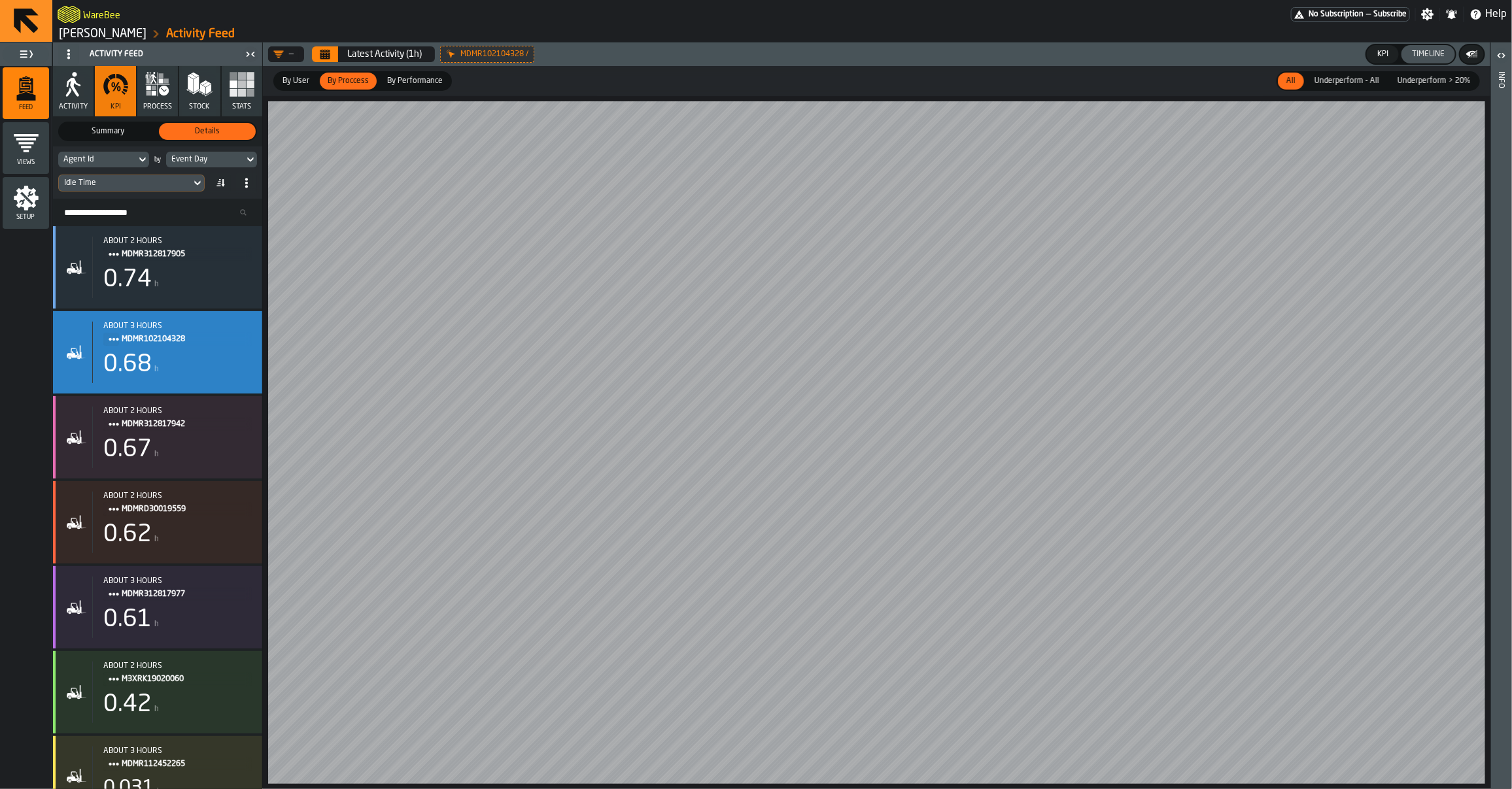
click at [329, 56] on icon "Calendar" at bounding box center [324, 54] width 10 height 10
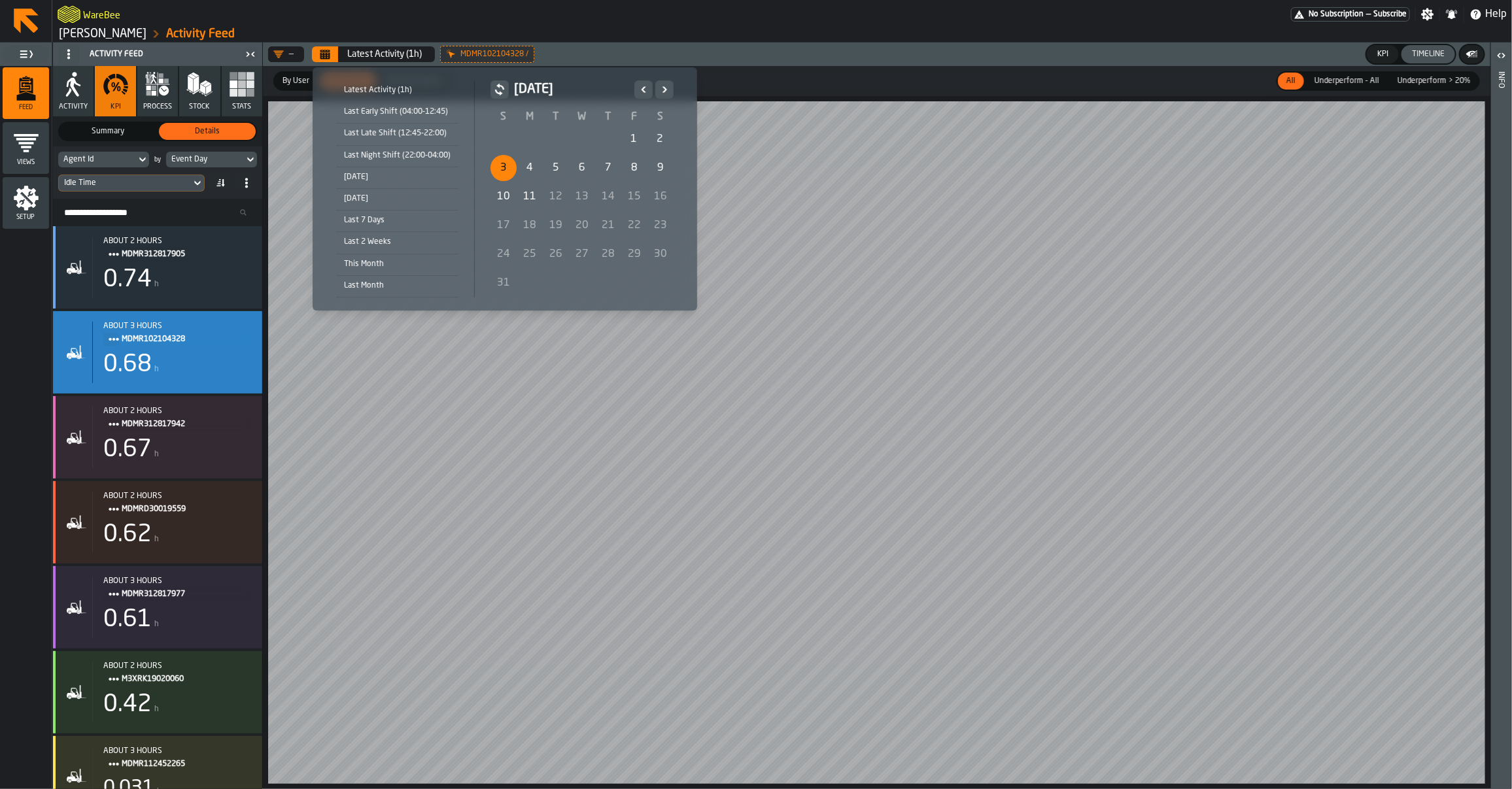
click at [490, 161] on div "3" at bounding box center [503, 168] width 26 height 26
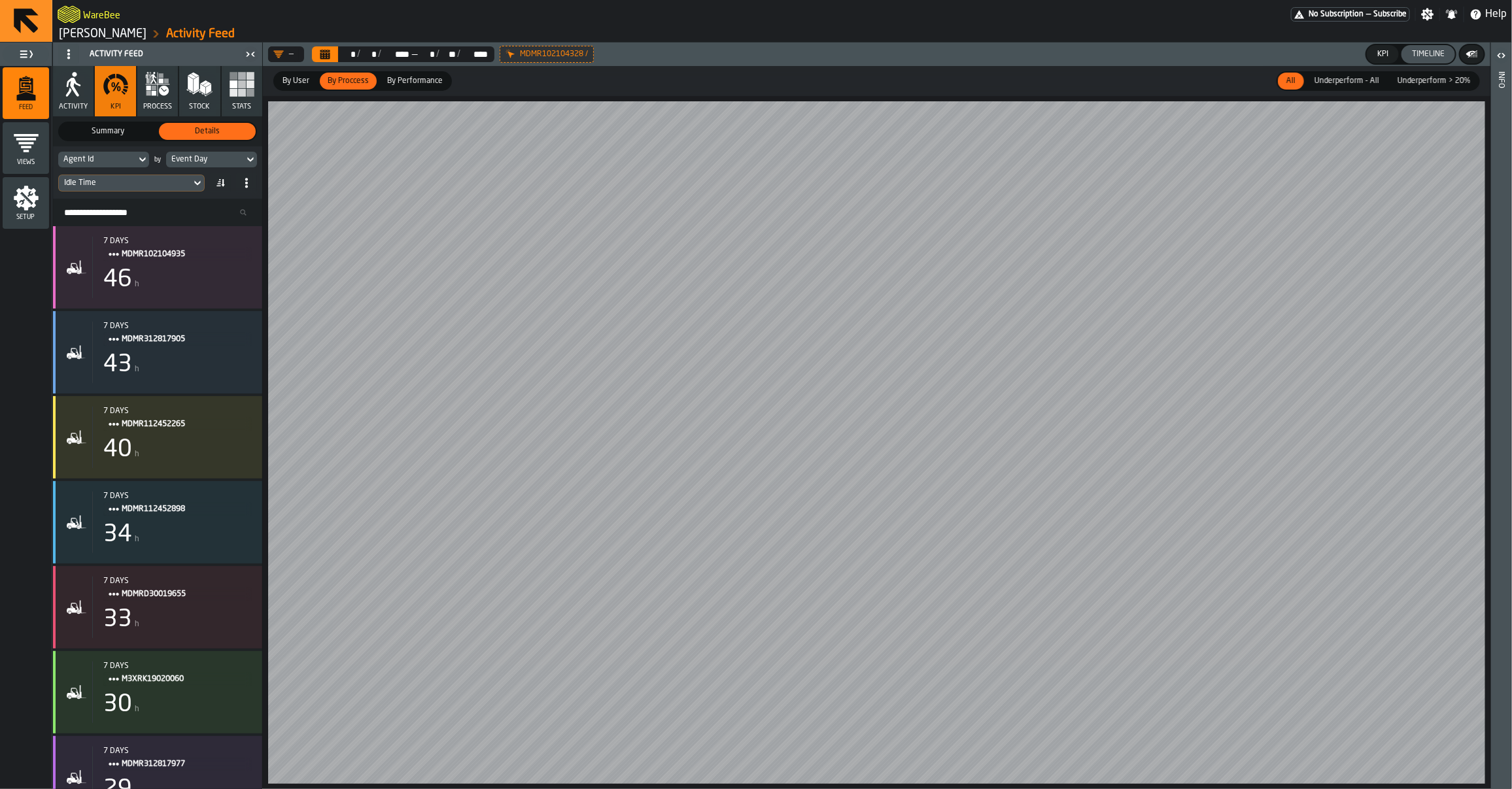
click at [332, 52] on button "Calendar" at bounding box center [325, 54] width 26 height 16
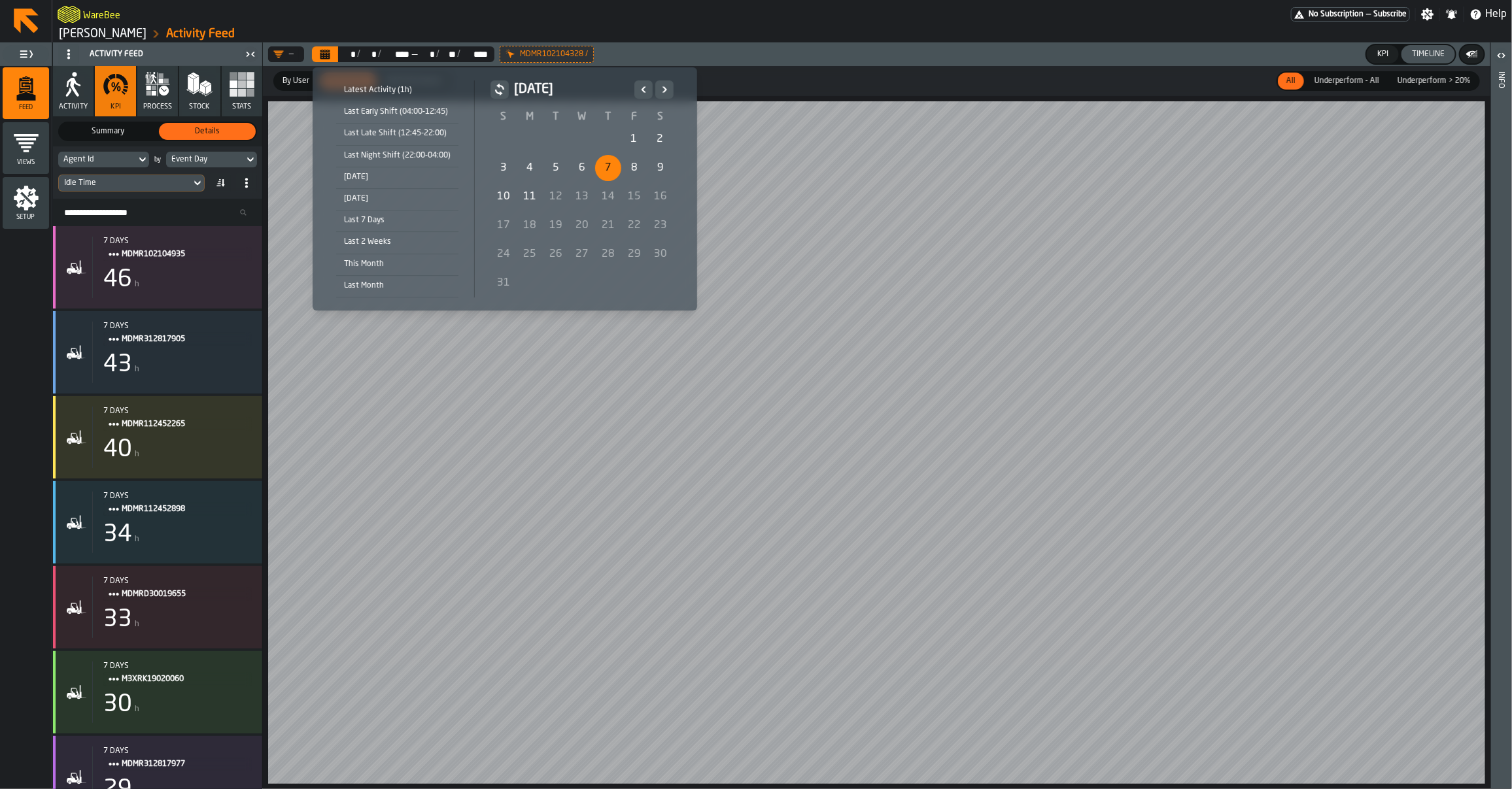
click at [601, 172] on div "7" at bounding box center [608, 168] width 26 height 26
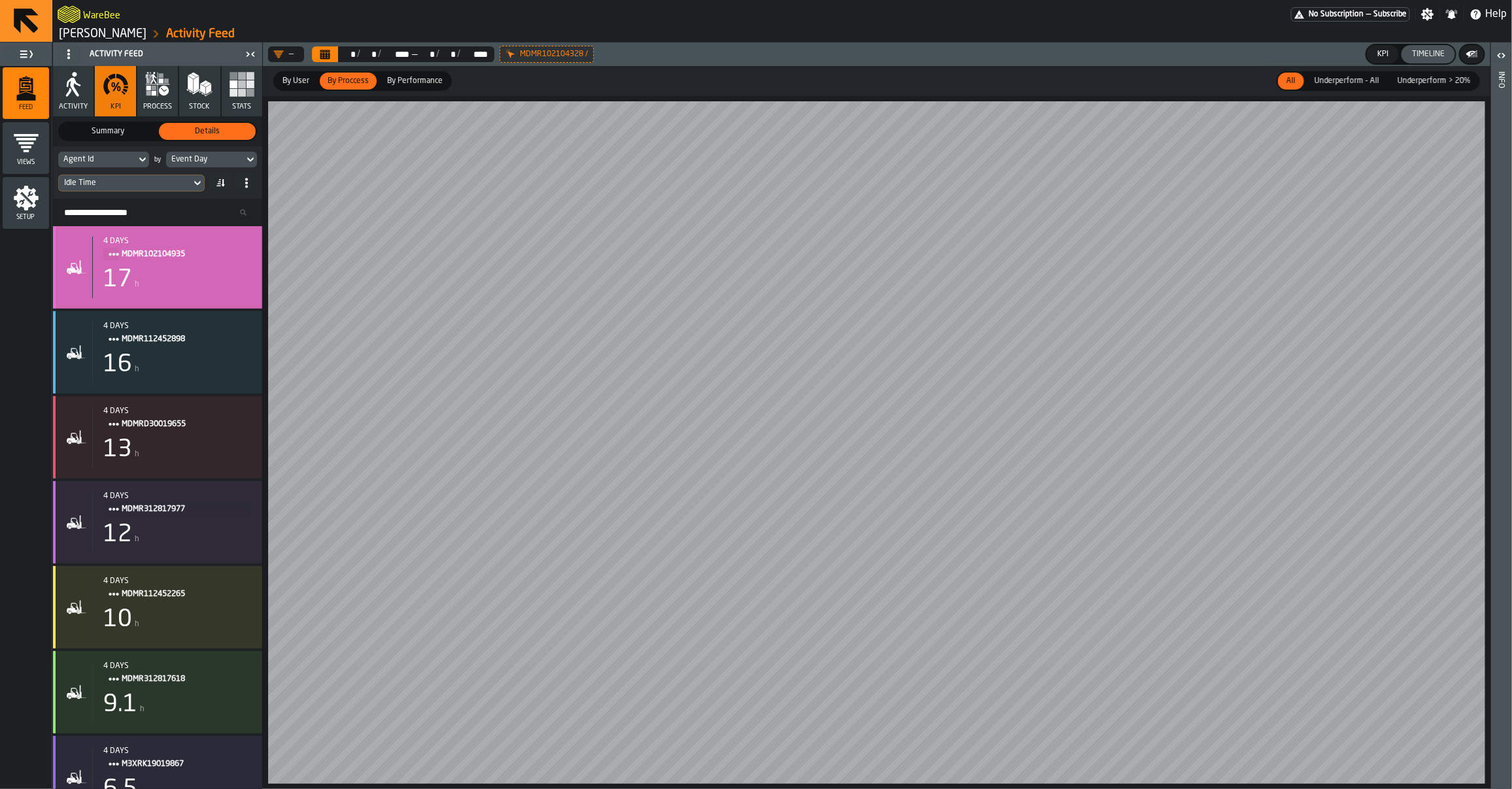
click at [191, 289] on div "17 h" at bounding box center [178, 280] width 148 height 26
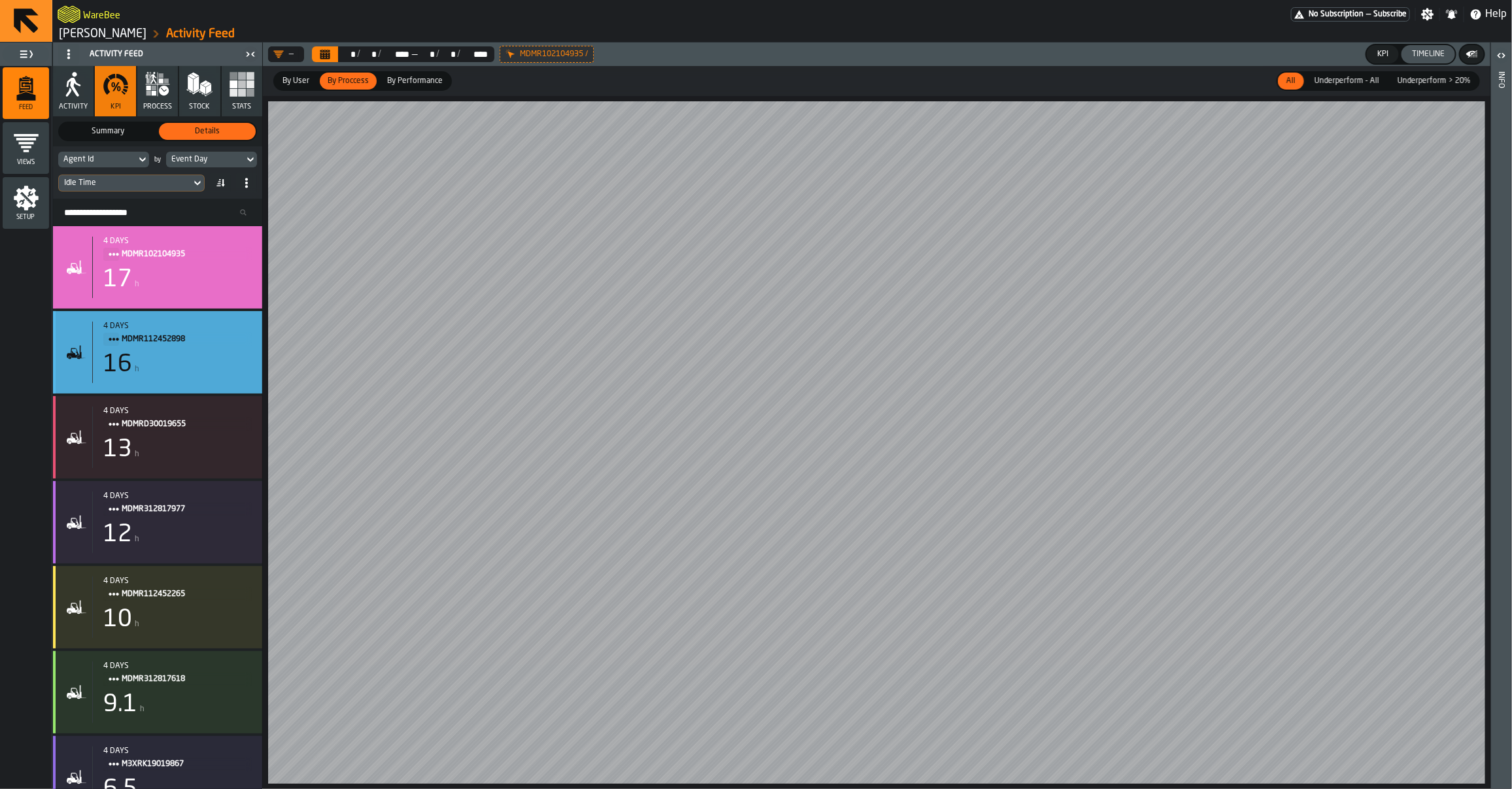
click at [157, 375] on div "16 h" at bounding box center [178, 365] width 148 height 26
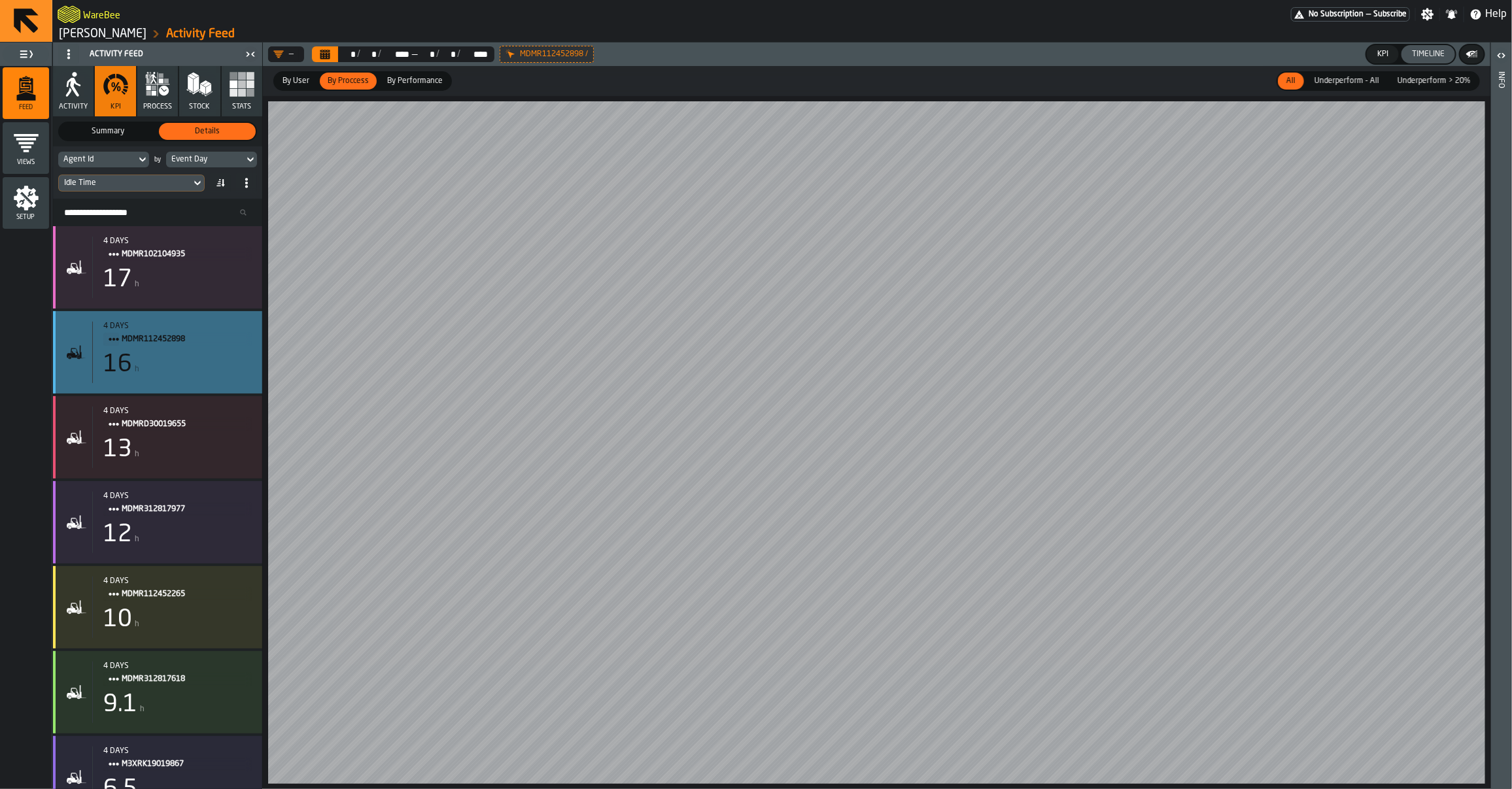
click at [214, 388] on div "4 days MDMR112452898 16 h" at bounding box center [158, 352] width 209 height 82
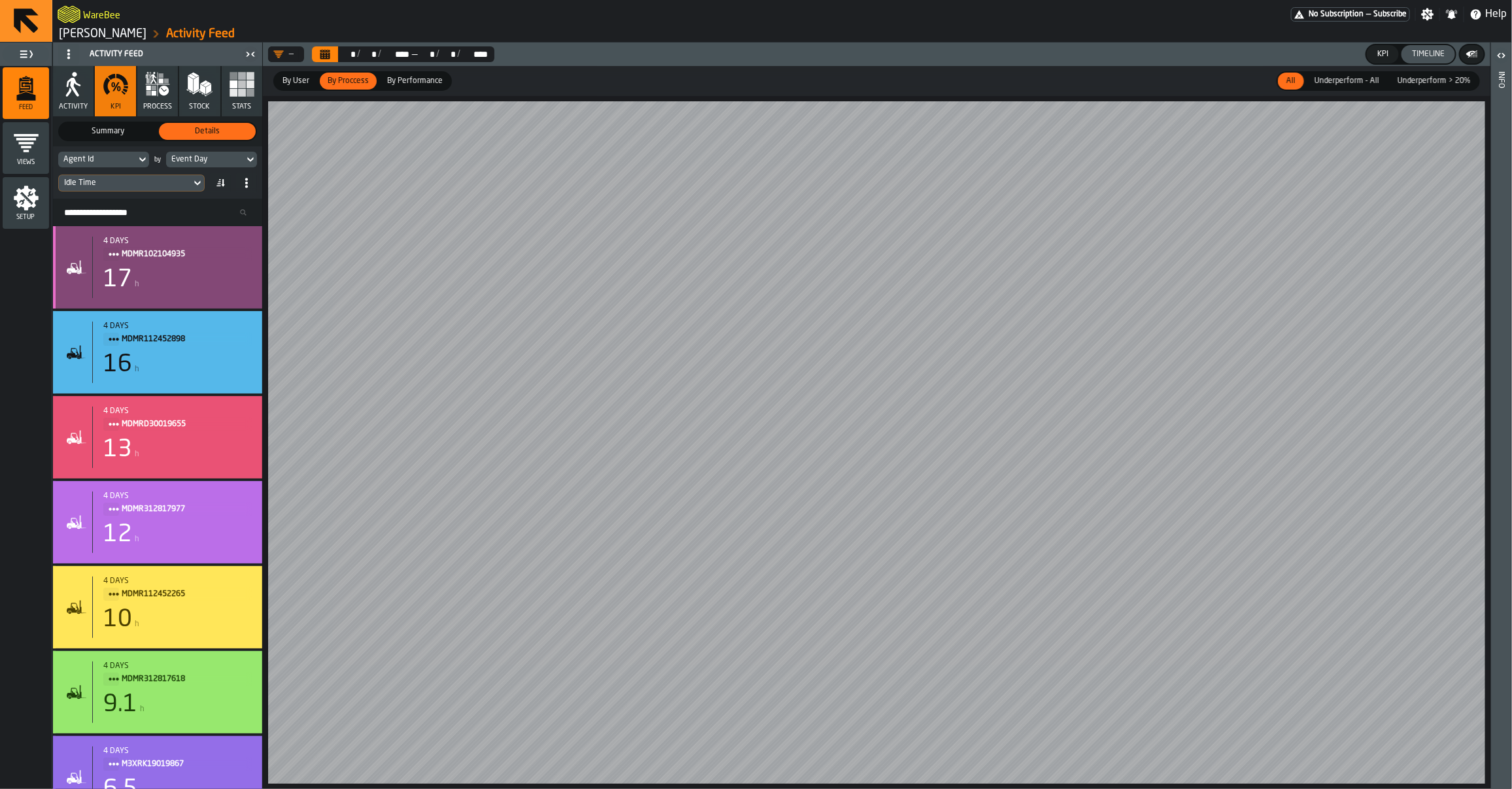
click at [197, 277] on div "17 h" at bounding box center [178, 280] width 148 height 26
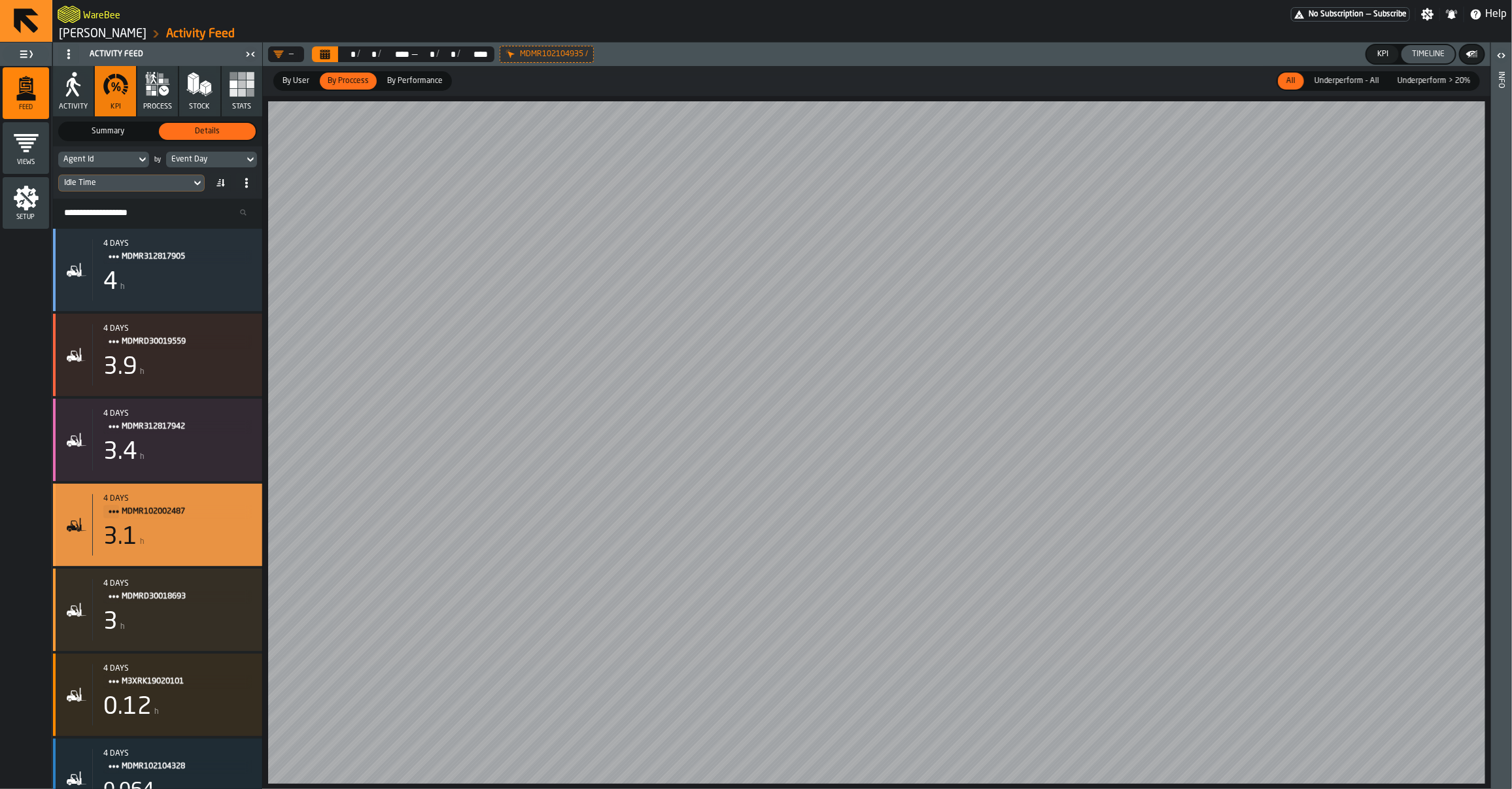
scroll to position [896, 0]
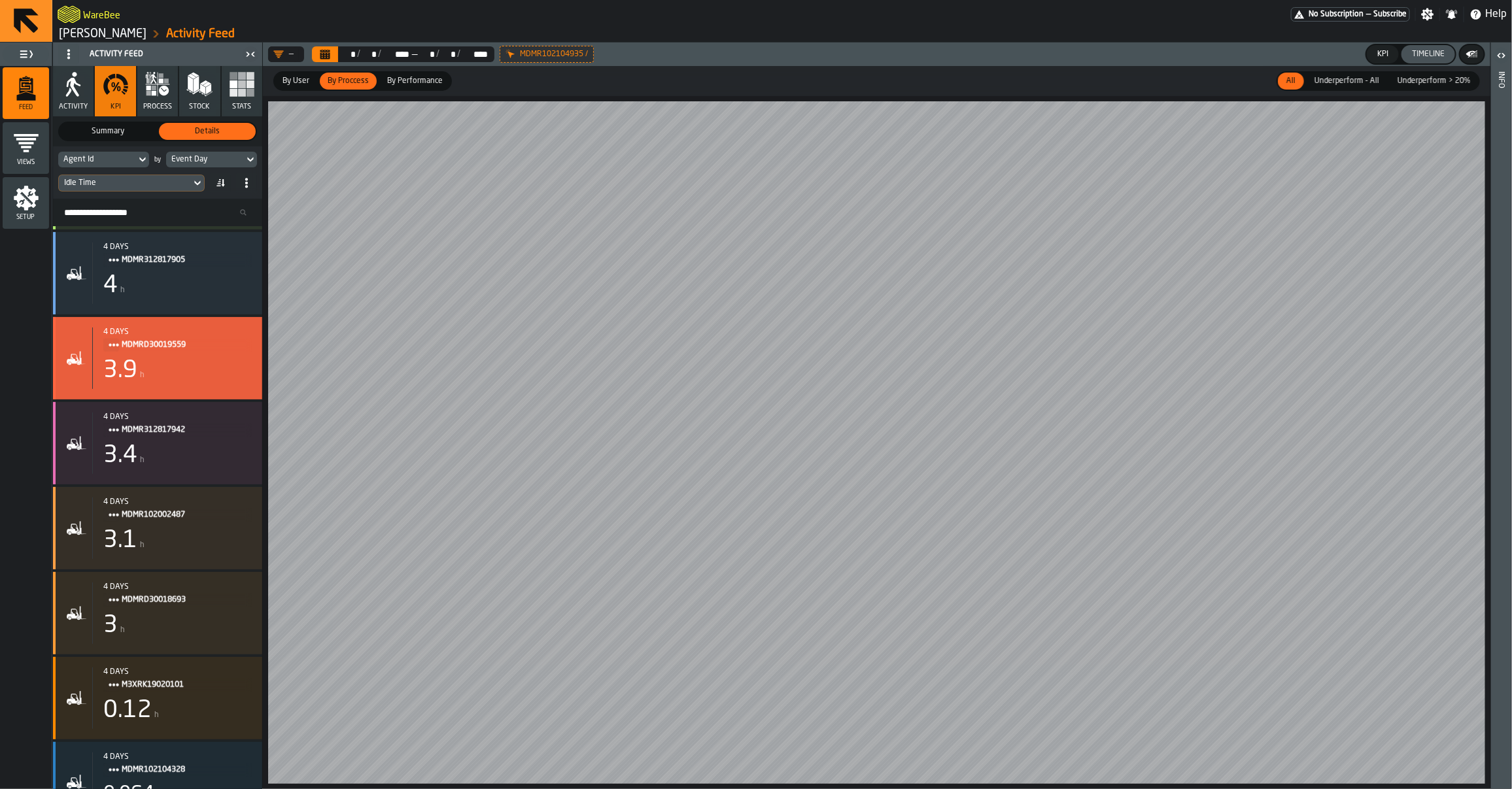
click at [155, 350] on span "MDMRD30019559" at bounding box center [182, 345] width 120 height 14
